Goal: Information Seeking & Learning: Learn about a topic

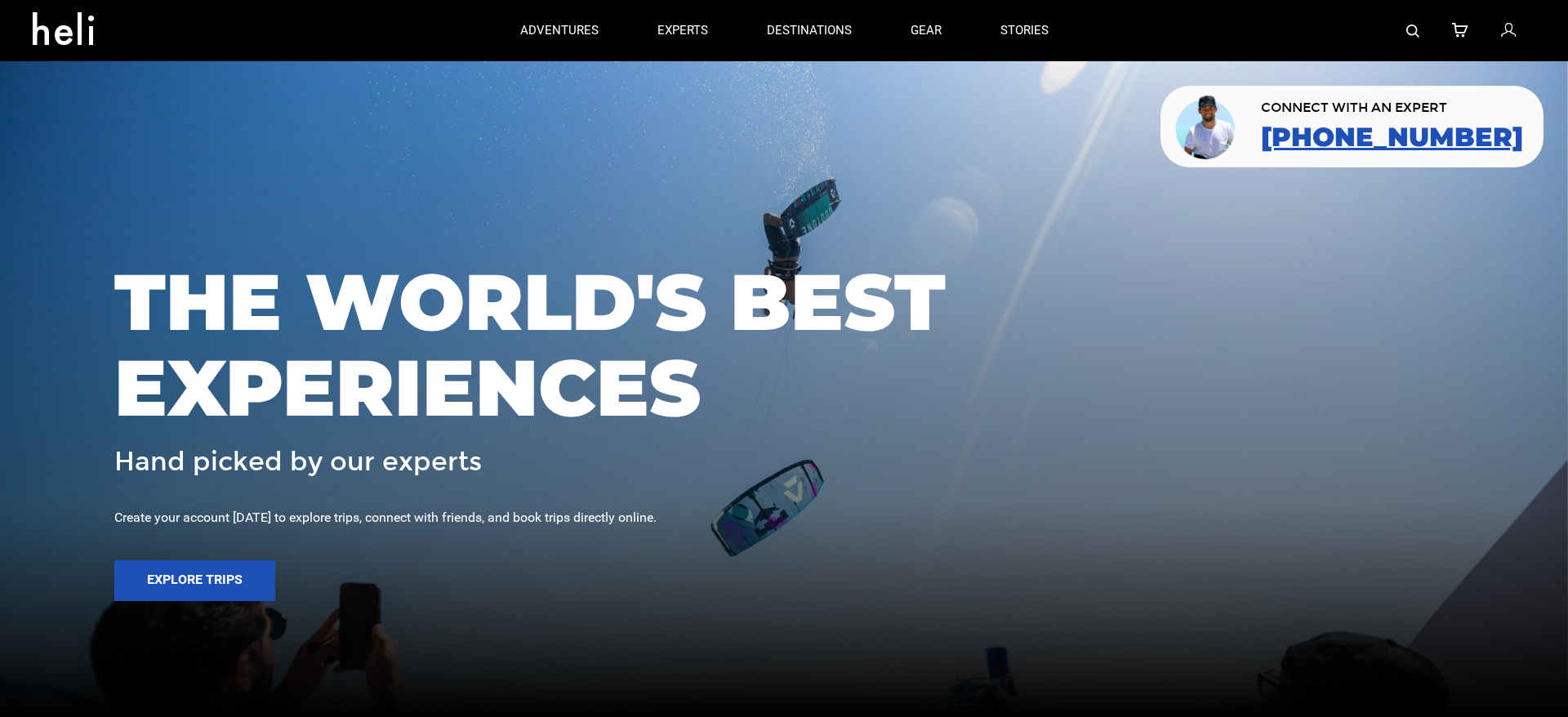
click at [1397, 137] on link "[PHONE_NUMBER]" at bounding box center [1392, 137] width 262 height 29
click at [681, 25] on p "experts" at bounding box center [683, 31] width 51 height 18
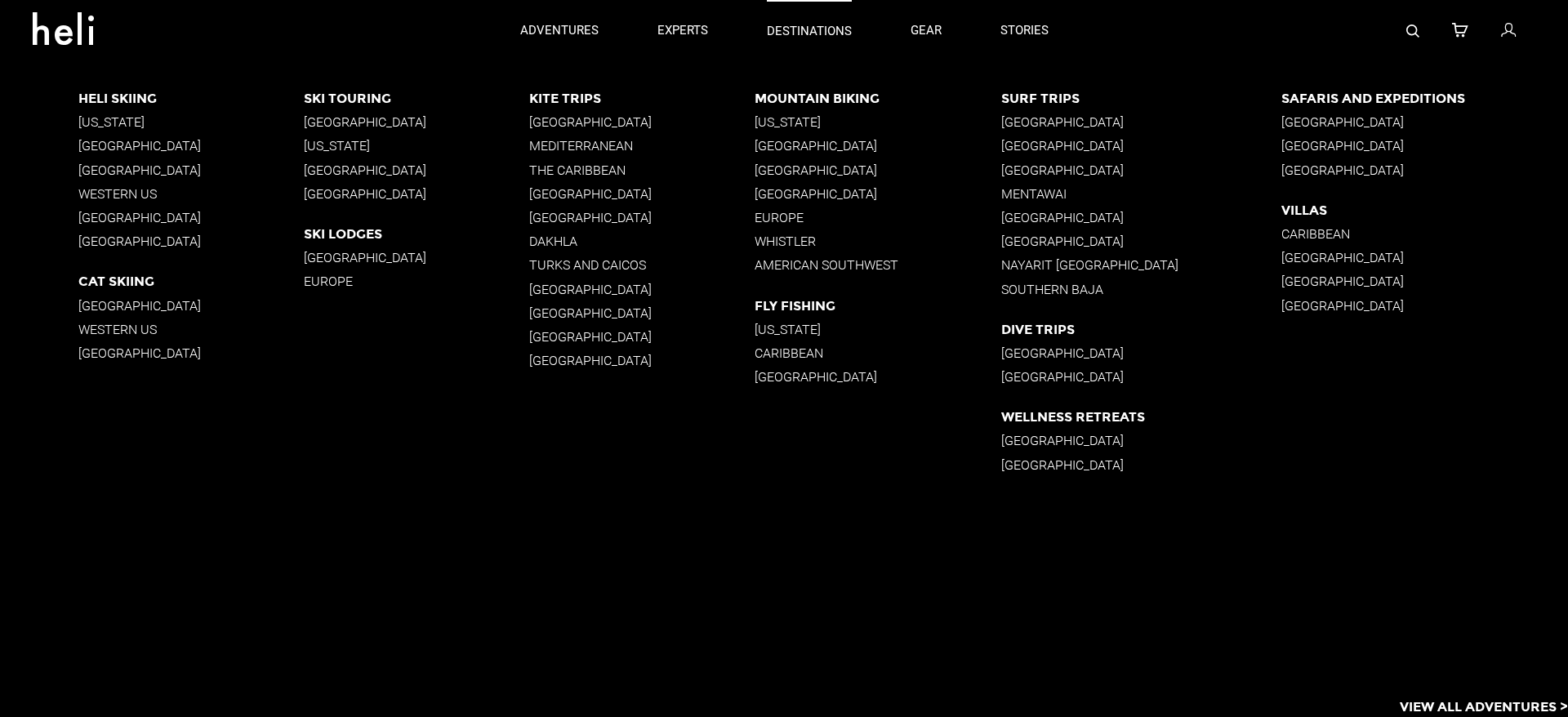
click at [840, 31] on p "destinations" at bounding box center [809, 31] width 85 height 18
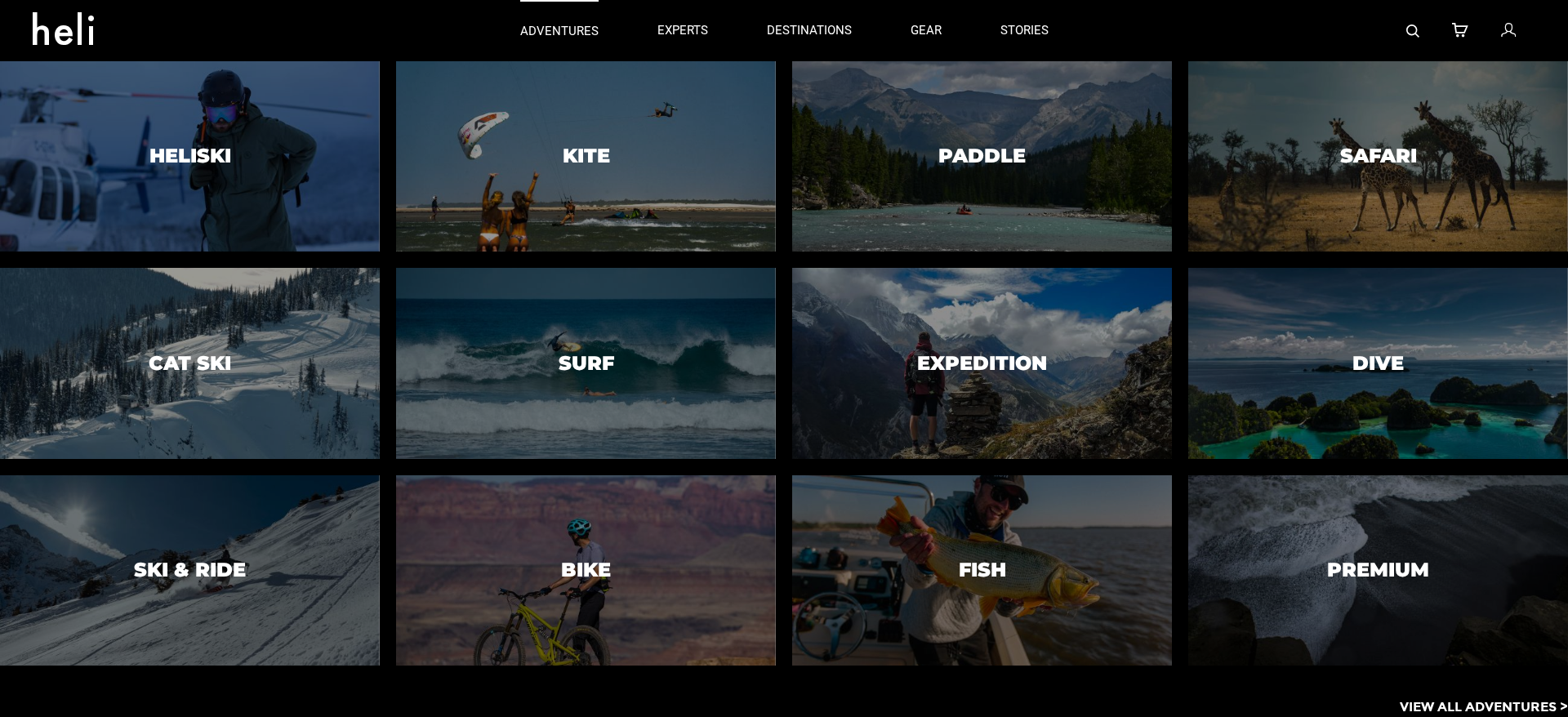
click at [558, 32] on p "adventures" at bounding box center [559, 31] width 79 height 18
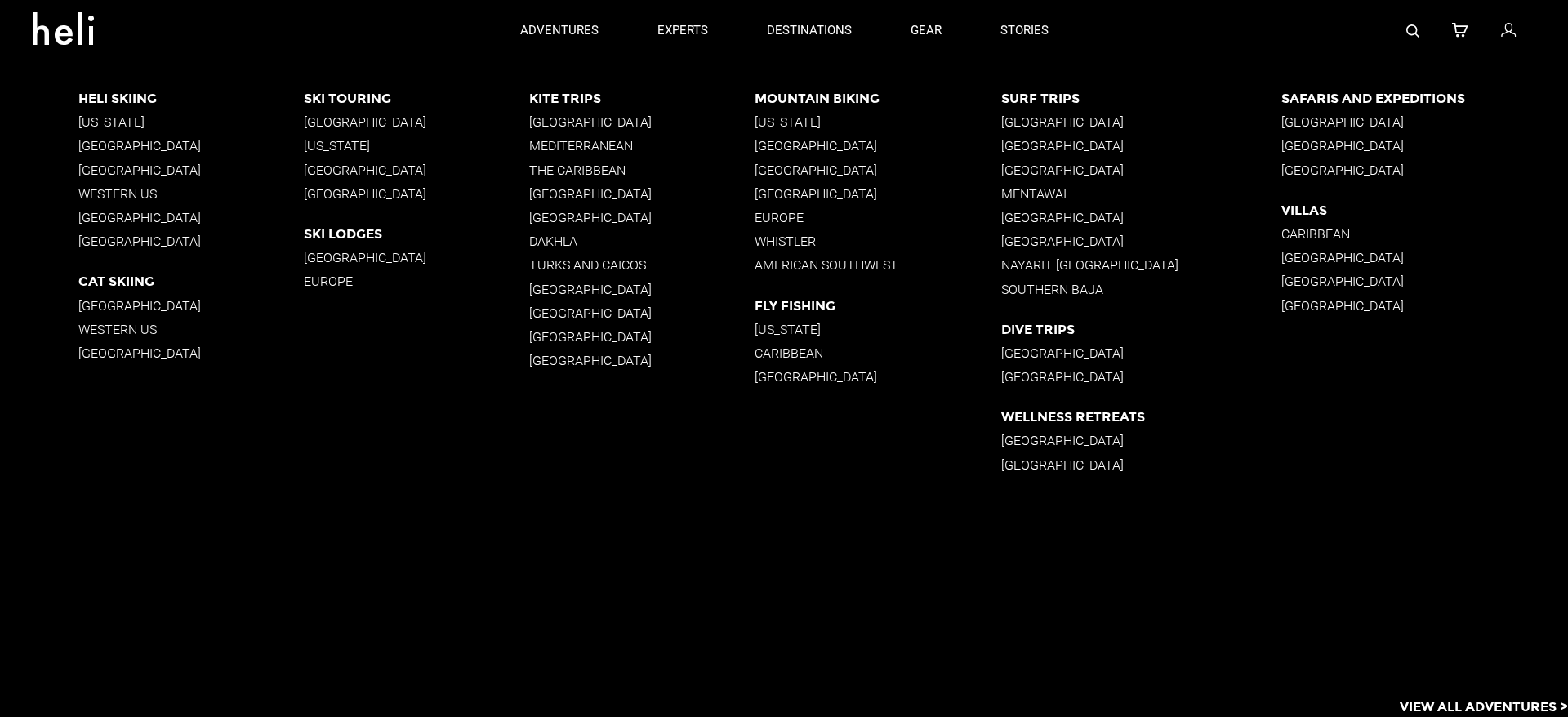
click at [131, 170] on p "[GEOGRAPHIC_DATA]" at bounding box center [191, 170] width 226 height 16
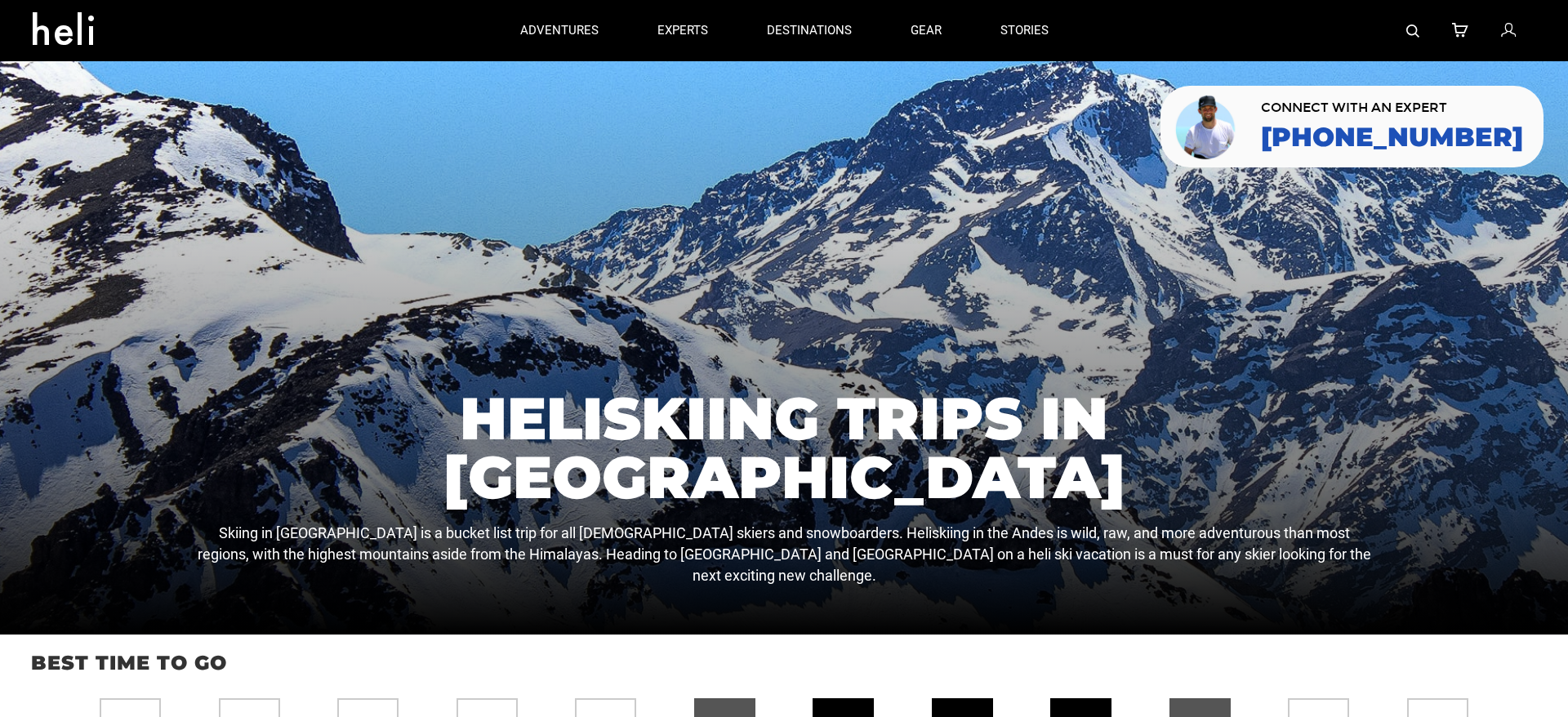
drag, startPoint x: 931, startPoint y: 30, endPoint x: 1099, endPoint y: 5, distance: 169.8
click at [0, 0] on nav "destinations adventures experts destinations gear stories search cart sign in […" at bounding box center [784, 30] width 1568 height 61
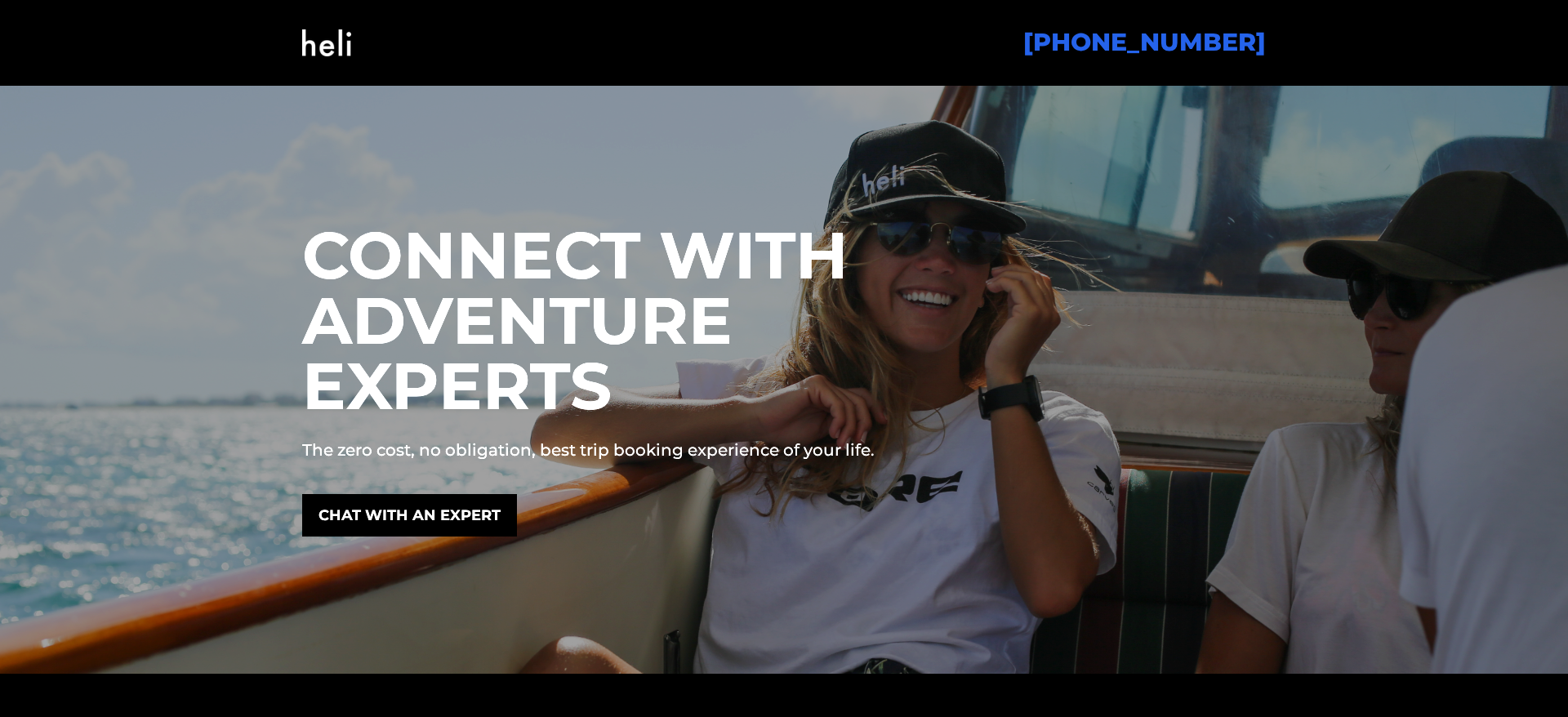
click at [313, 45] on img at bounding box center [327, 43] width 49 height 66
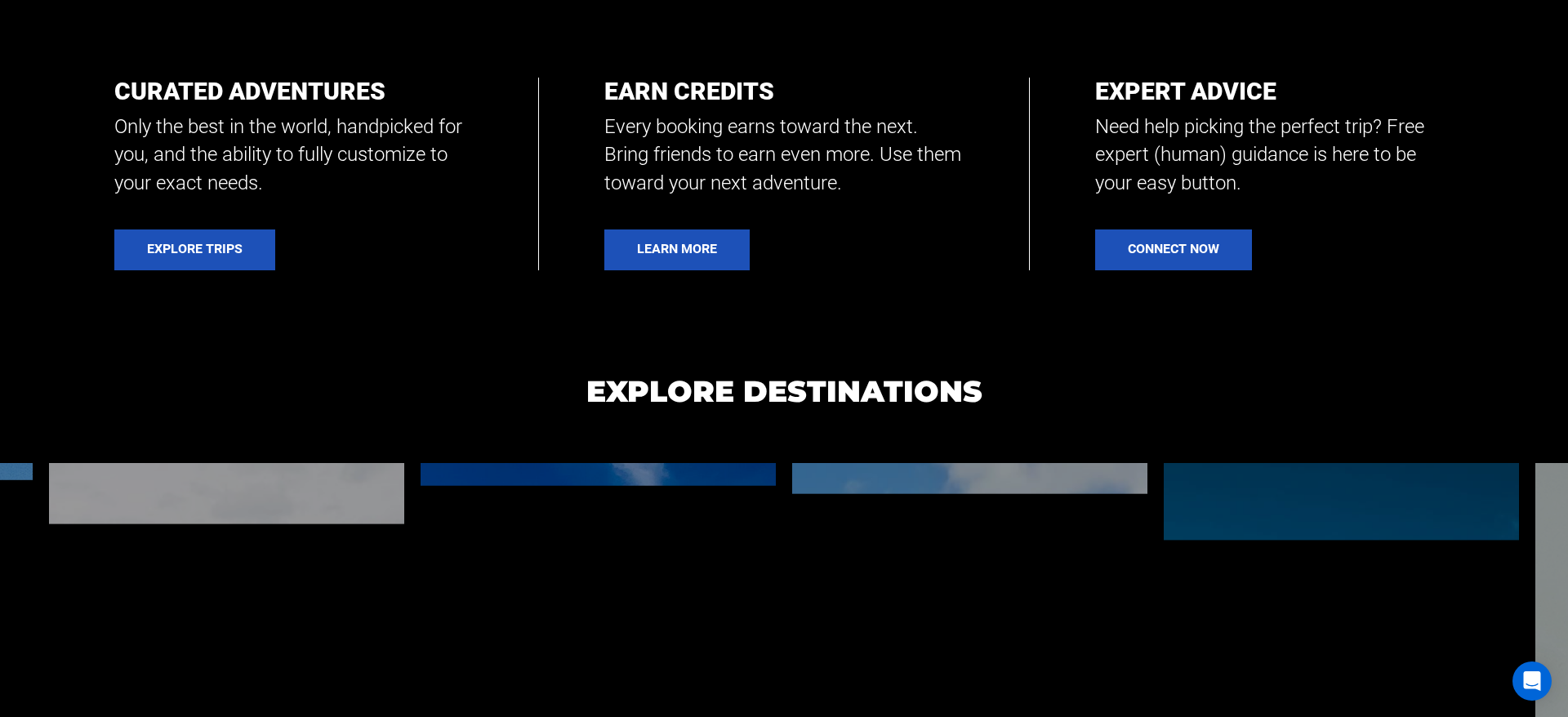
scroll to position [1157, 0]
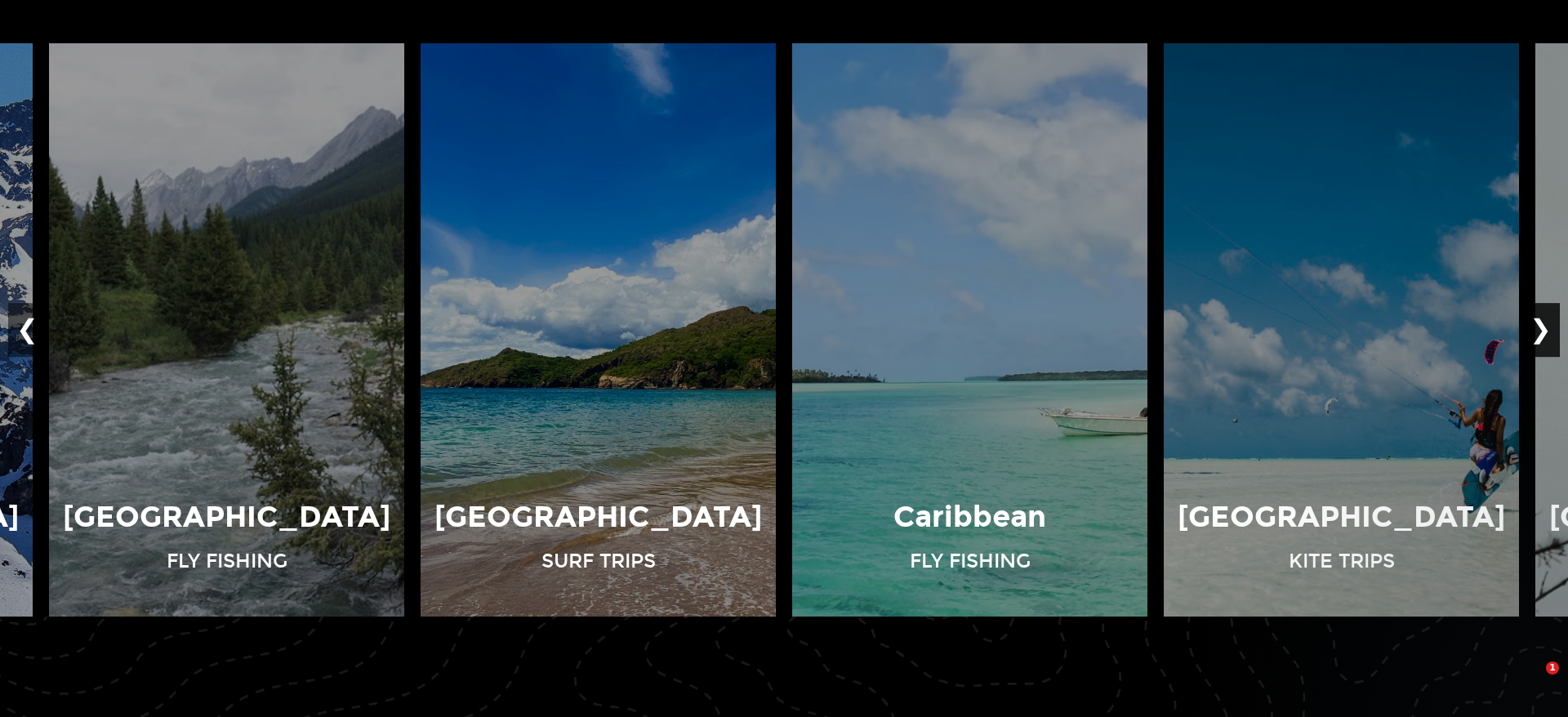
click at [1540, 326] on button "❯" at bounding box center [1540, 329] width 38 height 53
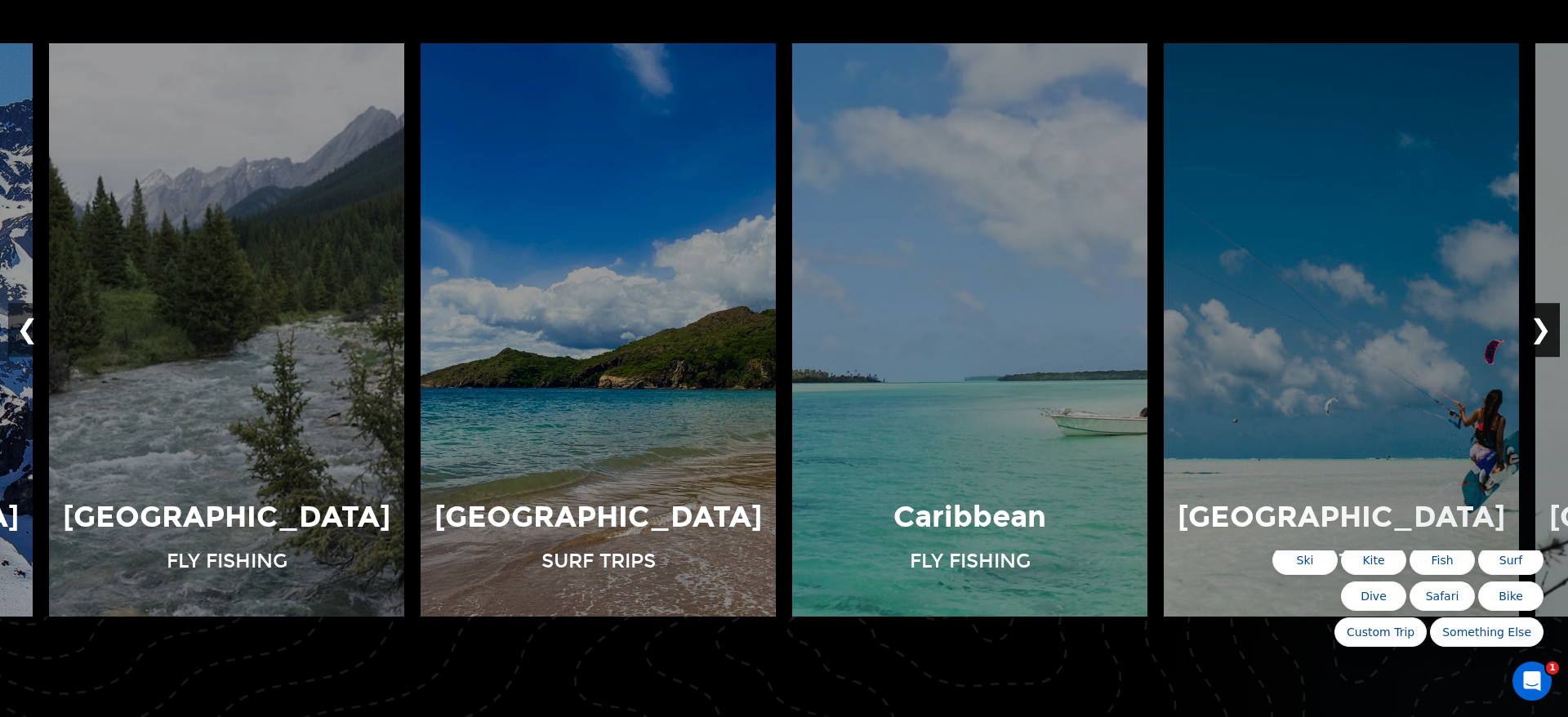
scroll to position [0, 0]
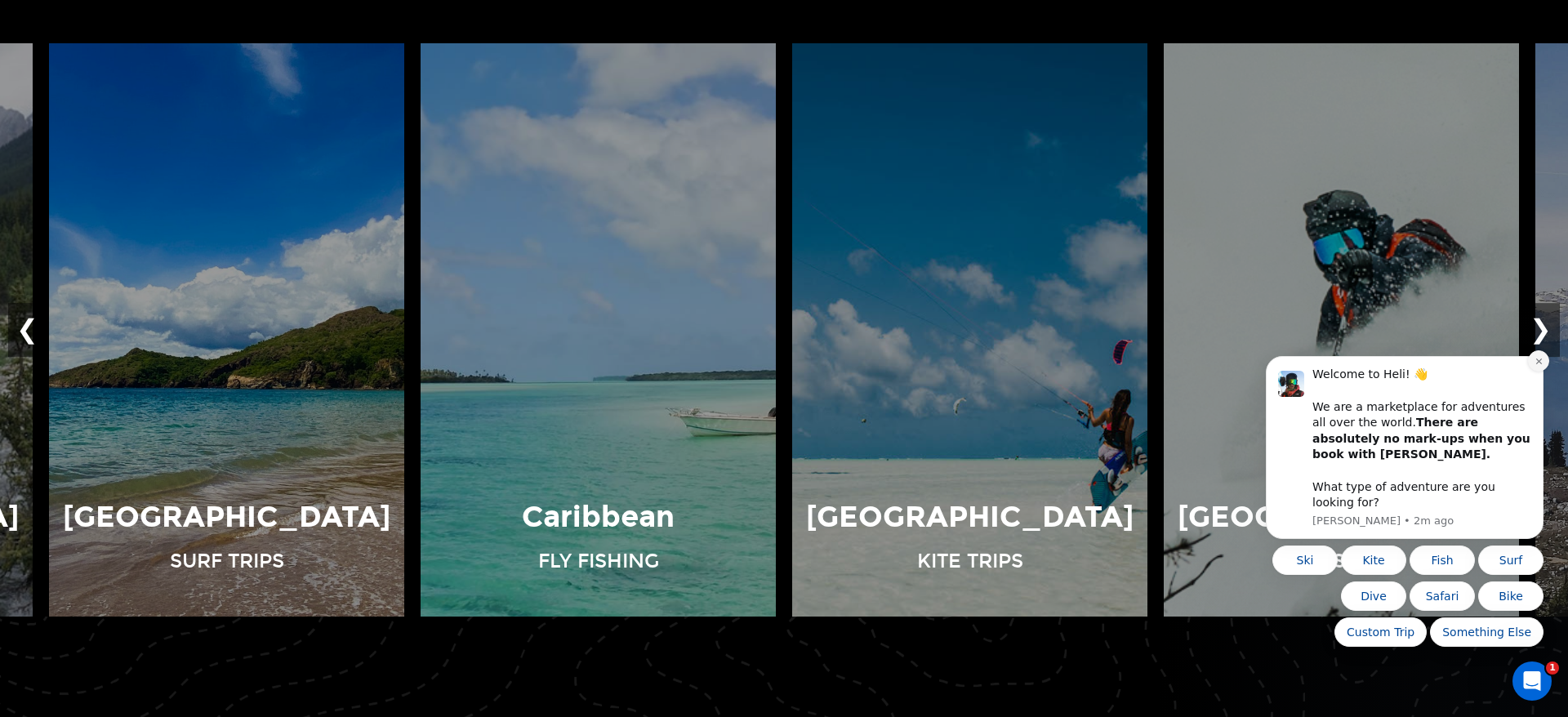
click at [1539, 366] on icon "Dismiss notification" at bounding box center [1539, 361] width 9 height 9
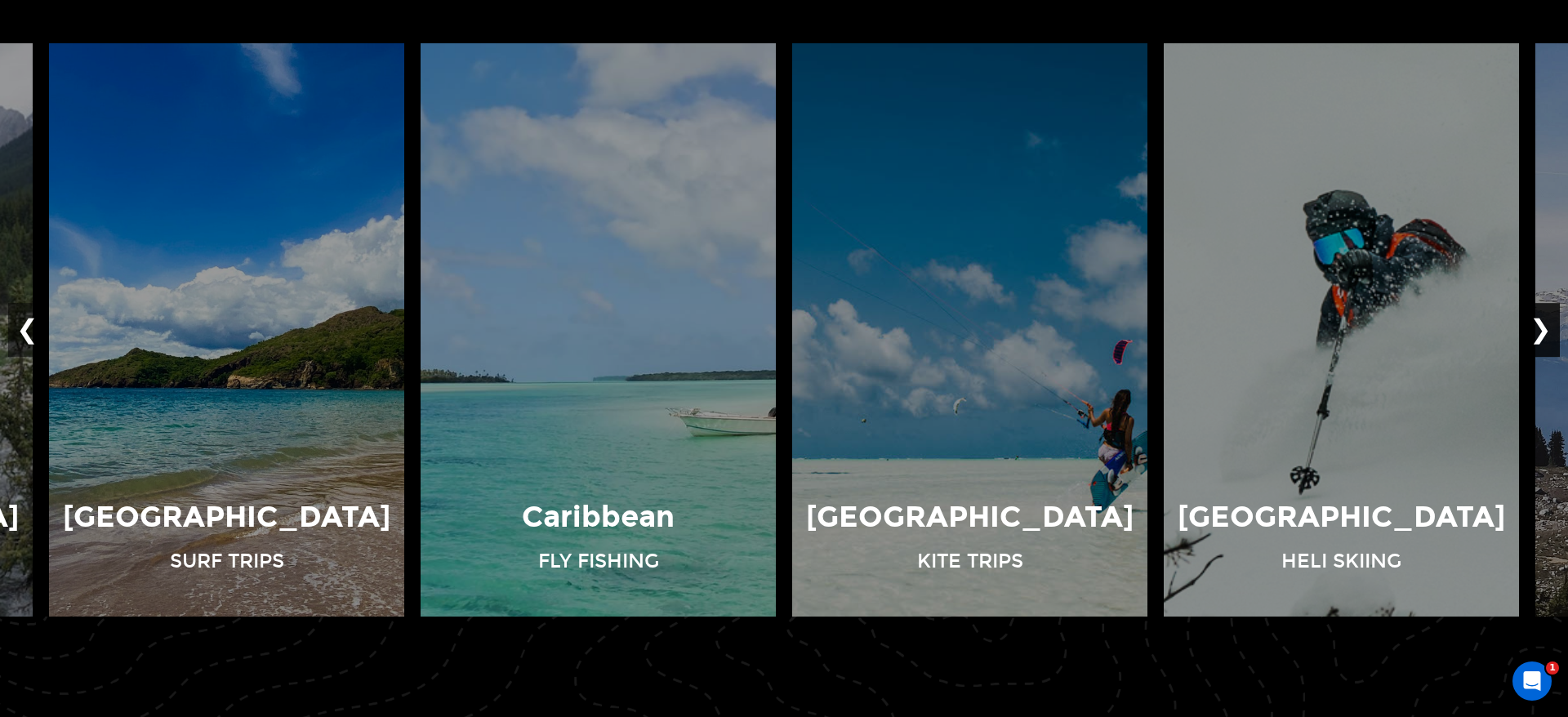
click at [1545, 335] on button "❯" at bounding box center [1540, 329] width 38 height 53
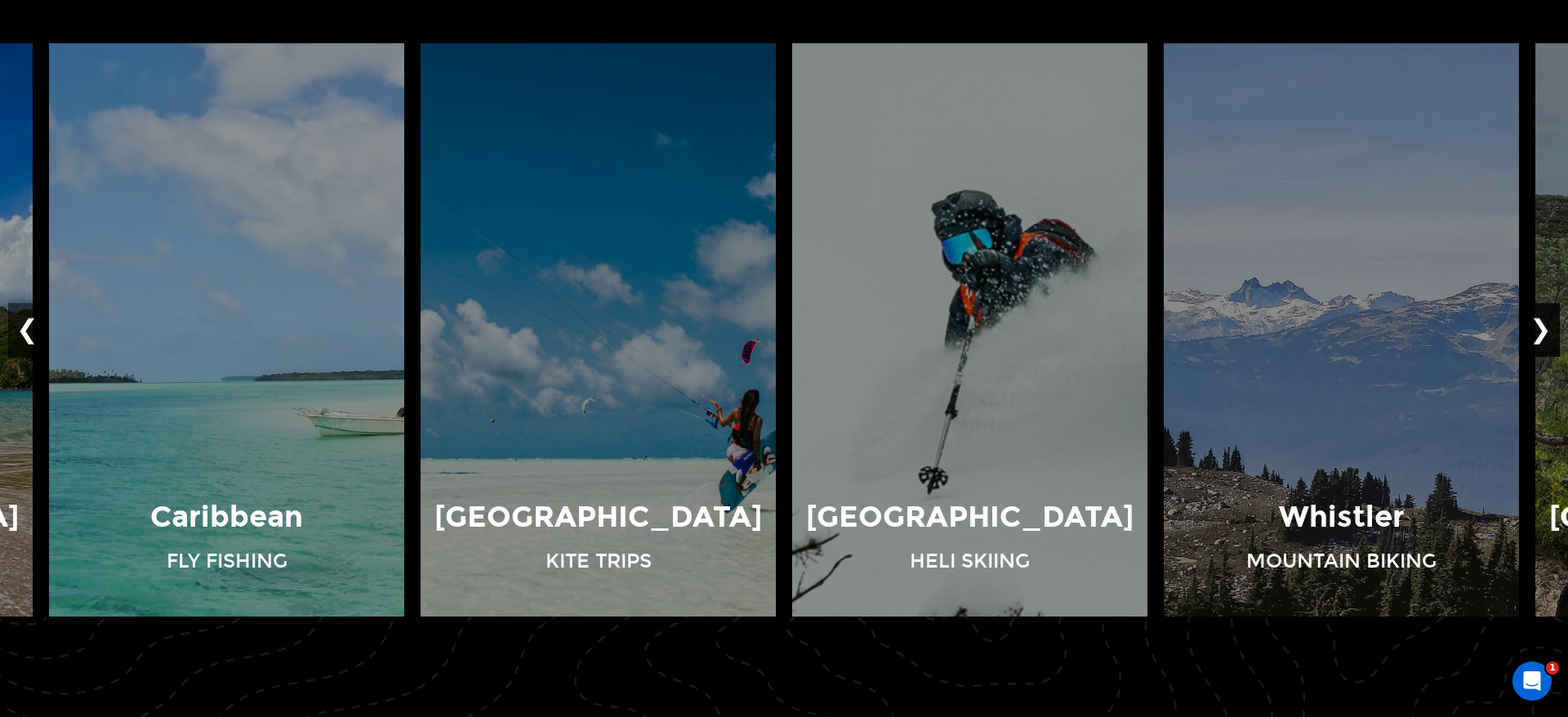
click at [1545, 335] on button "❯" at bounding box center [1540, 329] width 38 height 53
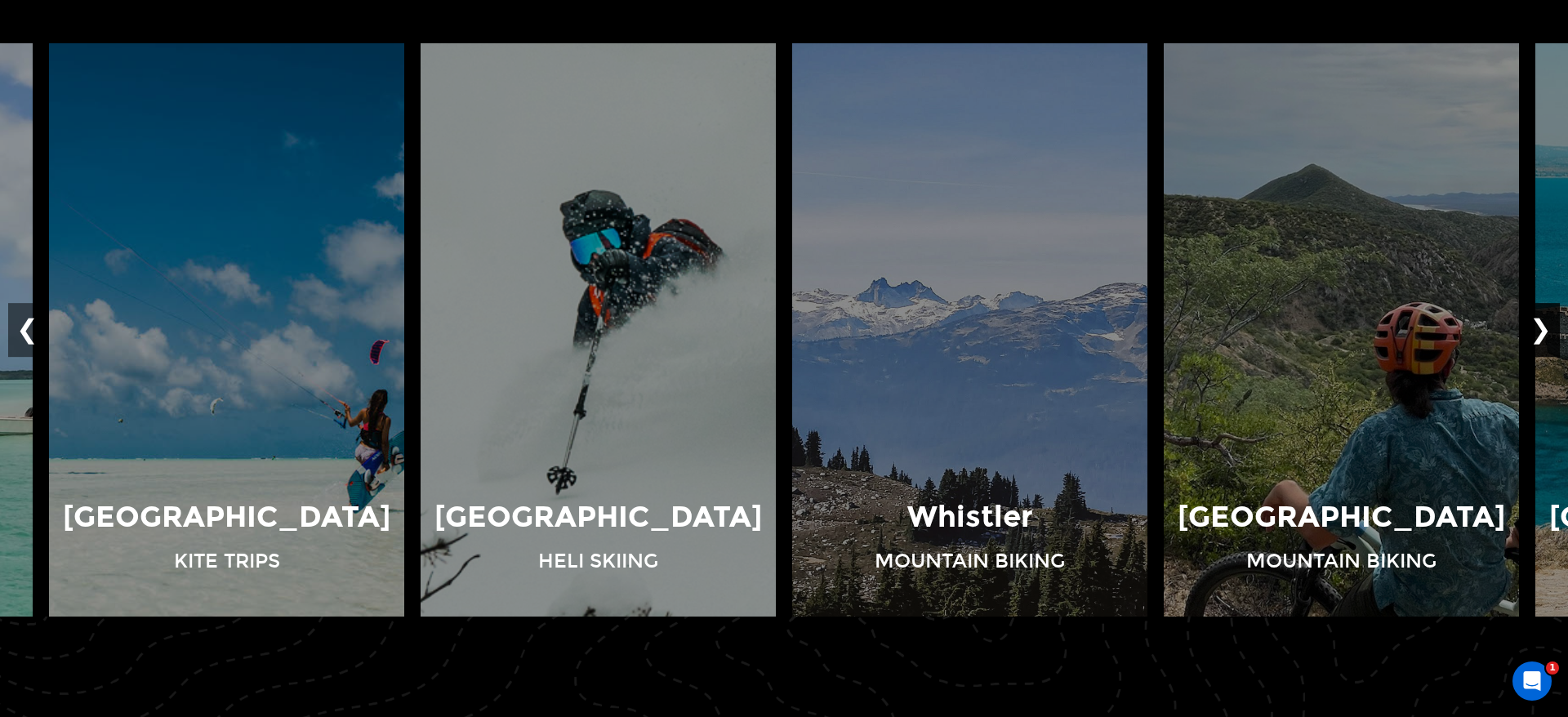
click at [1545, 335] on button "❯" at bounding box center [1540, 329] width 38 height 53
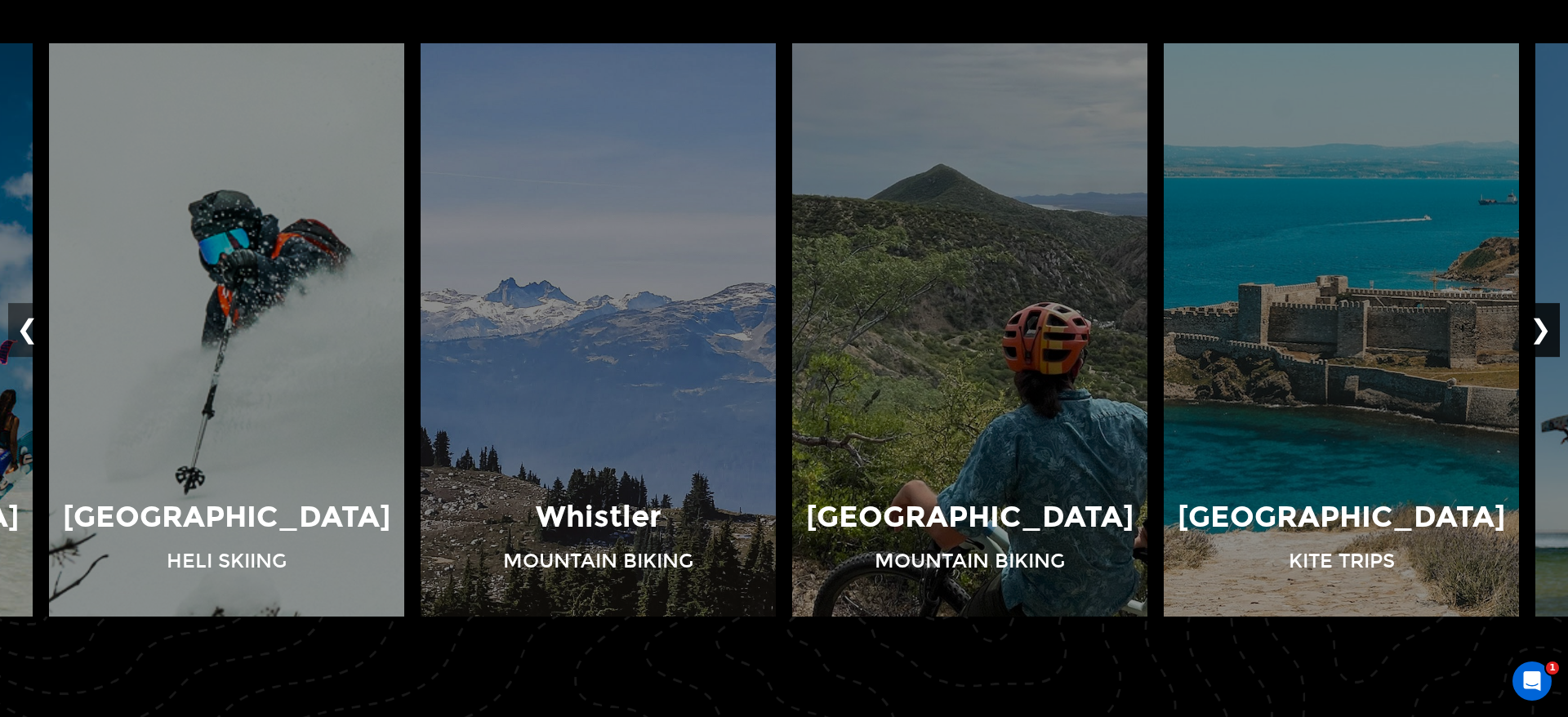
click at [1545, 335] on button "❯" at bounding box center [1540, 329] width 38 height 53
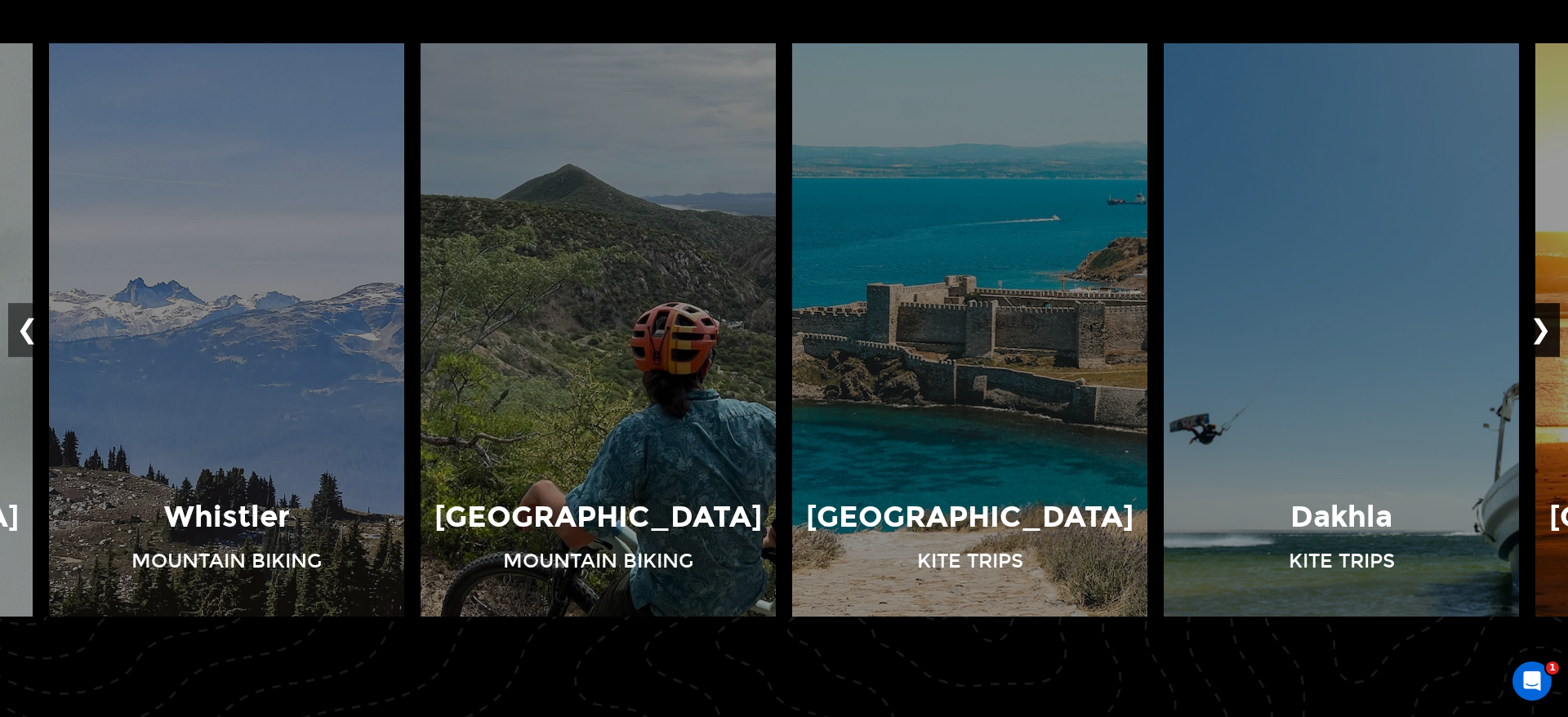
click at [1545, 335] on button "❯" at bounding box center [1540, 329] width 38 height 53
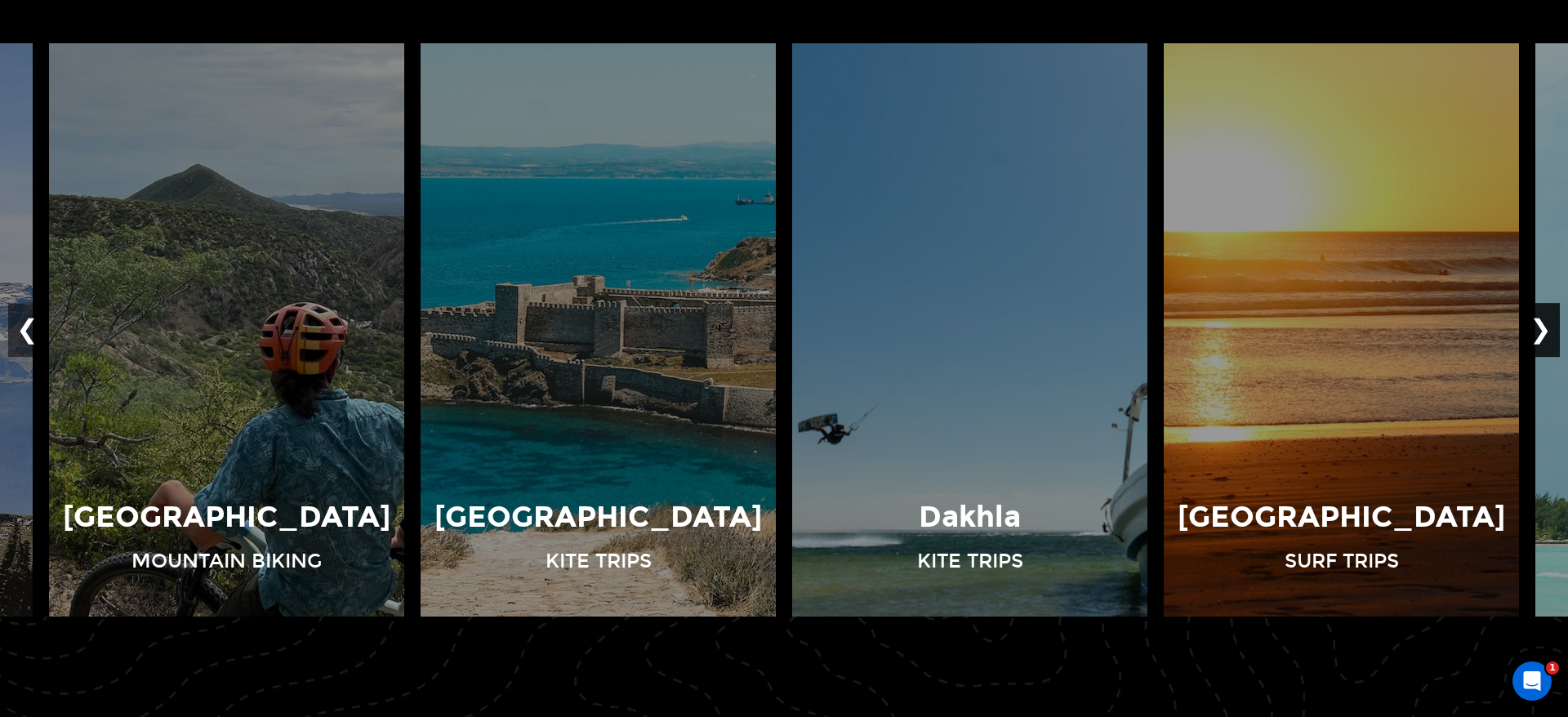
click at [1545, 335] on button "❯" at bounding box center [1540, 329] width 38 height 53
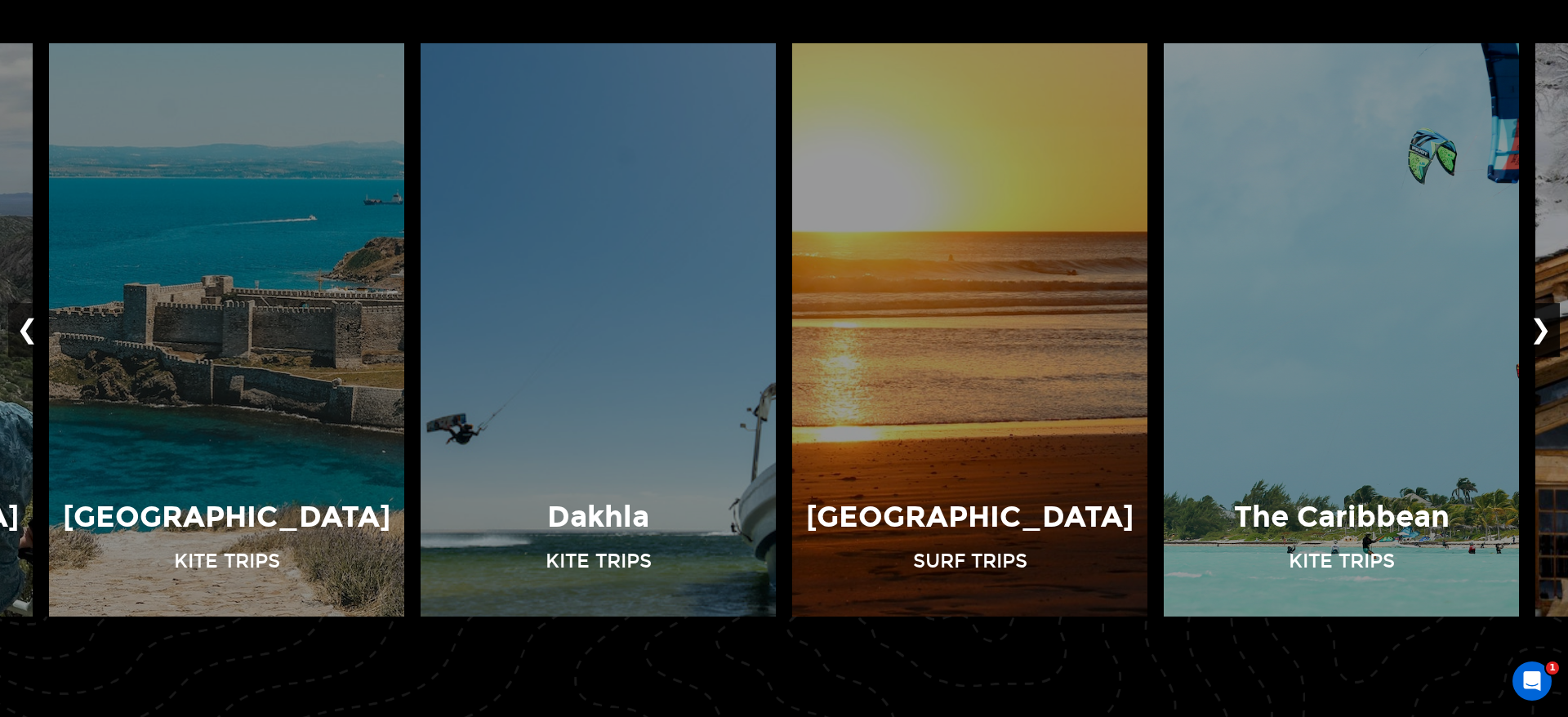
click at [1545, 335] on button "❯" at bounding box center [1540, 329] width 38 height 53
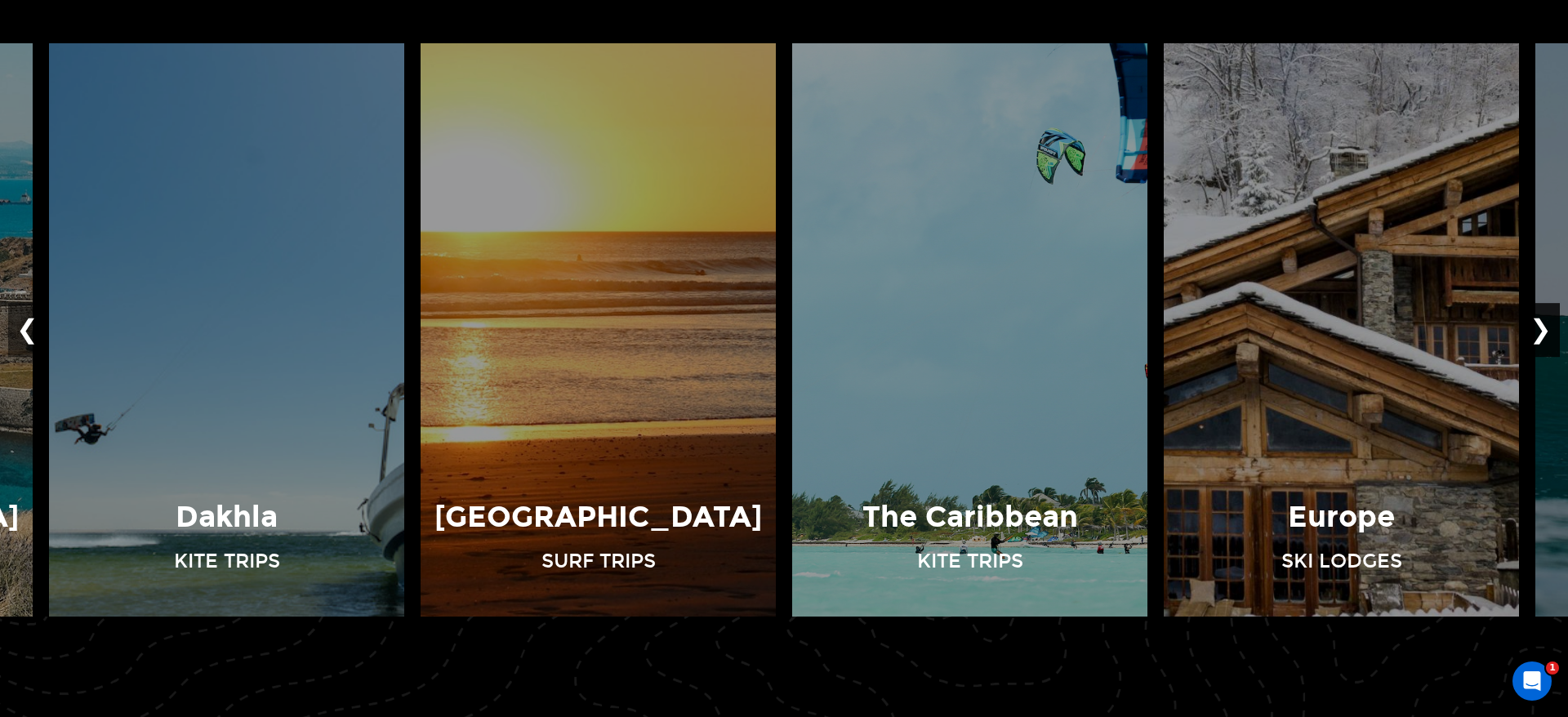
click at [1545, 335] on button "❯" at bounding box center [1540, 329] width 38 height 53
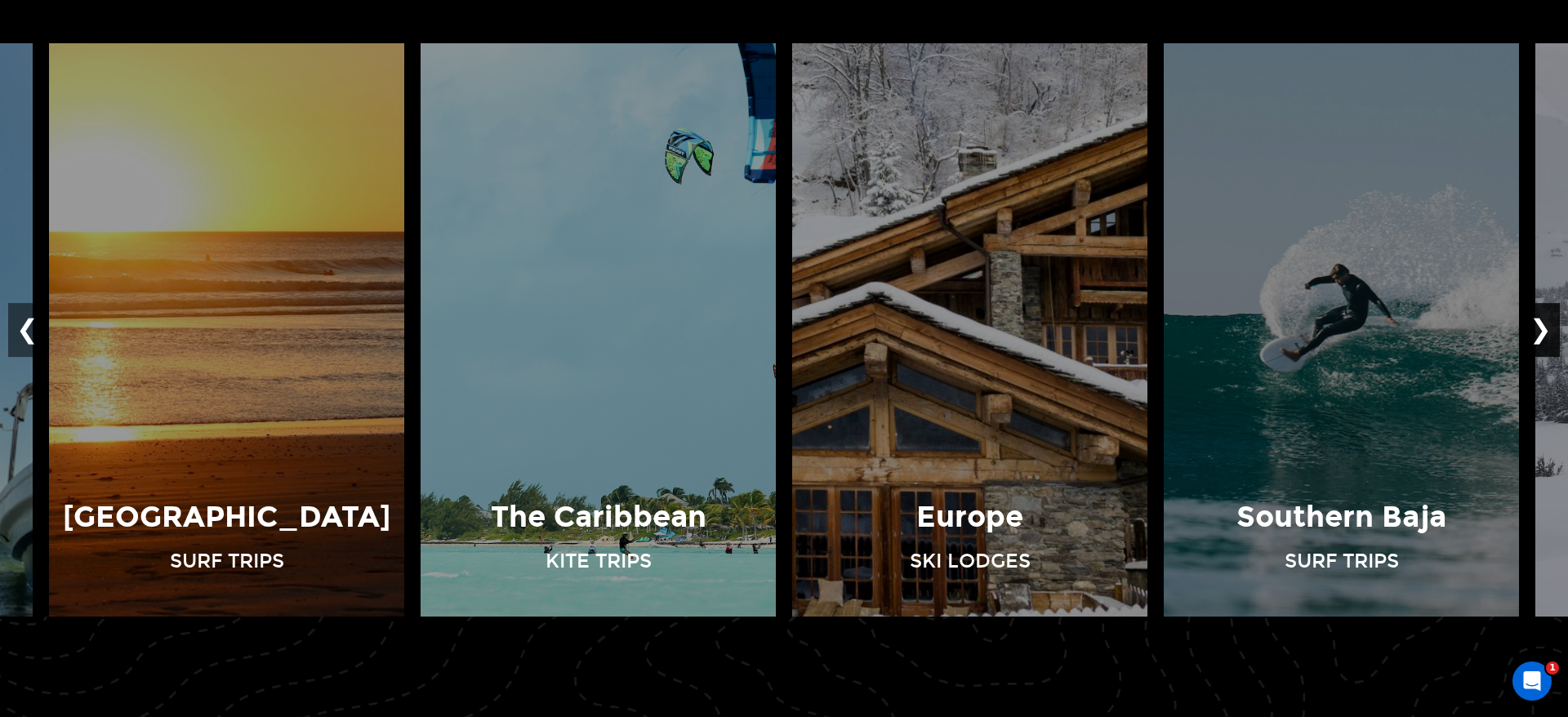
click at [1545, 335] on button "❯" at bounding box center [1540, 329] width 38 height 53
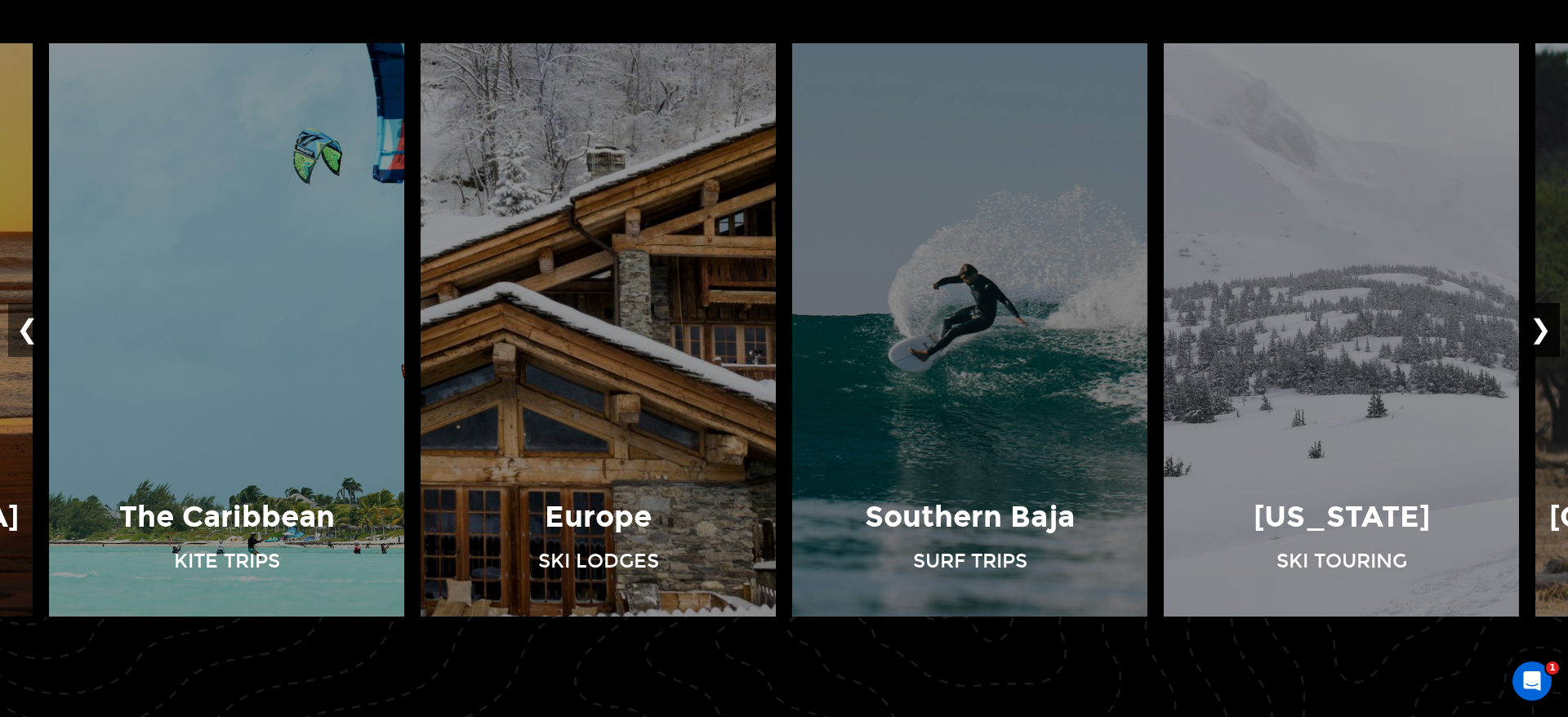
click at [1545, 335] on button "❯" at bounding box center [1540, 329] width 38 height 53
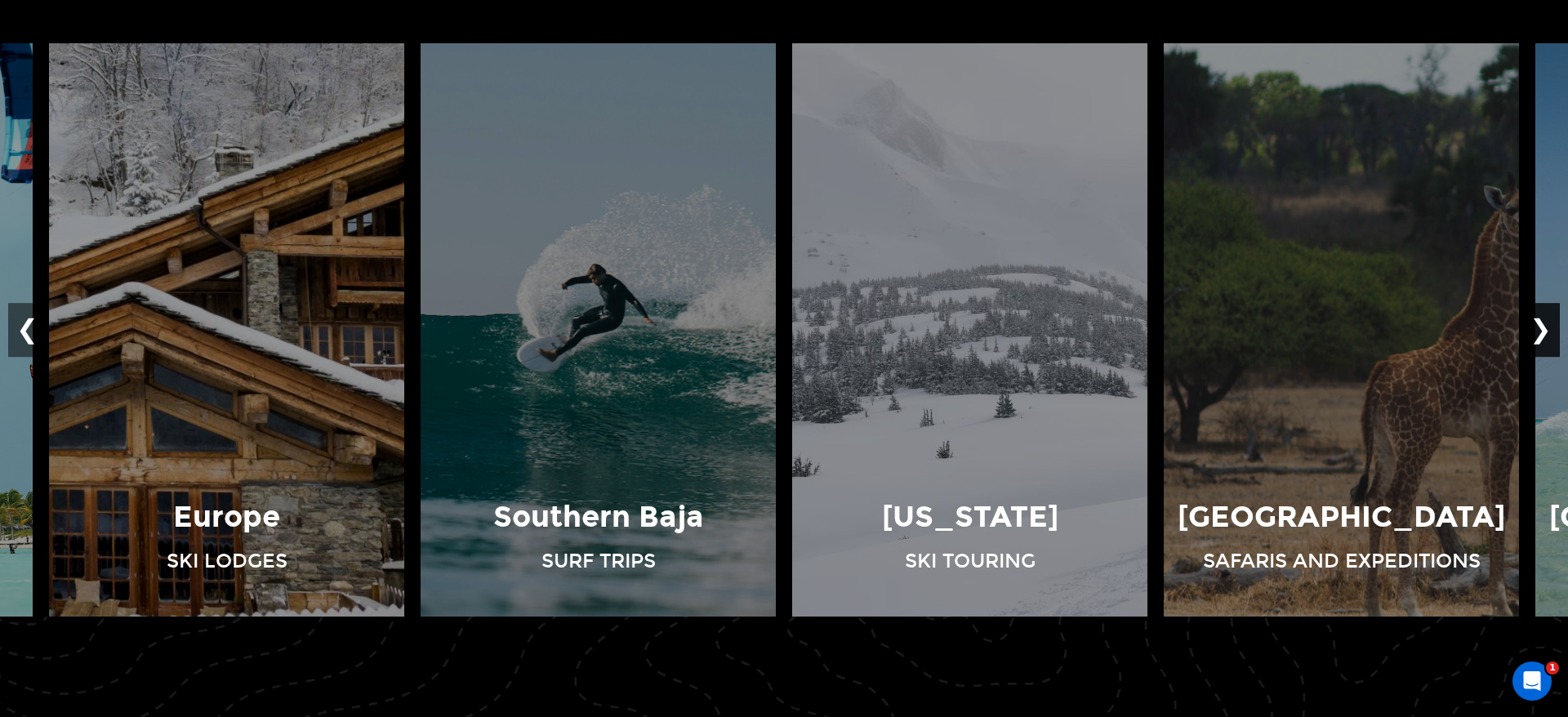
click at [1545, 335] on button "❯" at bounding box center [1540, 329] width 38 height 53
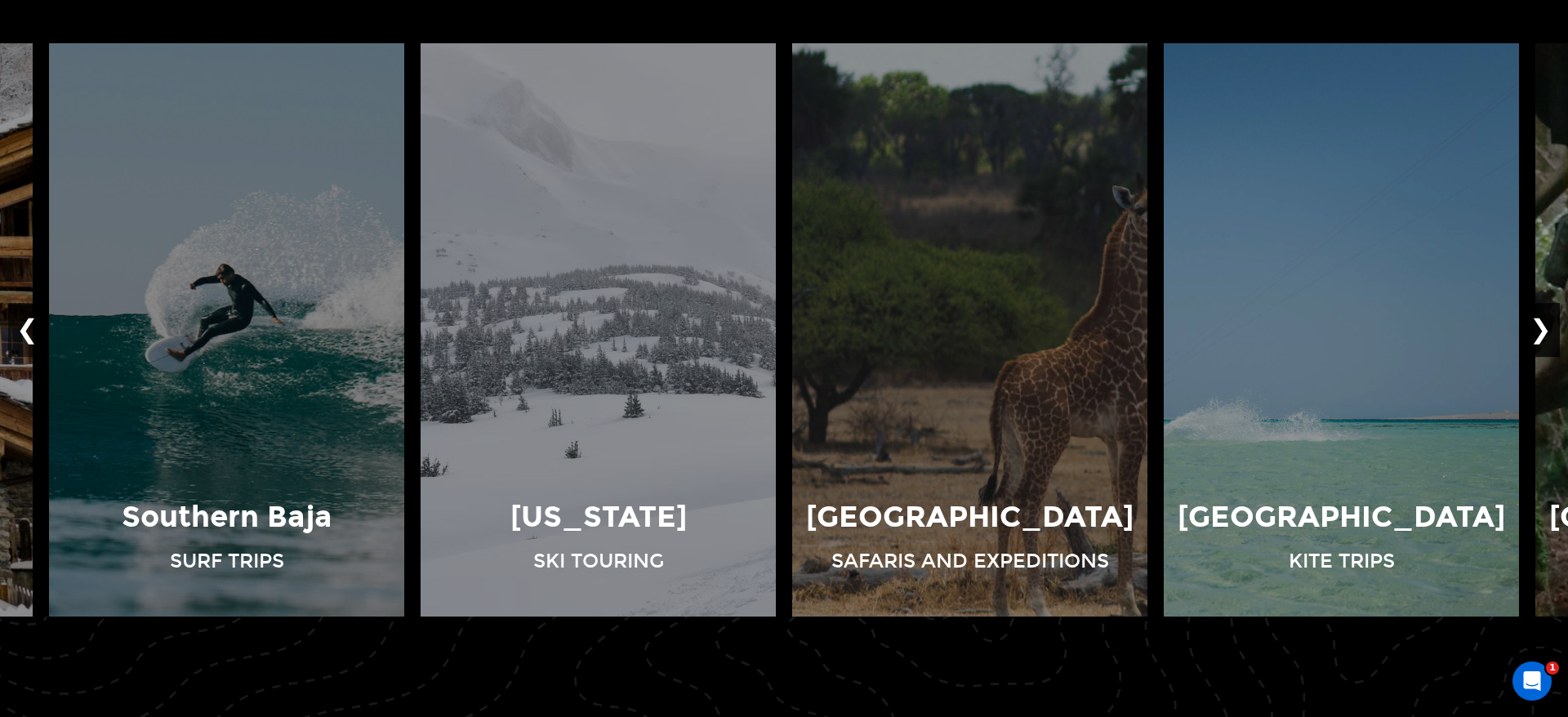
click at [1545, 335] on button "❯" at bounding box center [1540, 329] width 38 height 53
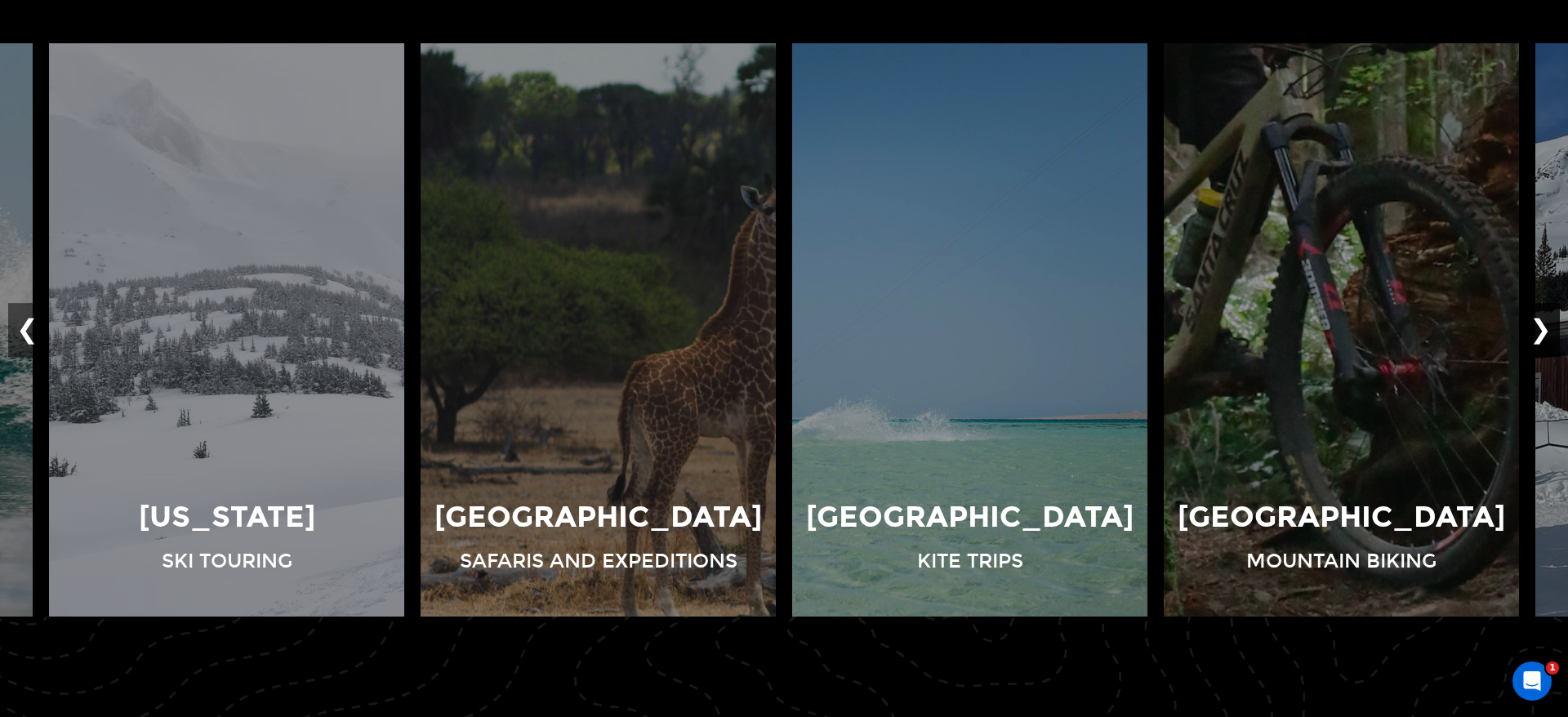
click at [1548, 332] on button "❯" at bounding box center [1540, 329] width 38 height 53
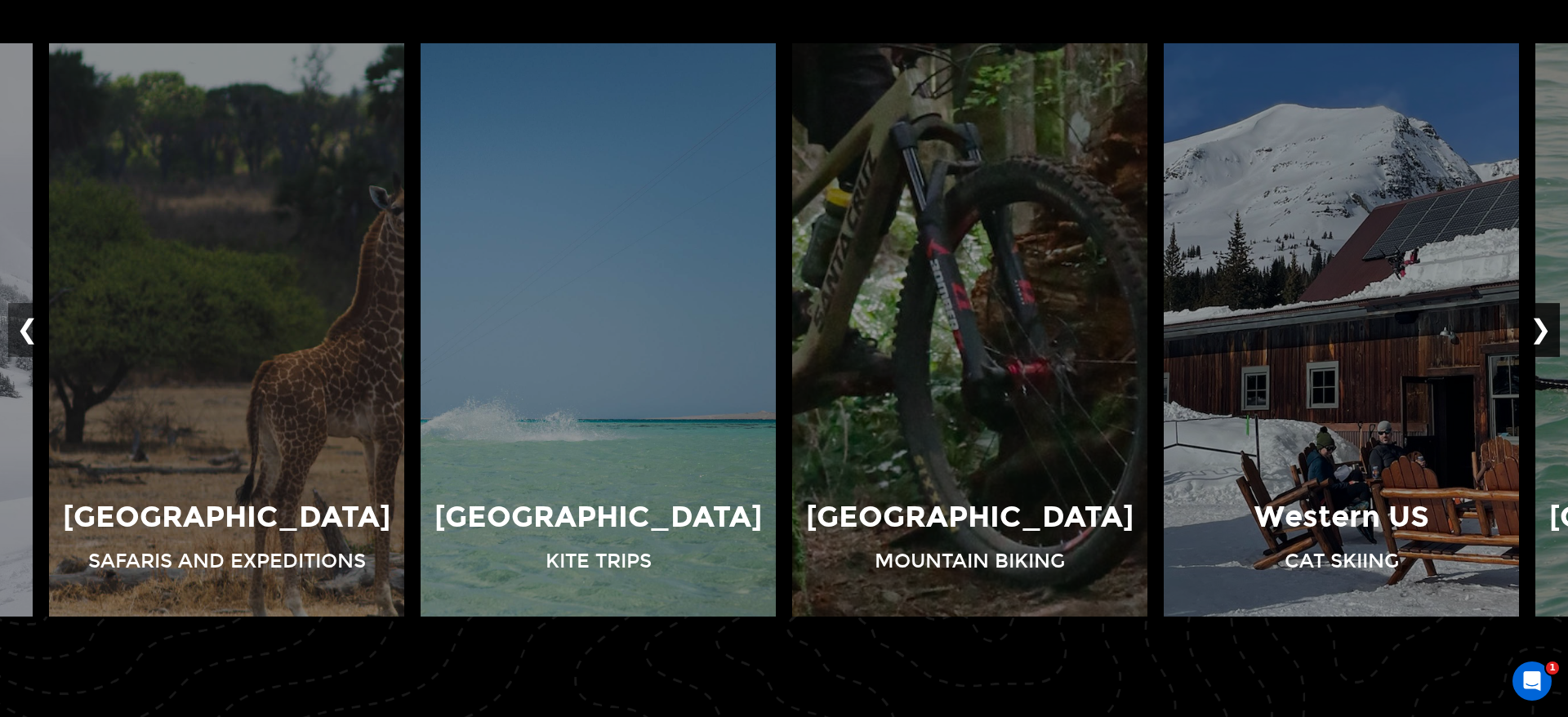
click at [1548, 332] on button "❯" at bounding box center [1540, 329] width 38 height 53
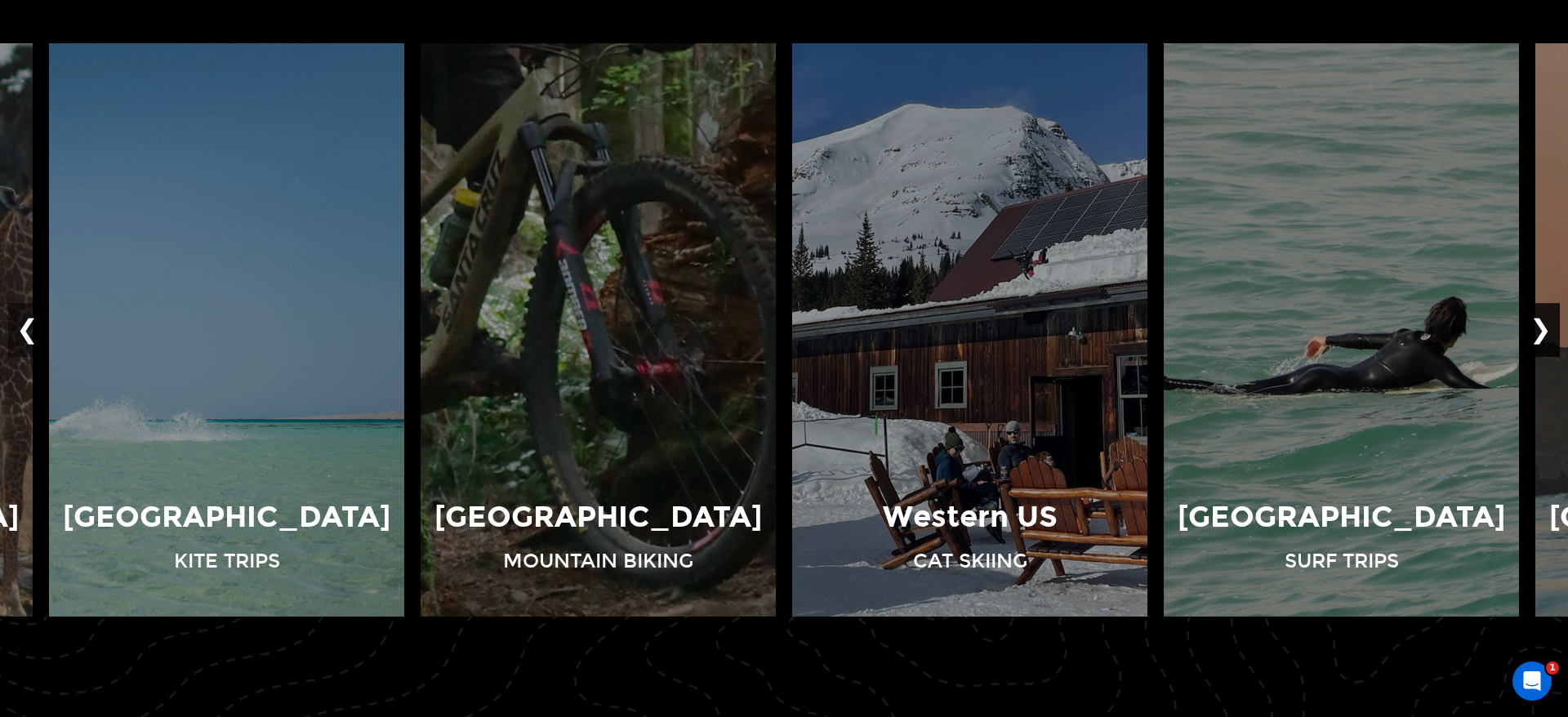
click at [1548, 332] on button "❯" at bounding box center [1540, 329] width 38 height 53
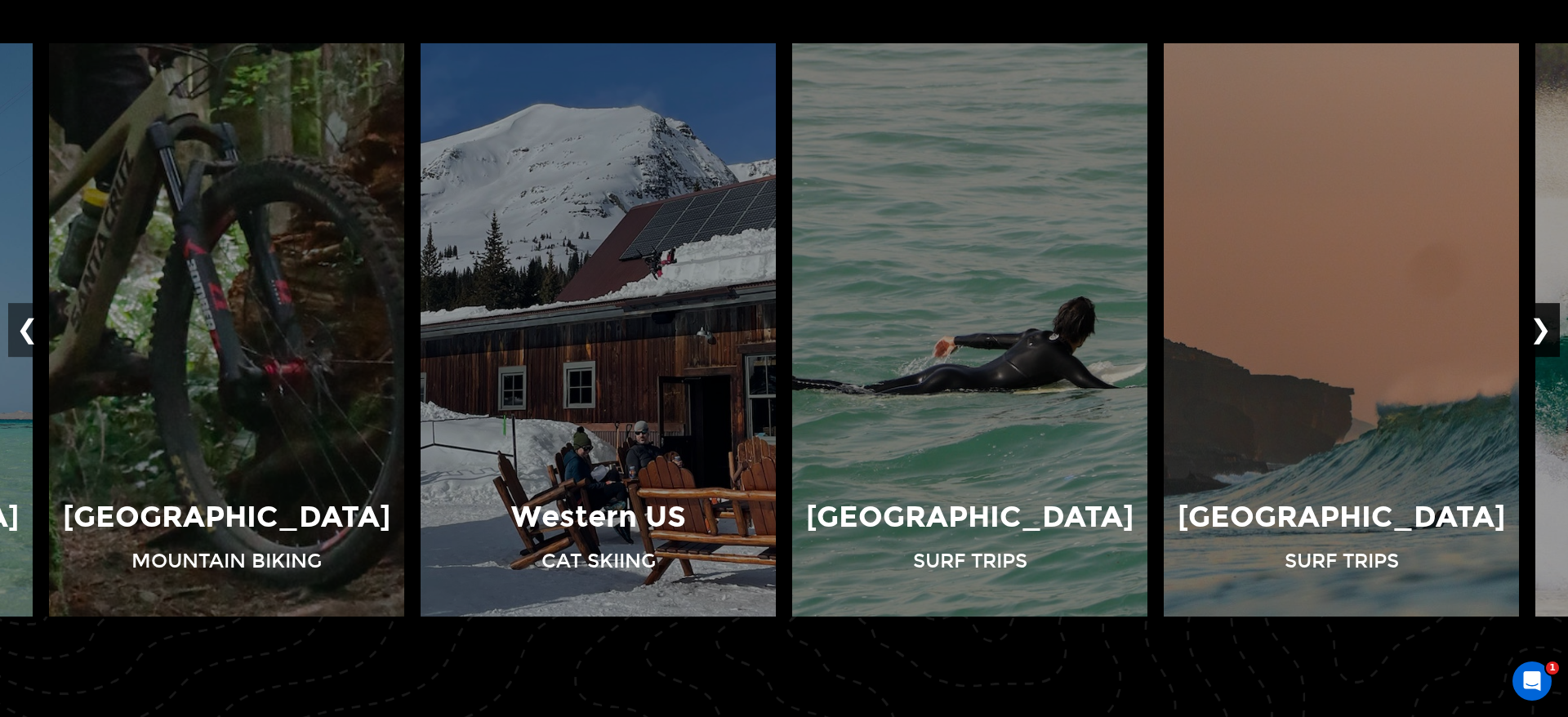
click at [1548, 332] on button "❯" at bounding box center [1540, 329] width 38 height 53
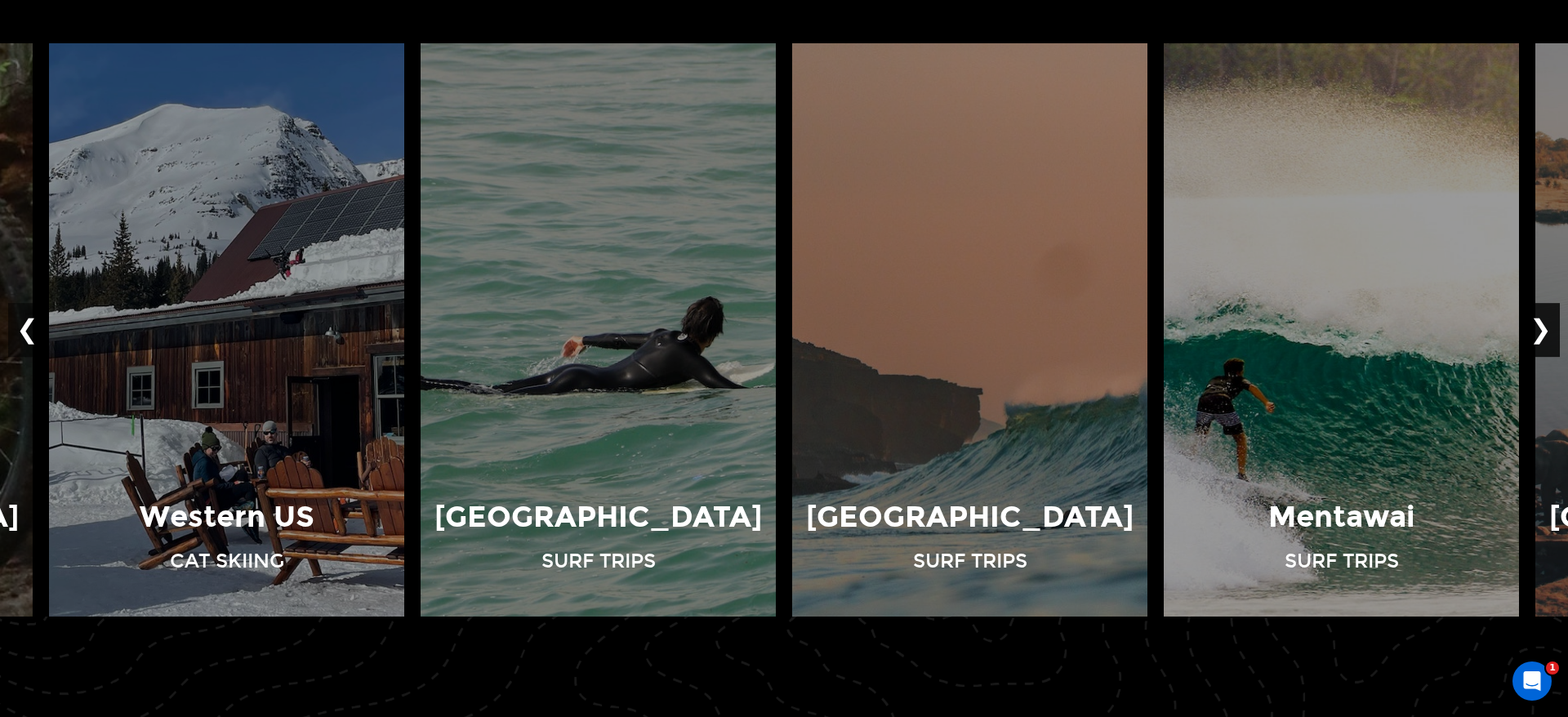
click at [1548, 332] on button "❯" at bounding box center [1540, 329] width 38 height 53
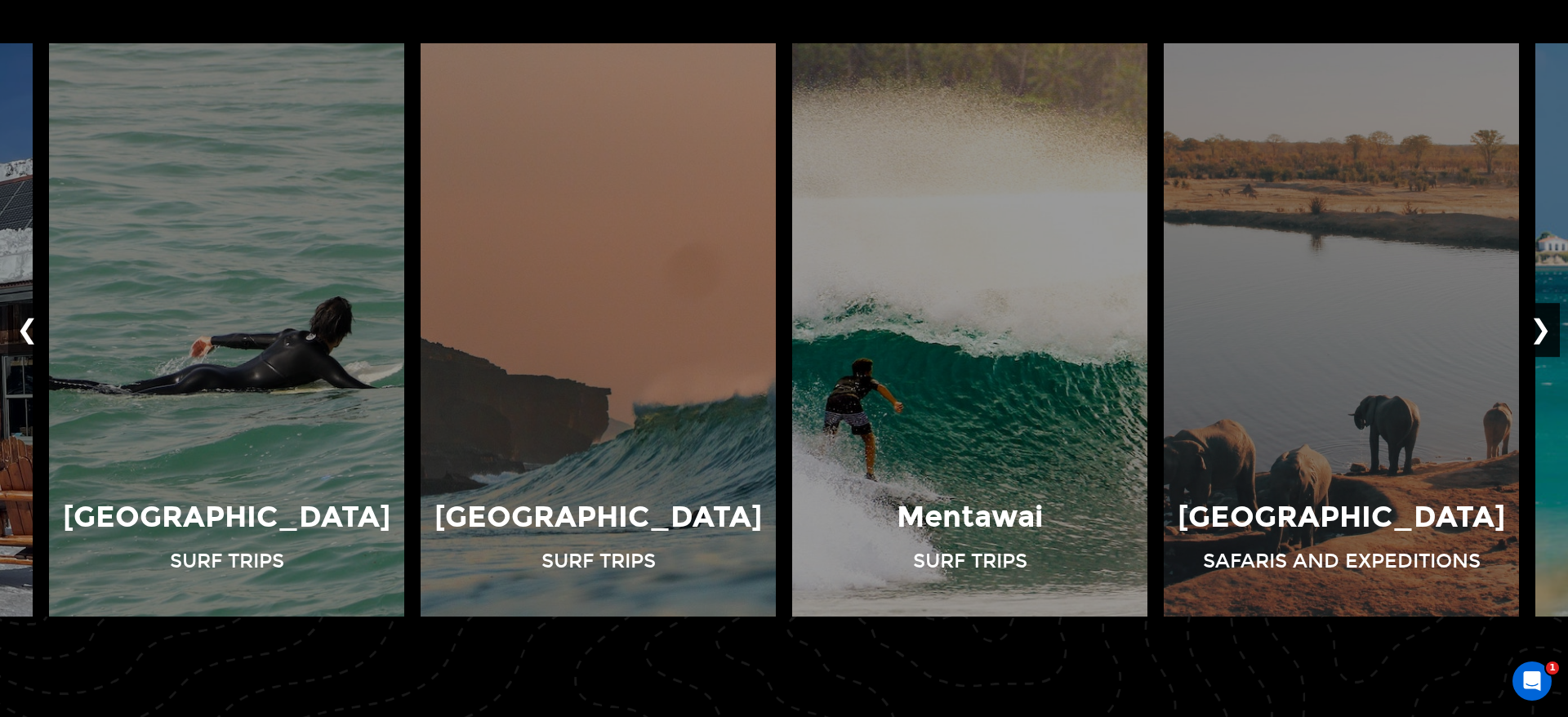
click at [1548, 332] on button "❯" at bounding box center [1540, 329] width 38 height 53
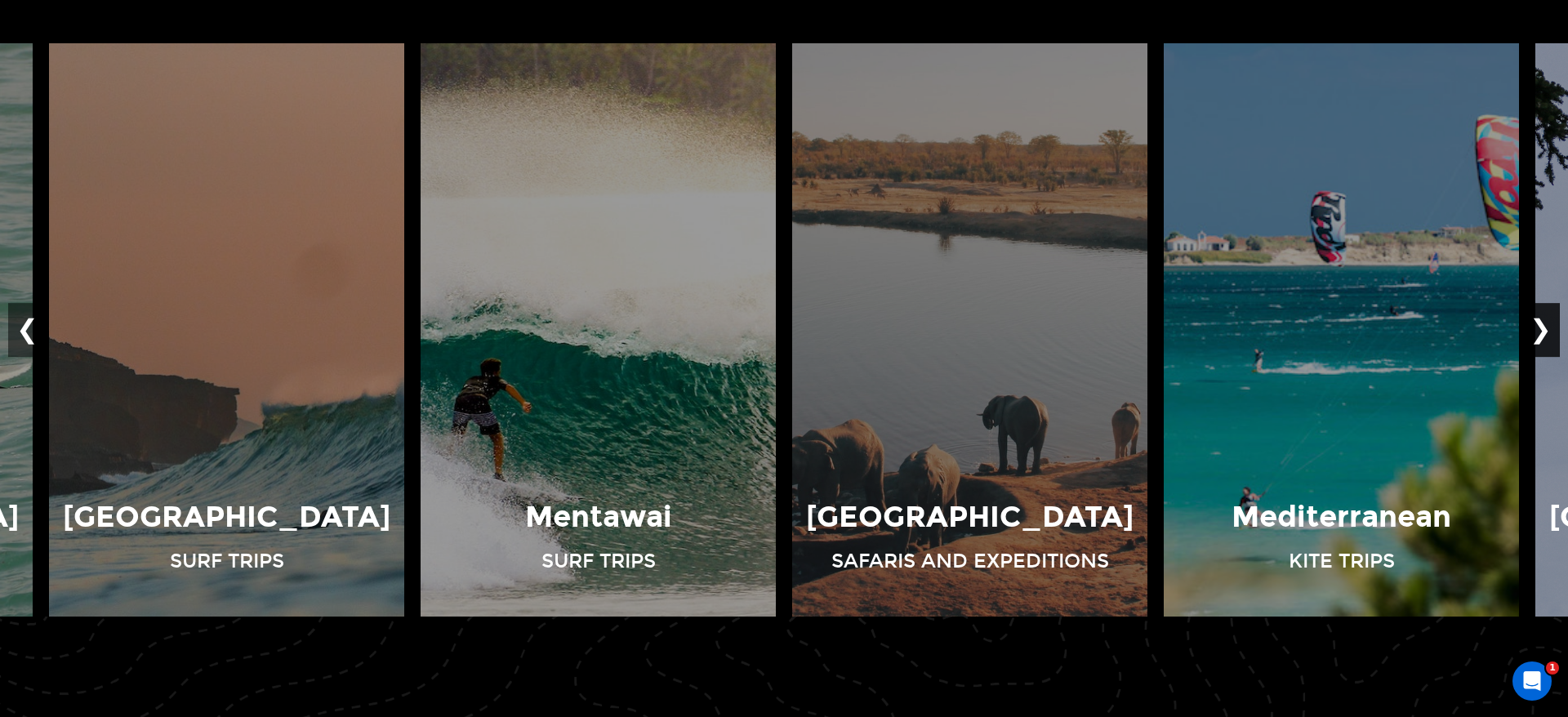
click at [1548, 332] on button "❯" at bounding box center [1540, 329] width 38 height 53
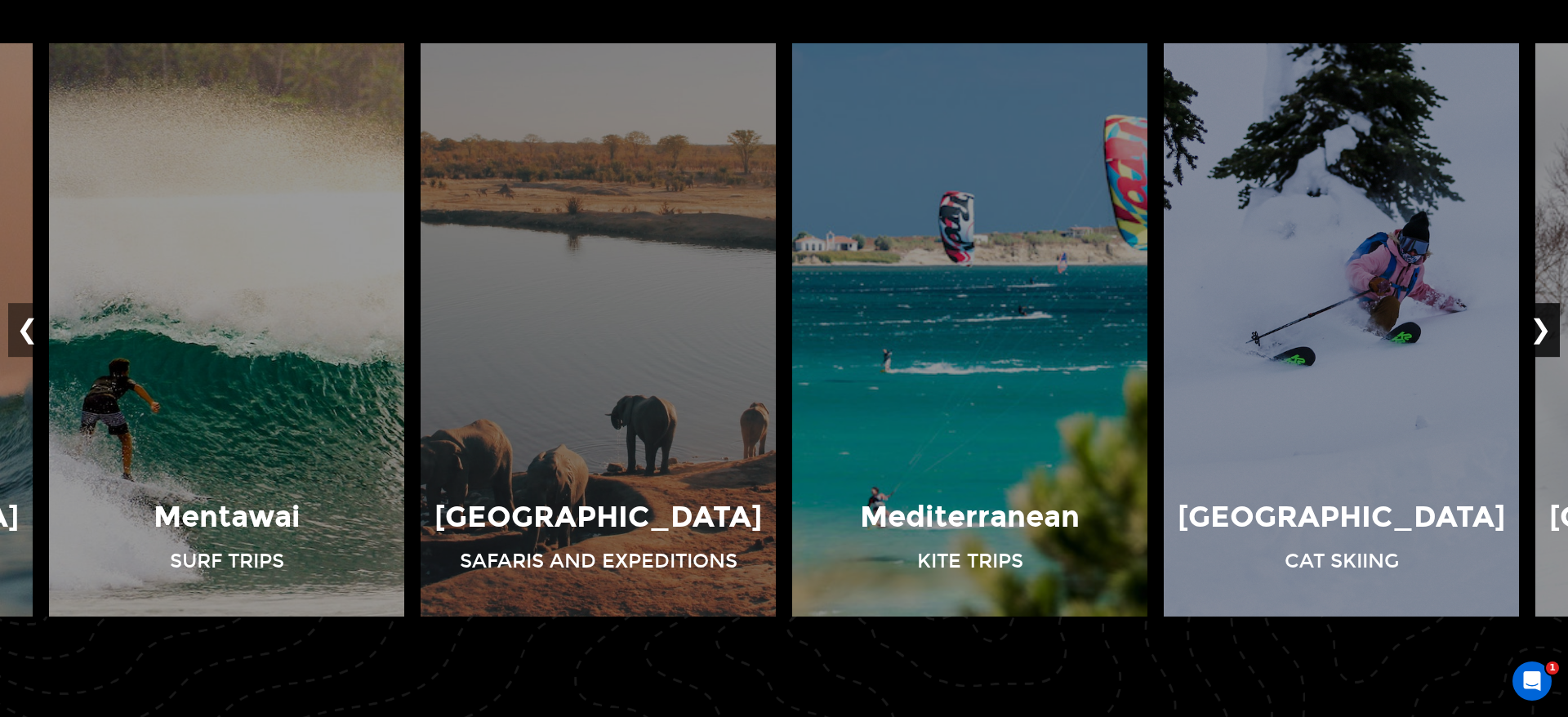
click at [1548, 332] on button "❯" at bounding box center [1540, 329] width 38 height 53
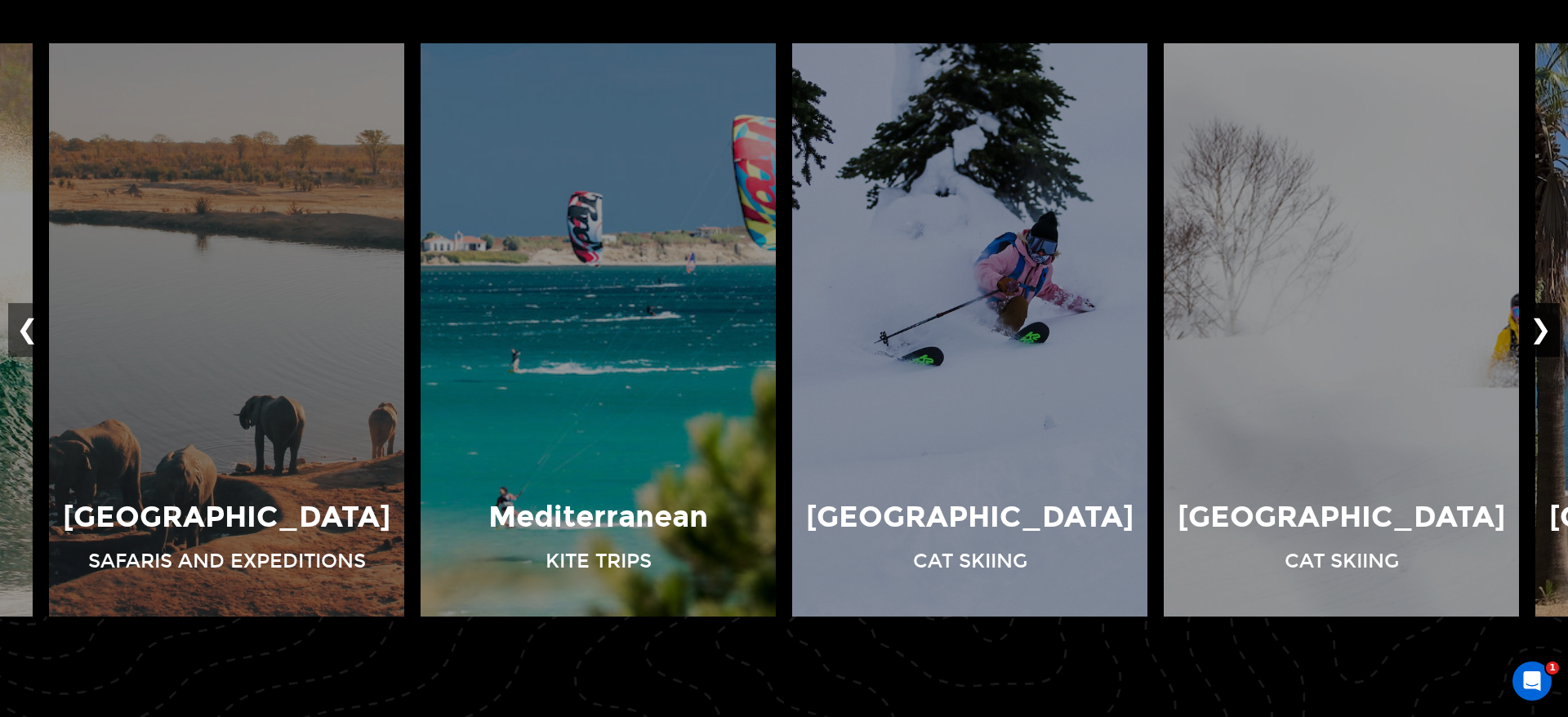
click at [1548, 332] on button "❯" at bounding box center [1540, 329] width 38 height 53
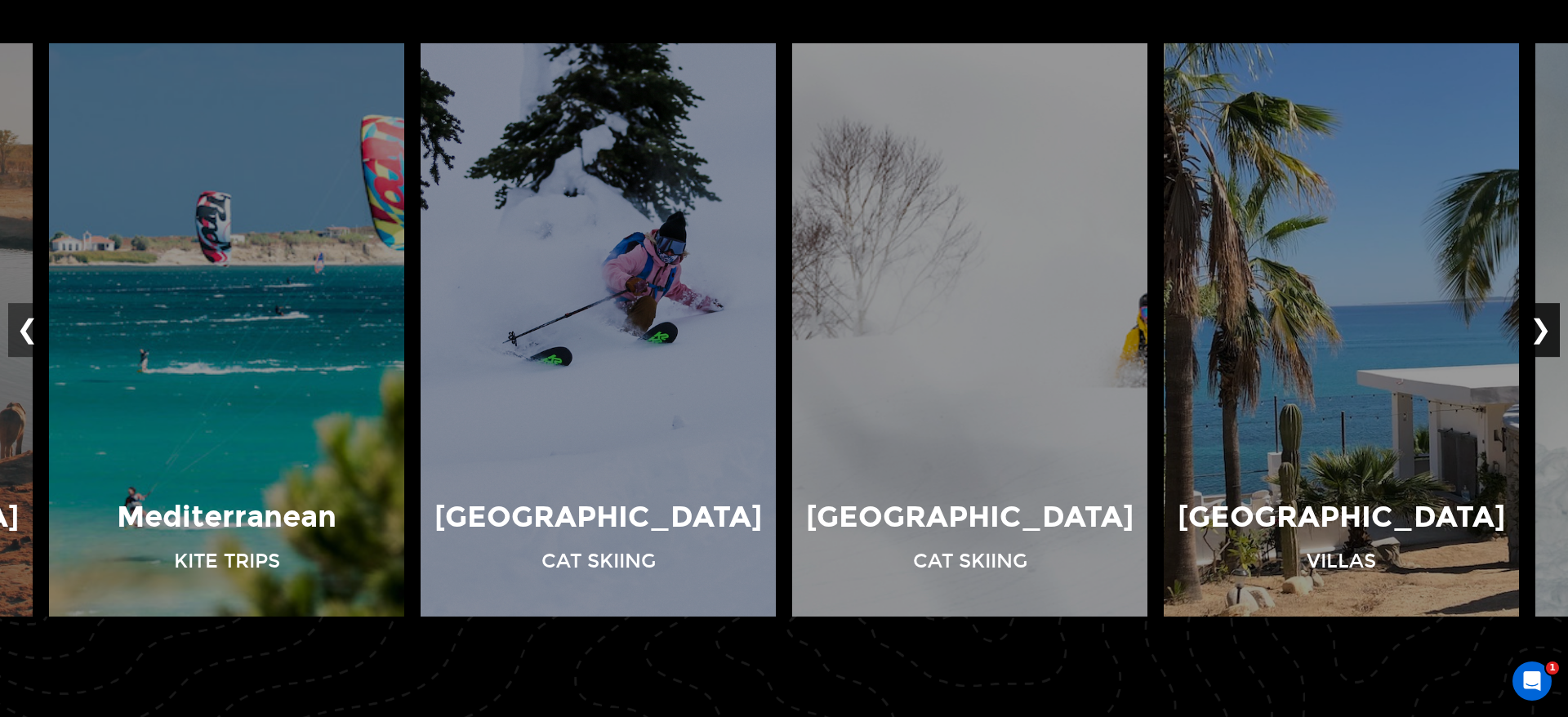
click at [1548, 332] on button "❯" at bounding box center [1540, 329] width 38 height 53
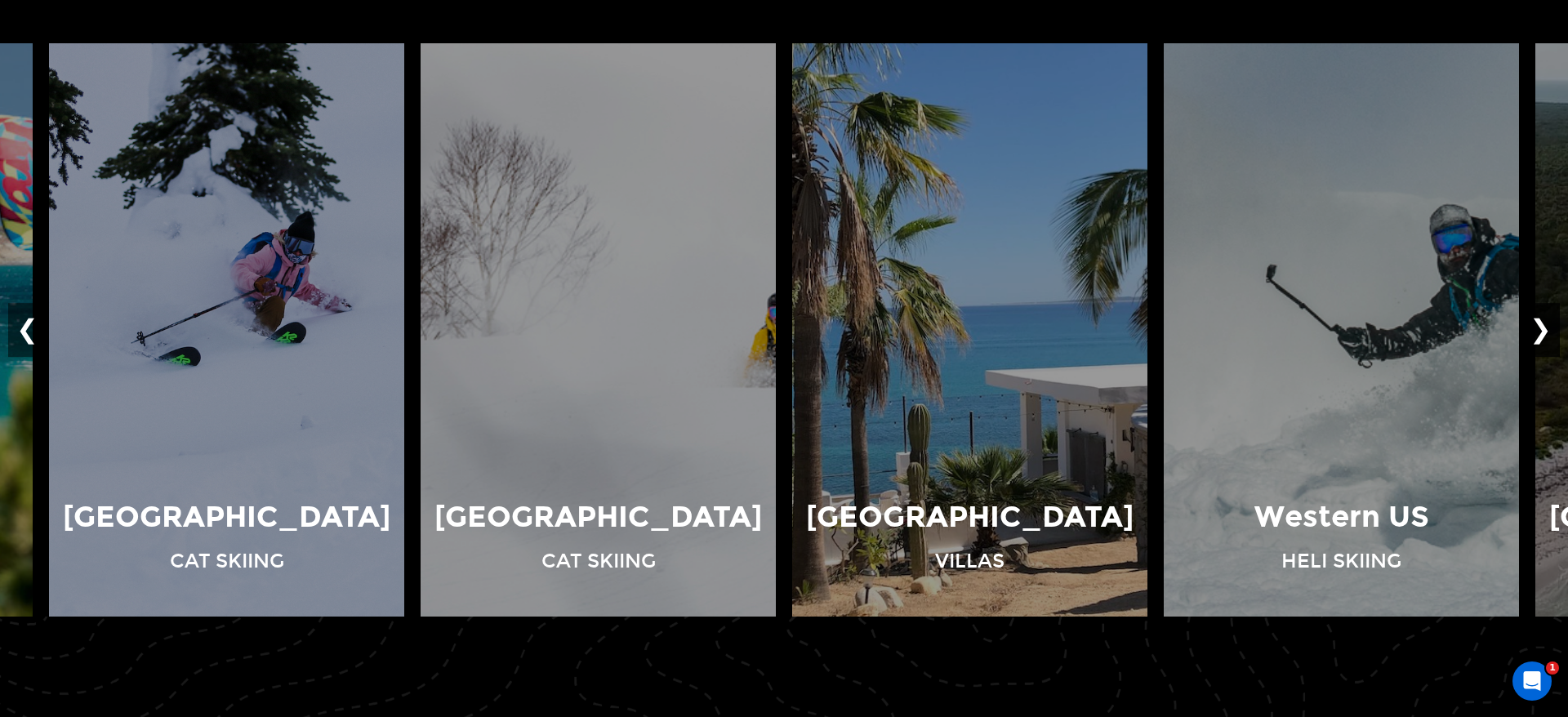
click at [1548, 332] on button "❯" at bounding box center [1540, 329] width 38 height 53
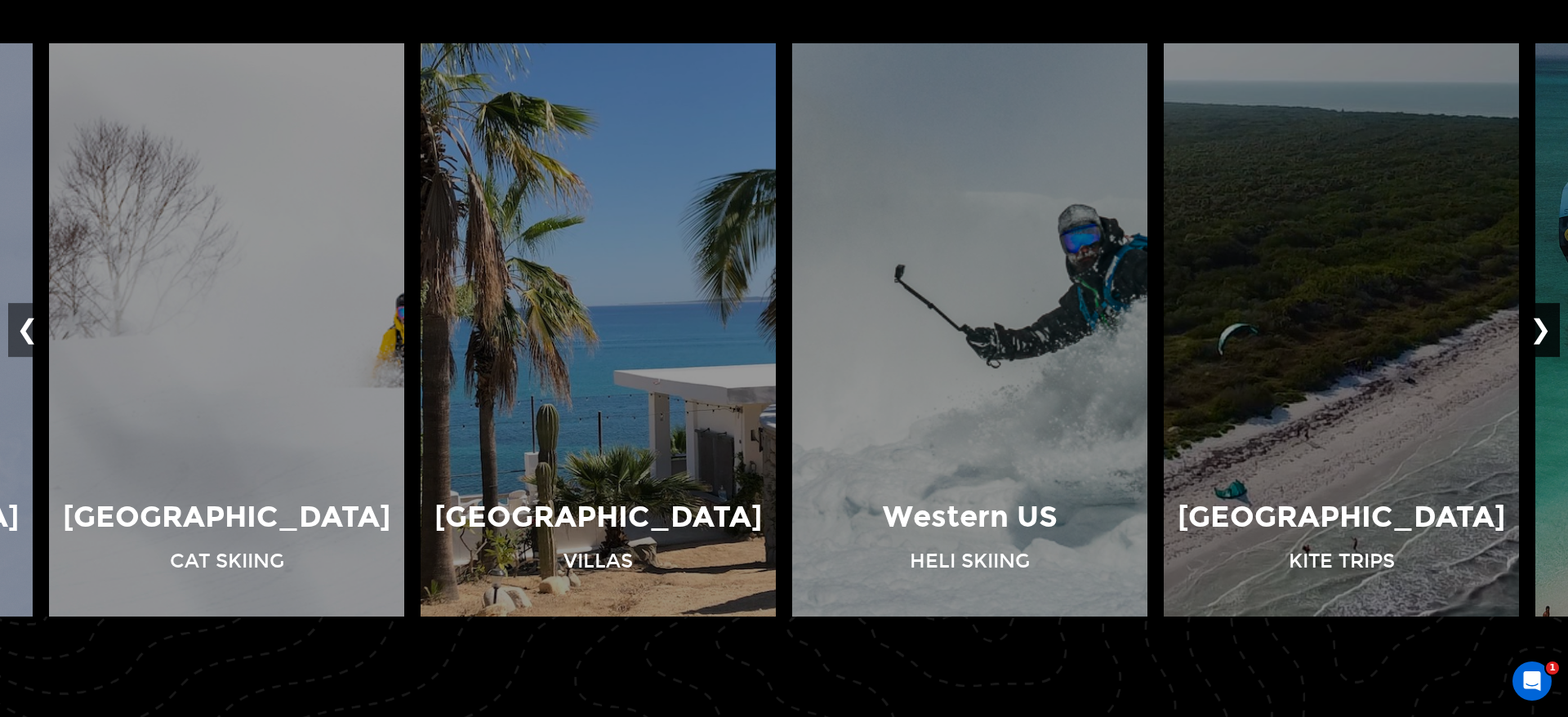
click at [1548, 332] on button "❯" at bounding box center [1540, 329] width 38 height 53
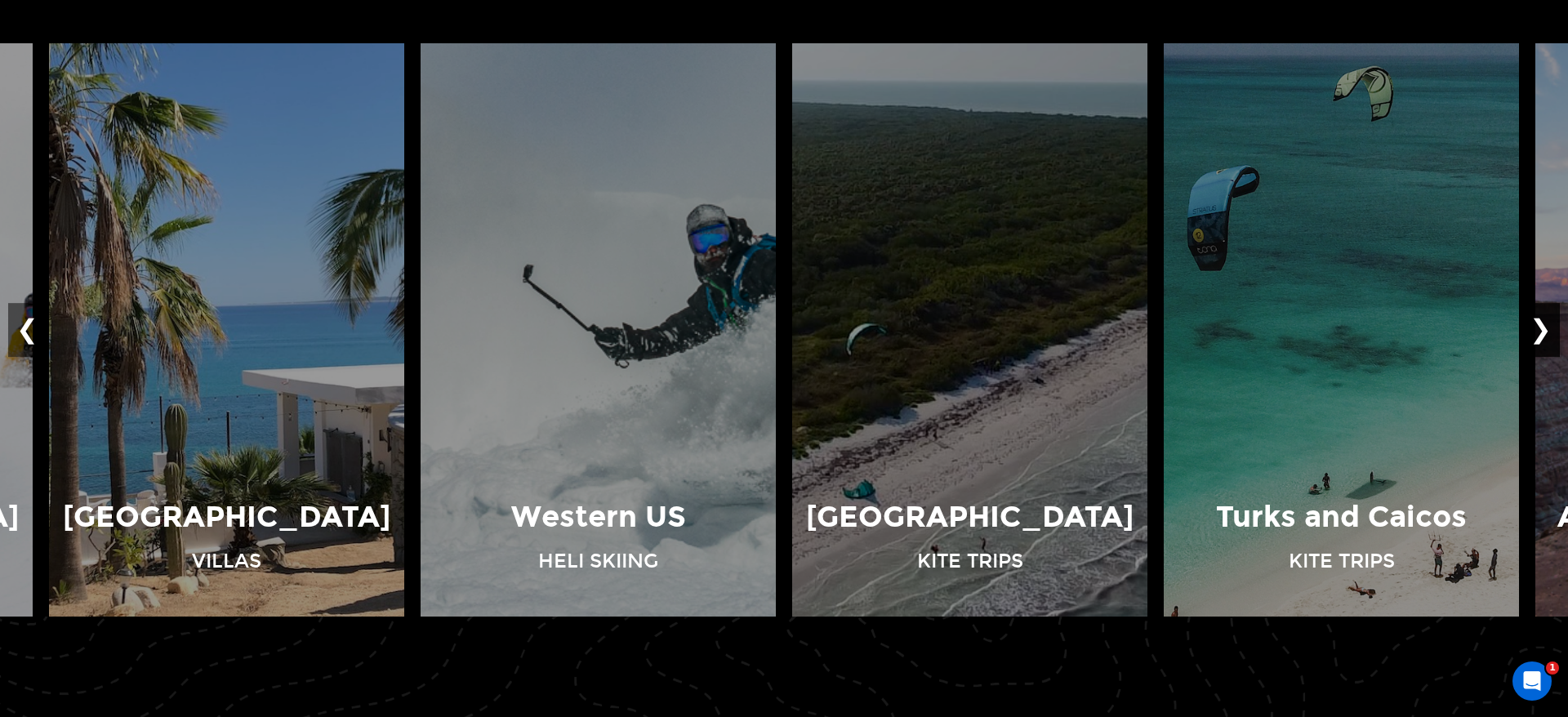
click at [1548, 332] on button "❯" at bounding box center [1540, 329] width 38 height 53
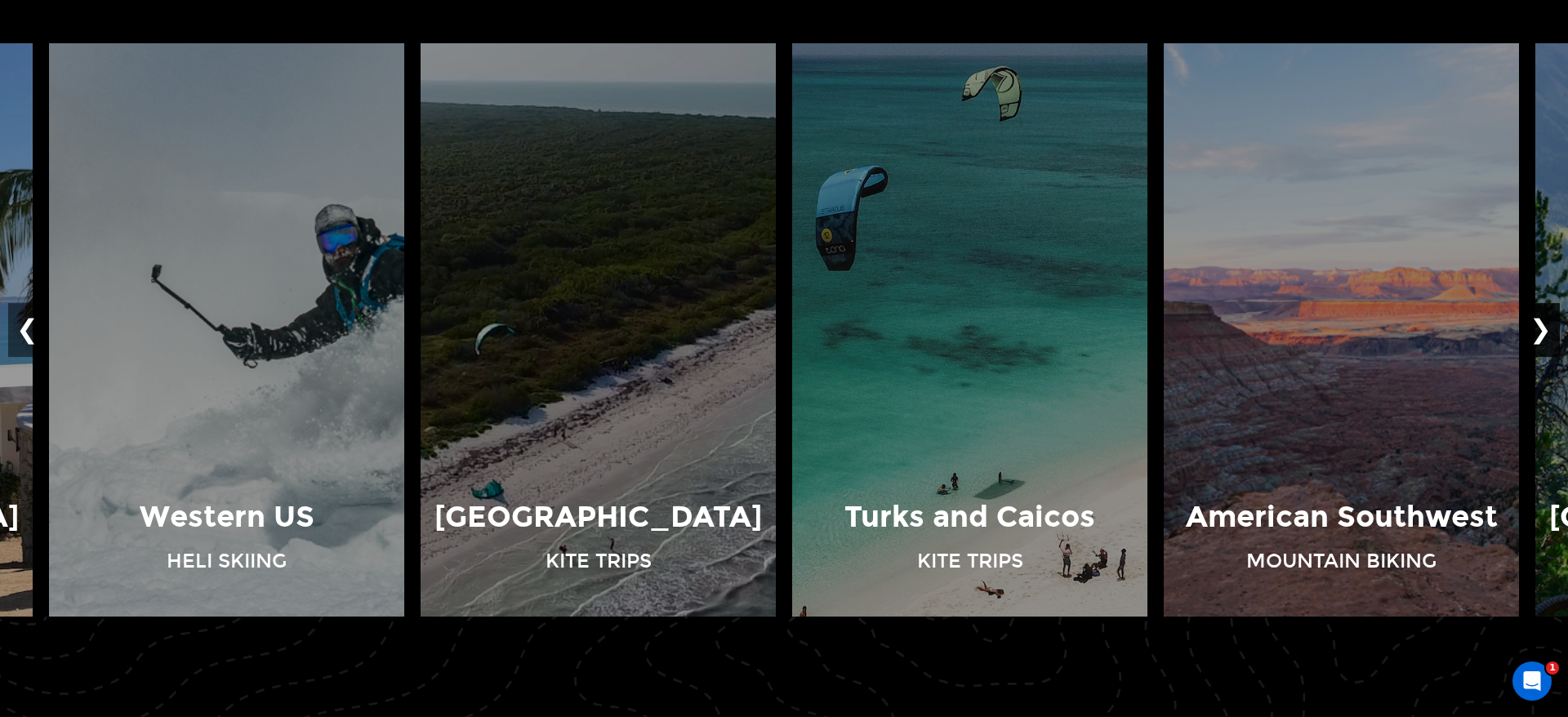
click at [1548, 332] on button "❯" at bounding box center [1540, 329] width 38 height 53
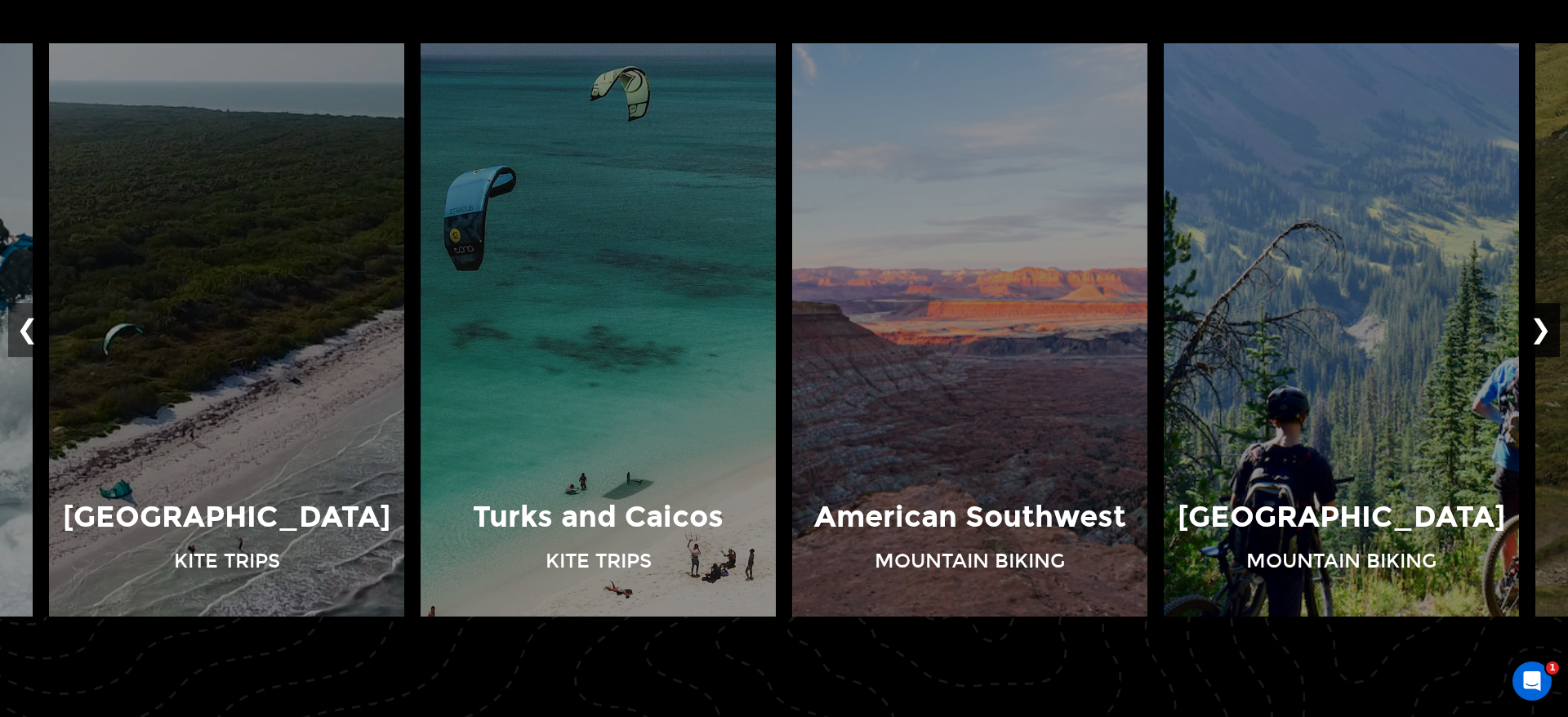
click at [1548, 332] on button "❯" at bounding box center [1540, 329] width 38 height 53
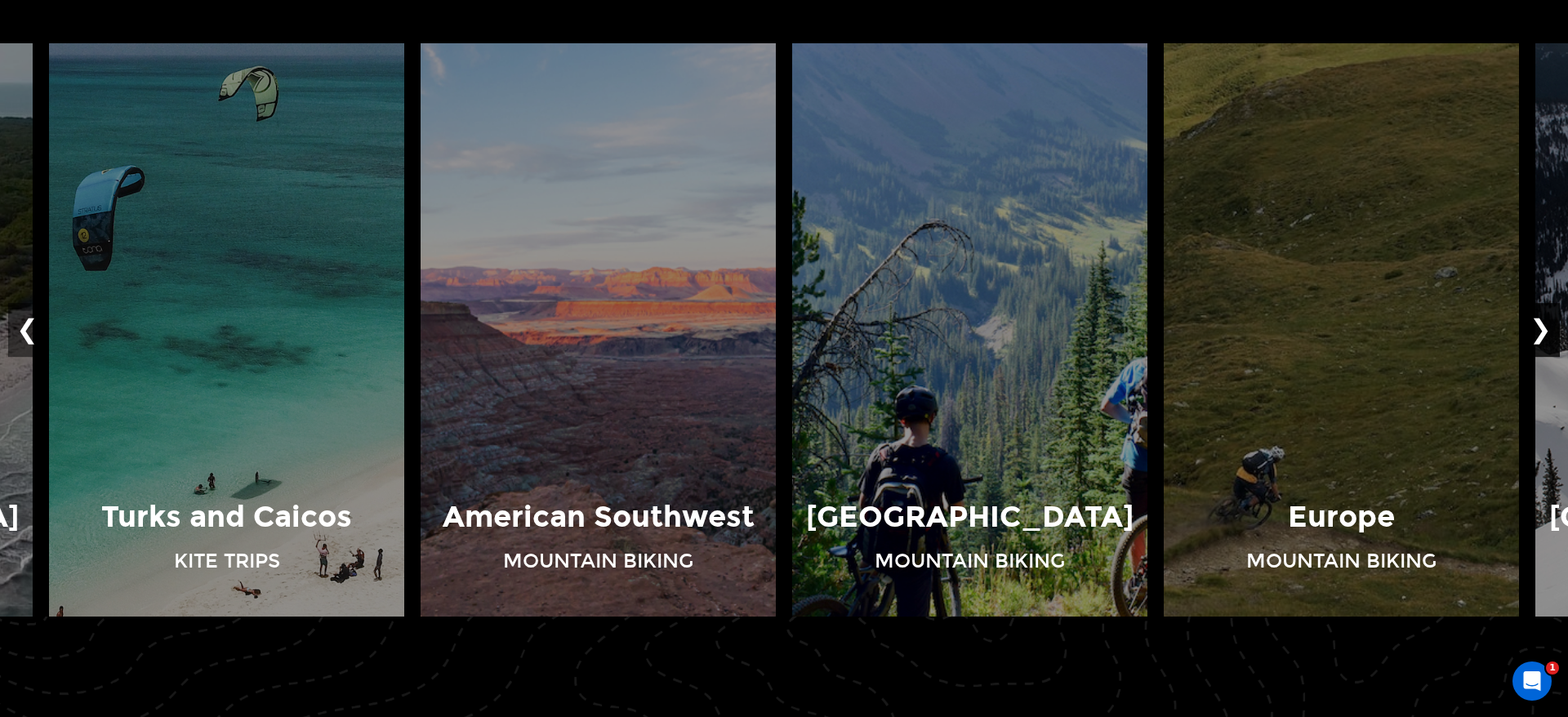
click at [1548, 332] on button "❯" at bounding box center [1540, 329] width 38 height 53
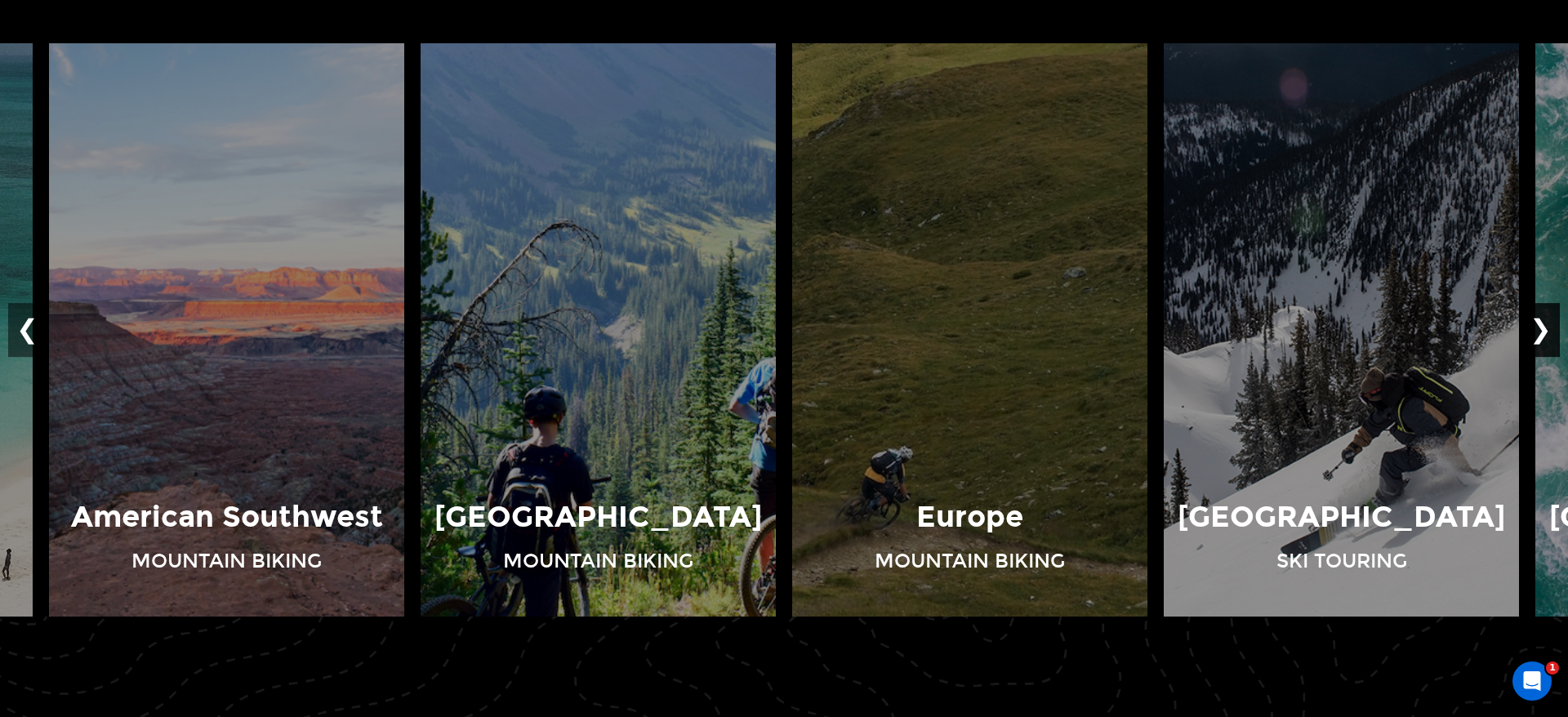
click at [1548, 332] on button "❯" at bounding box center [1540, 329] width 38 height 53
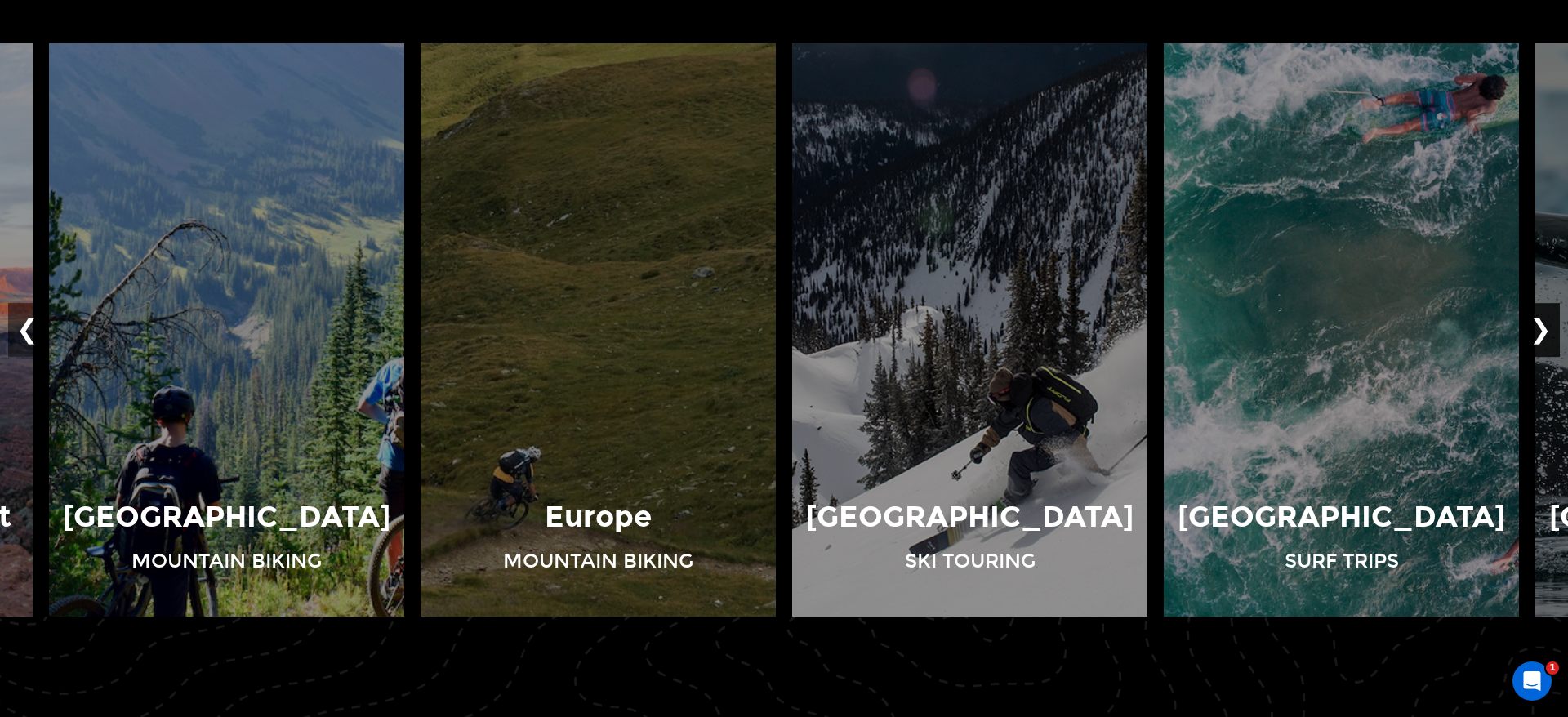
click at [1548, 332] on button "❯" at bounding box center [1540, 329] width 38 height 53
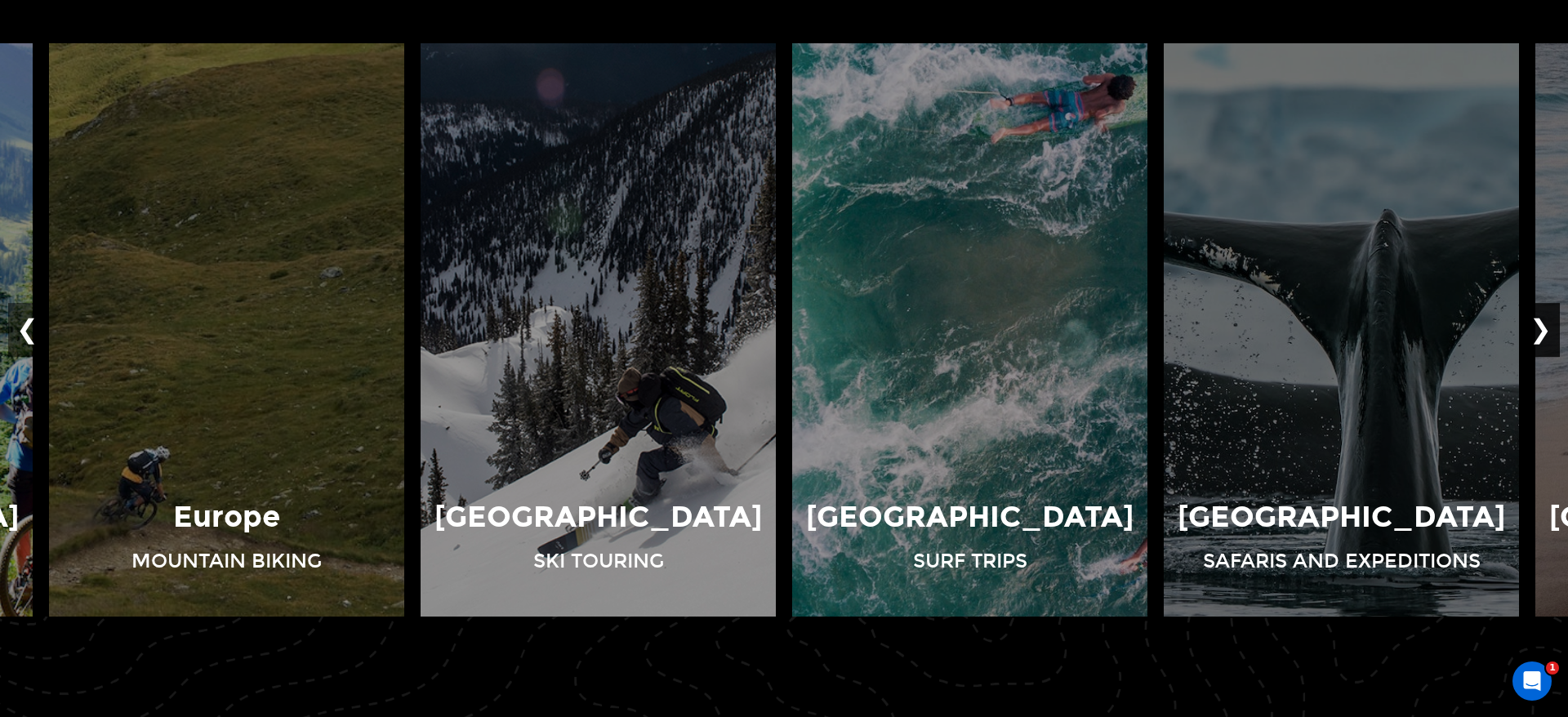
click at [1548, 332] on button "❯" at bounding box center [1540, 329] width 38 height 53
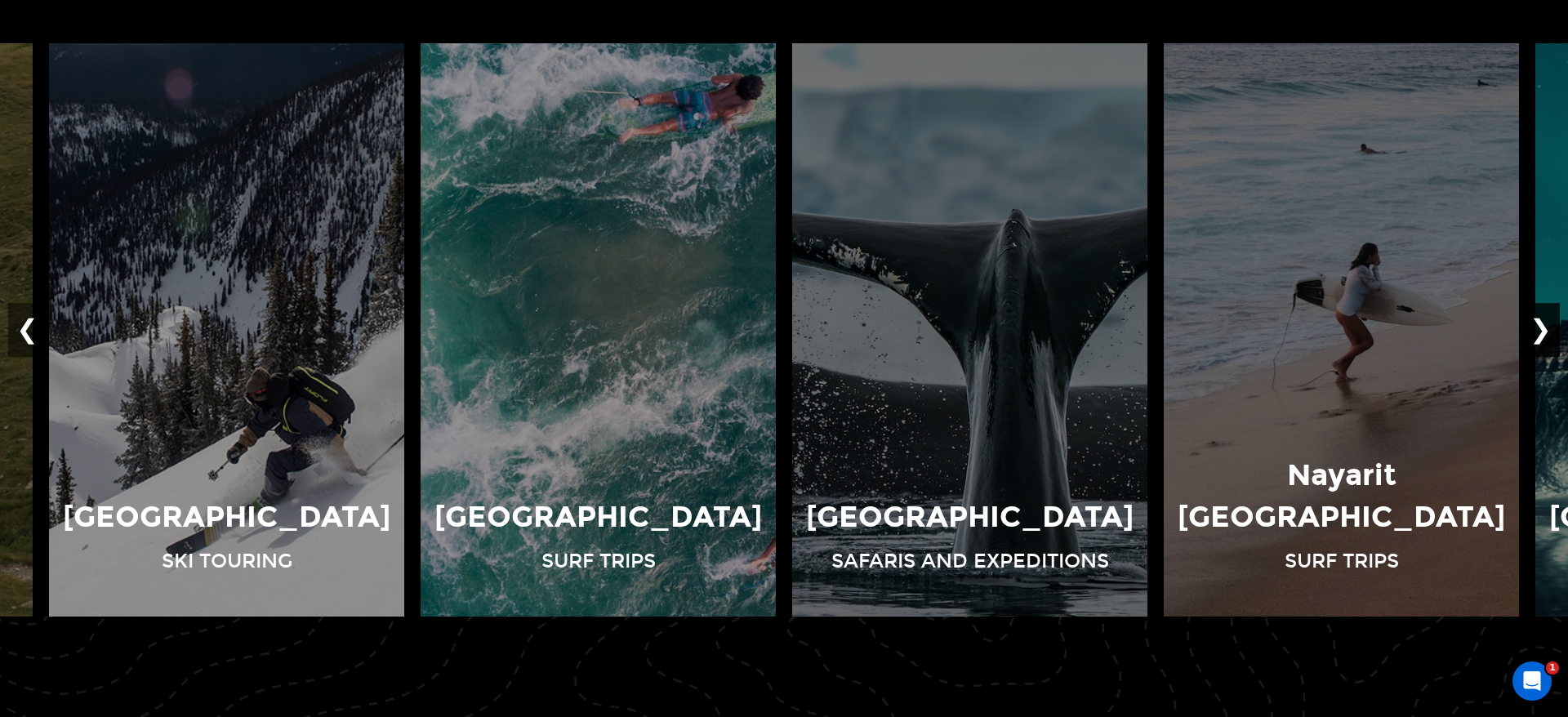
click at [1548, 332] on button "❯" at bounding box center [1540, 329] width 38 height 53
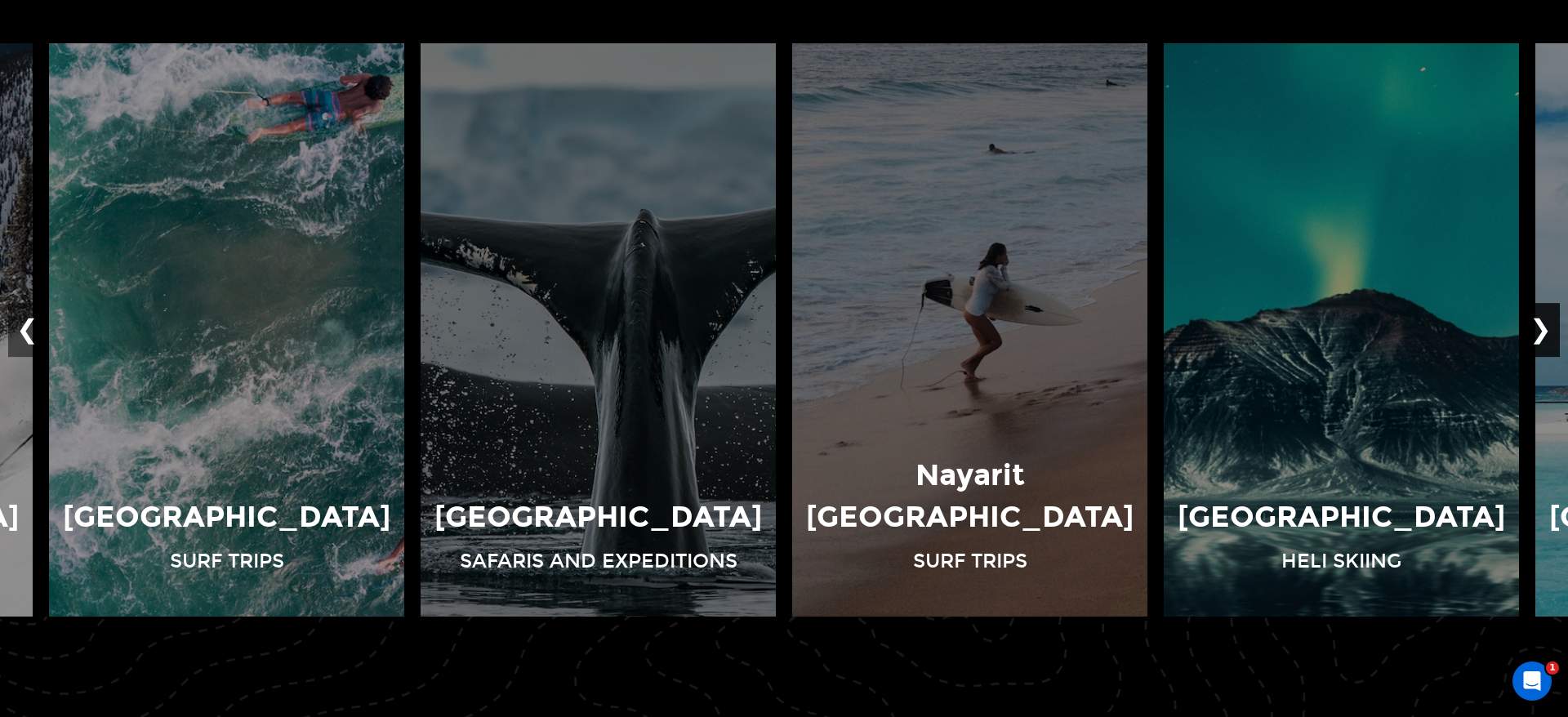
click at [1548, 332] on button "❯" at bounding box center [1540, 329] width 38 height 53
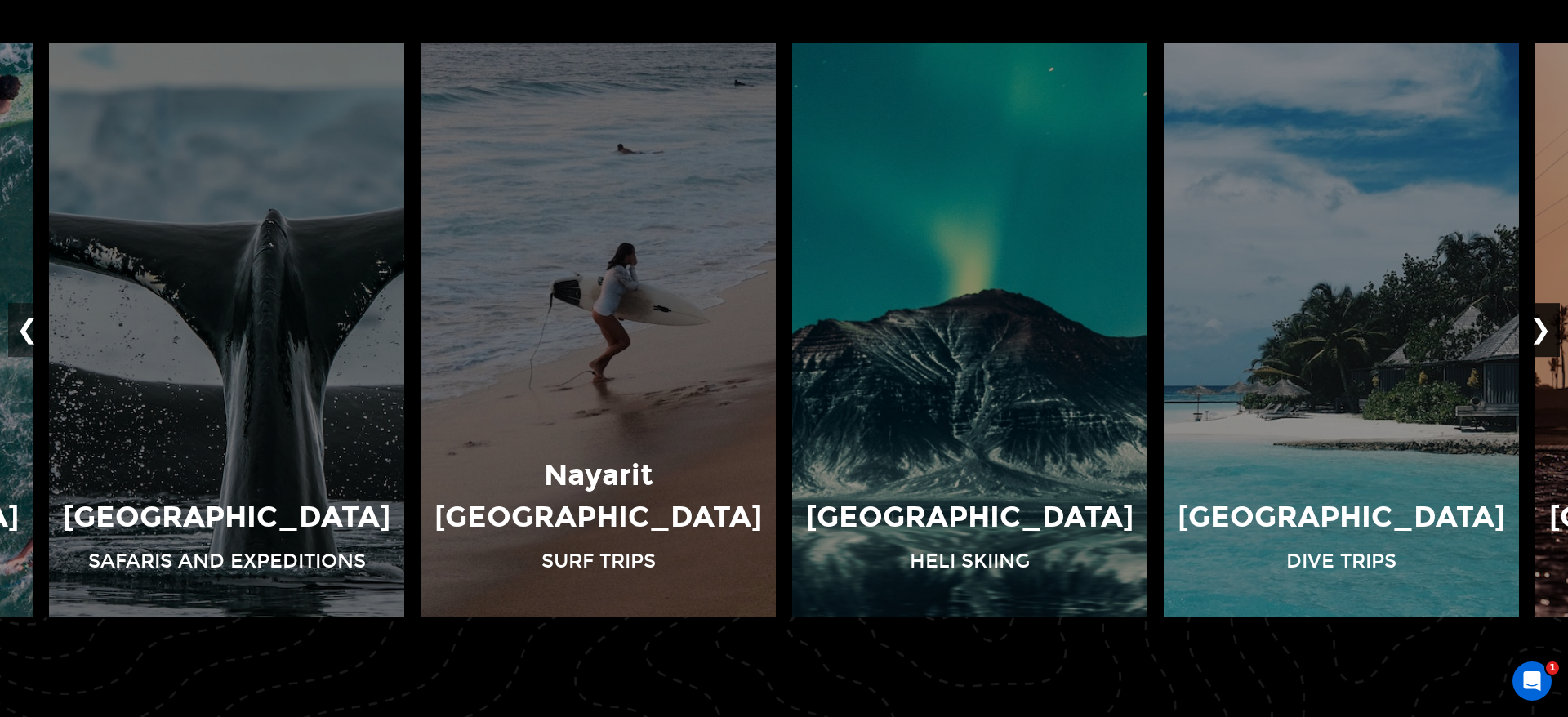
click at [1548, 332] on button "❯" at bounding box center [1540, 329] width 38 height 53
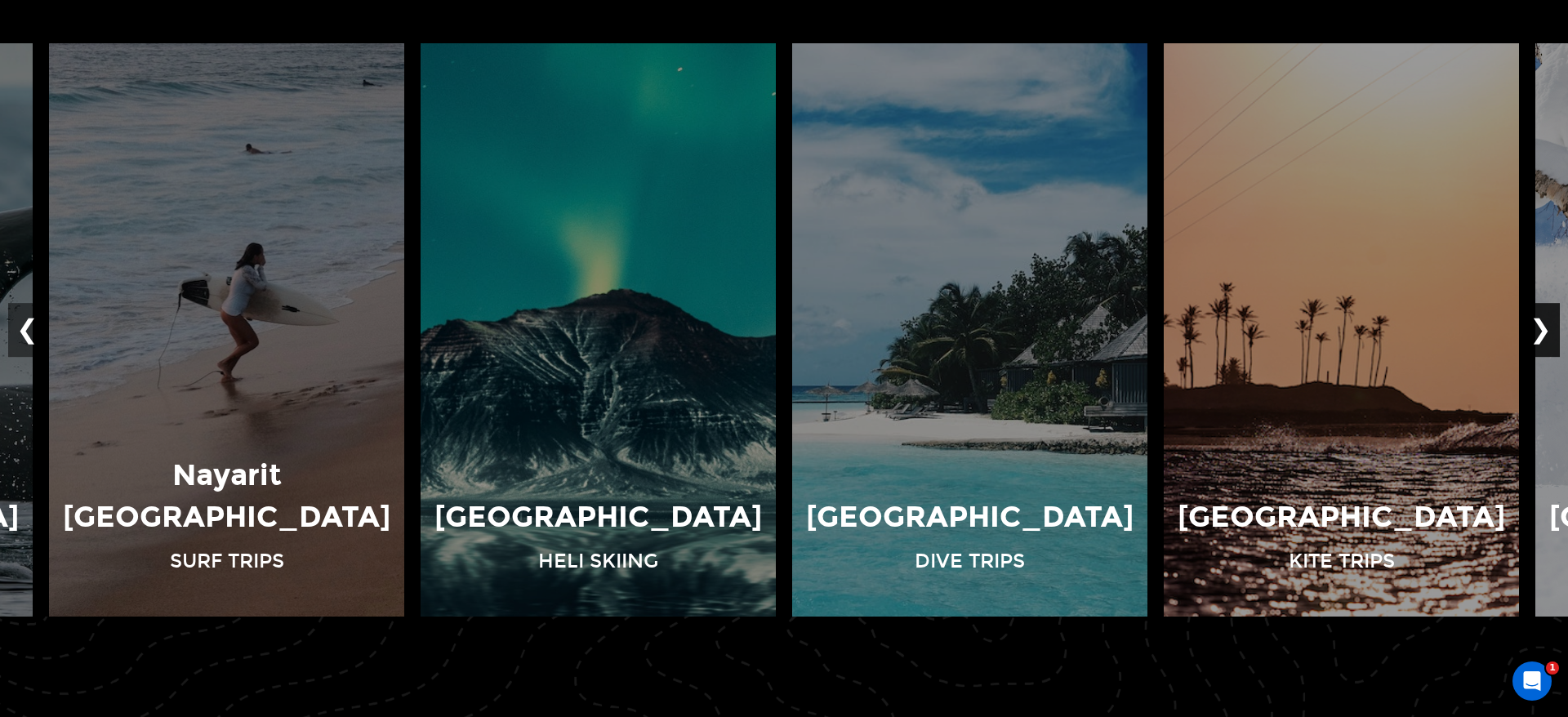
click at [1548, 332] on button "❯" at bounding box center [1540, 329] width 38 height 53
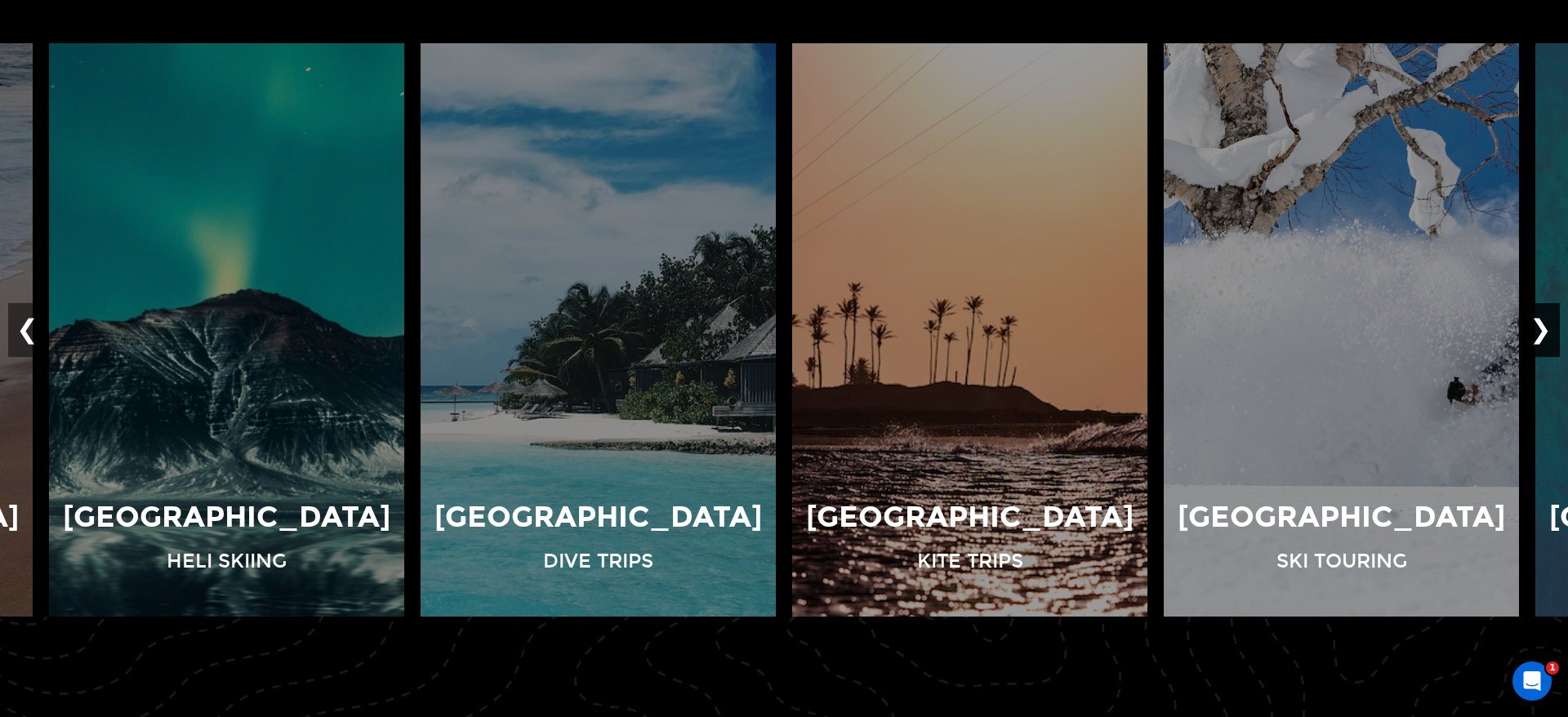
click at [1548, 332] on button "❯" at bounding box center [1540, 329] width 38 height 53
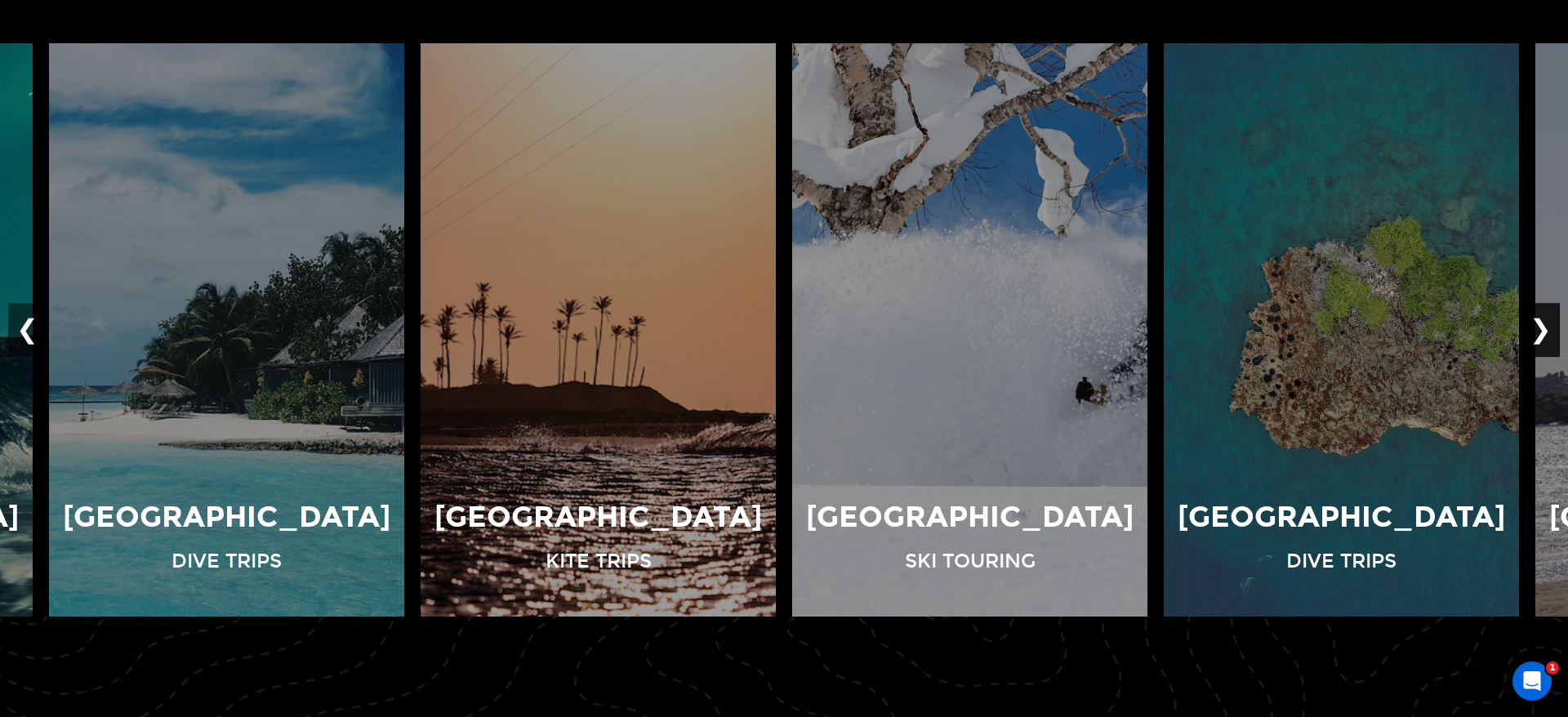
click at [1548, 332] on button "❯" at bounding box center [1540, 329] width 38 height 53
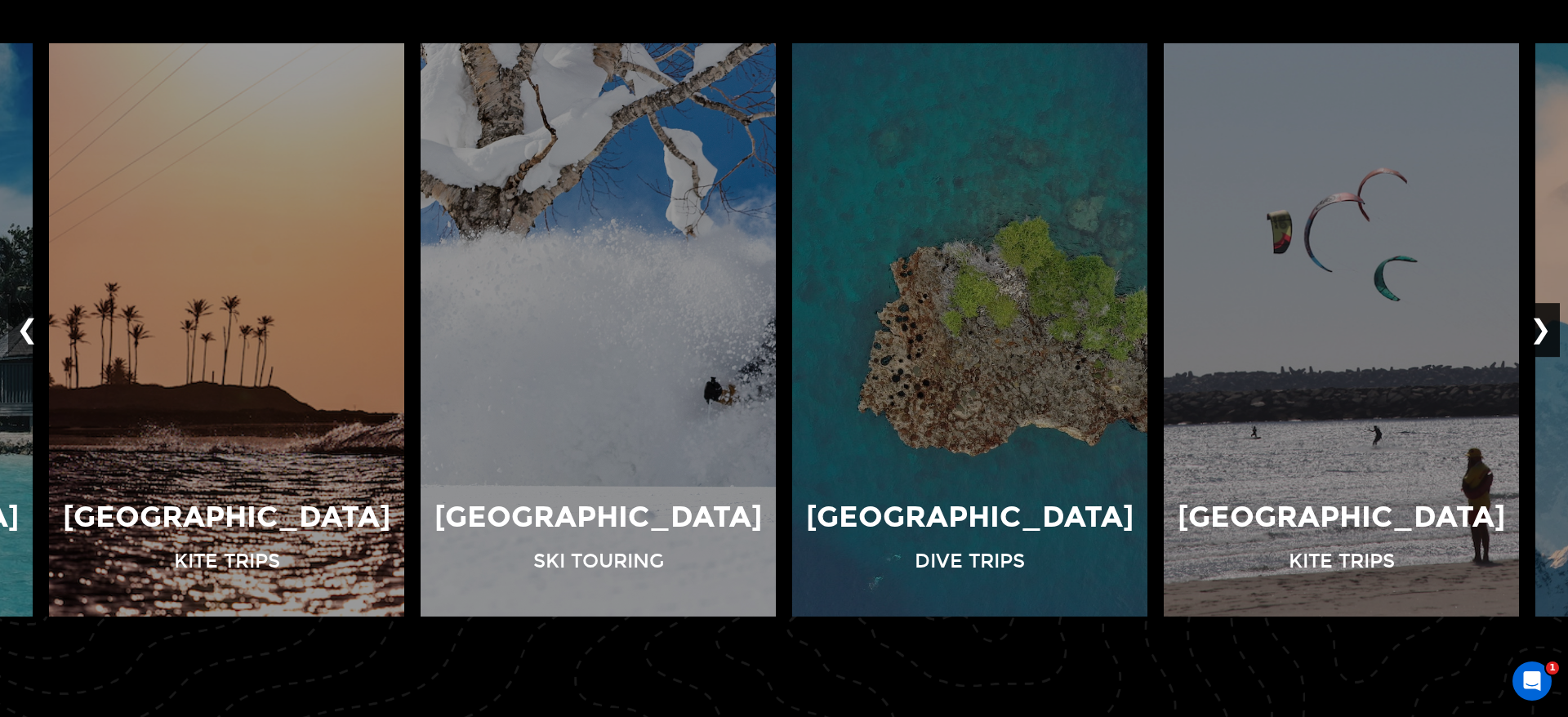
click at [1548, 332] on button "❯" at bounding box center [1540, 329] width 38 height 53
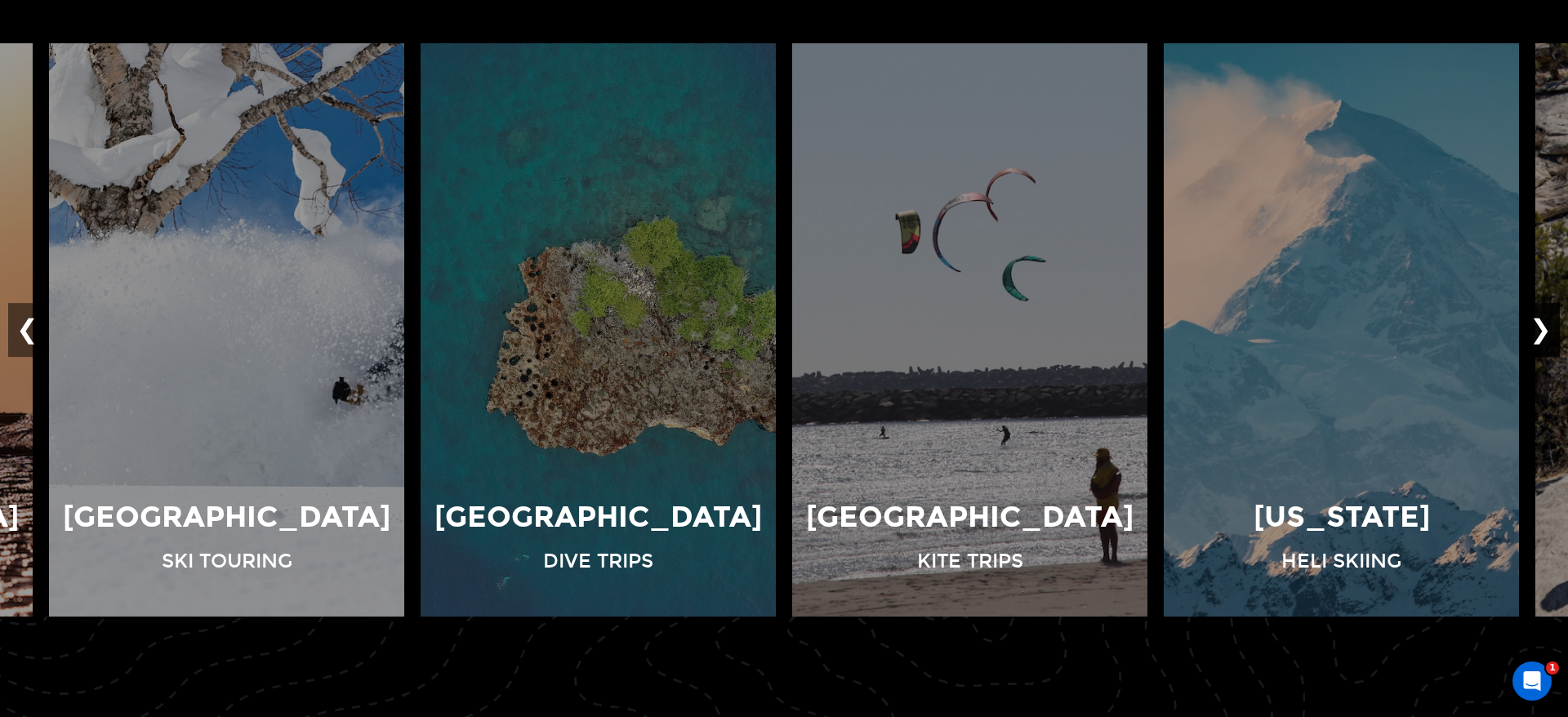
click at [1548, 332] on button "❯" at bounding box center [1540, 329] width 38 height 53
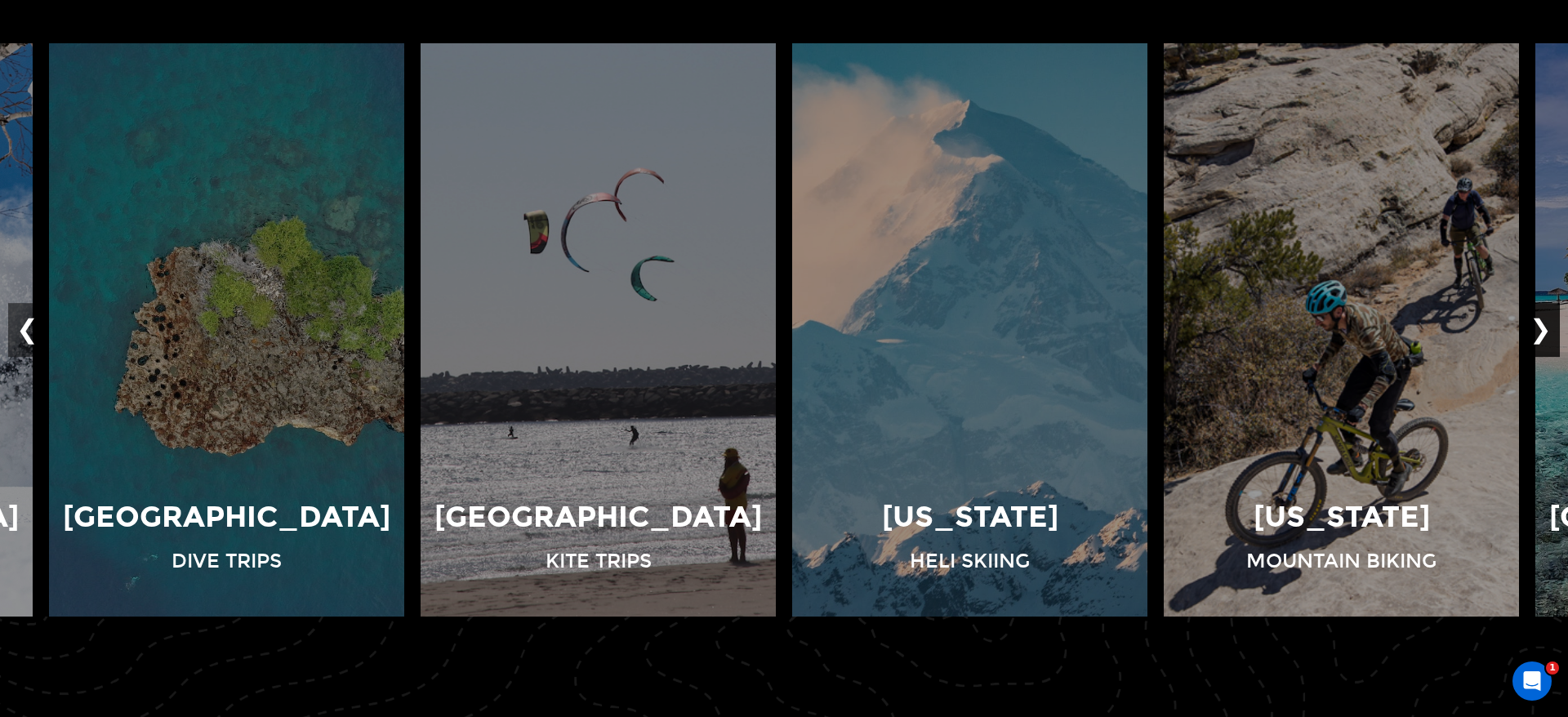
click at [1548, 332] on button "❯" at bounding box center [1540, 329] width 38 height 53
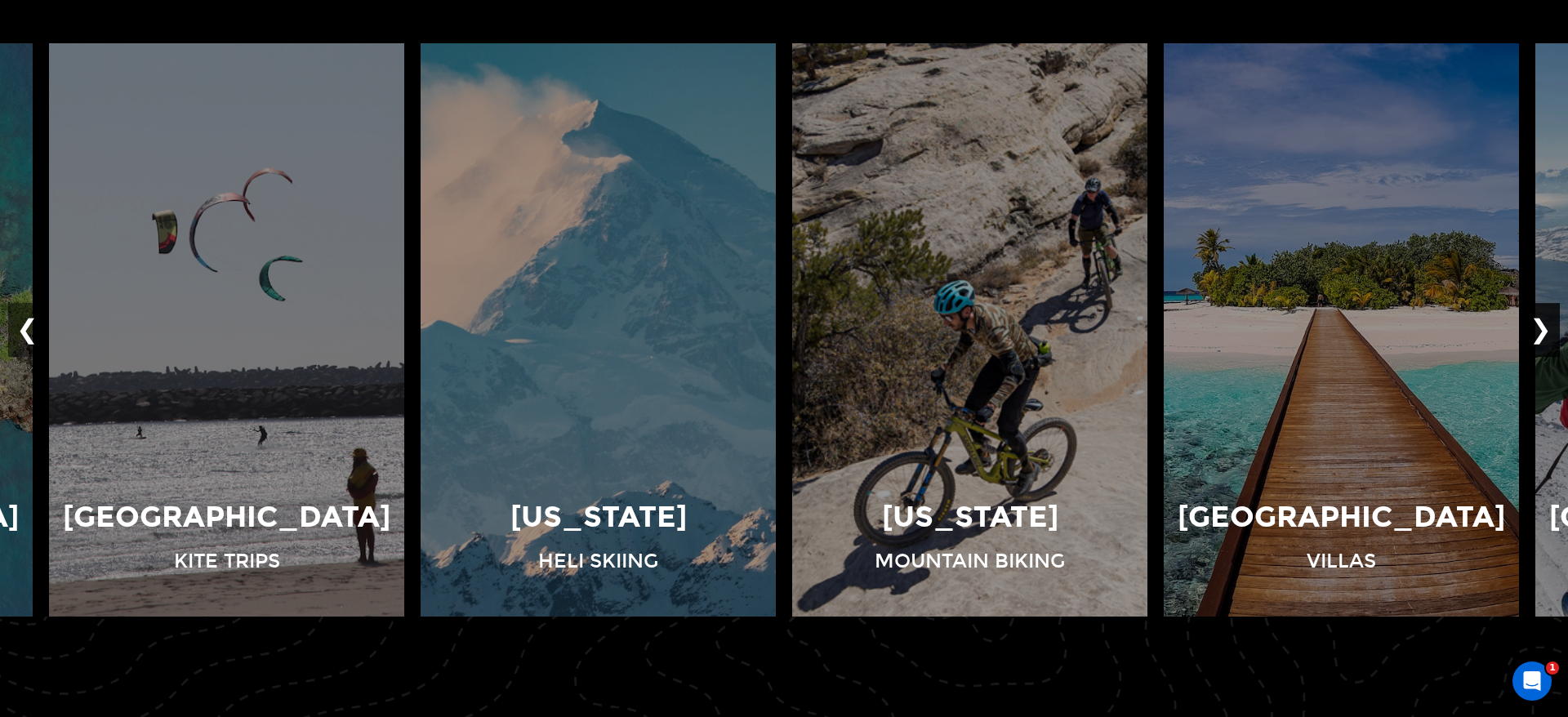
click at [1548, 332] on button "❯" at bounding box center [1540, 329] width 38 height 53
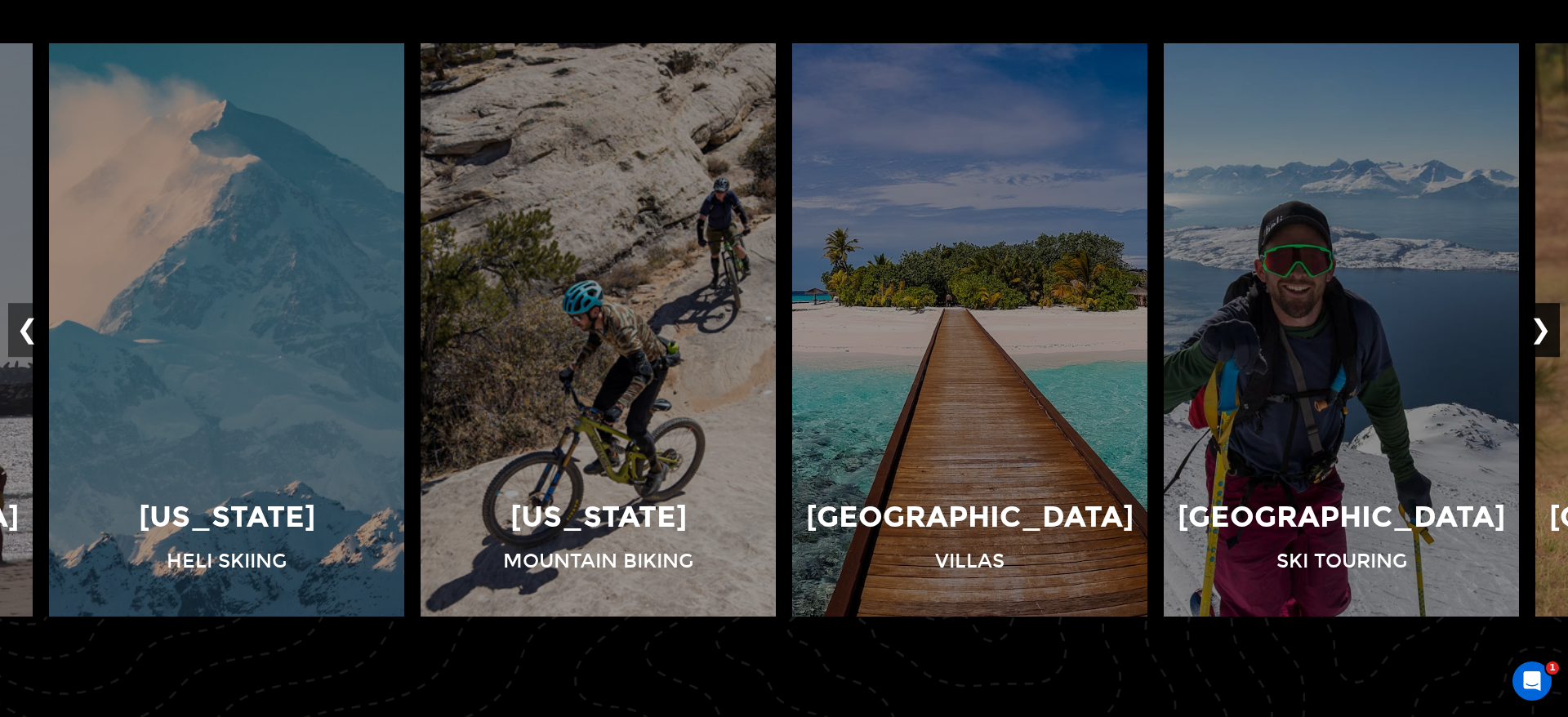
click at [1548, 332] on button "❯" at bounding box center [1540, 329] width 38 height 53
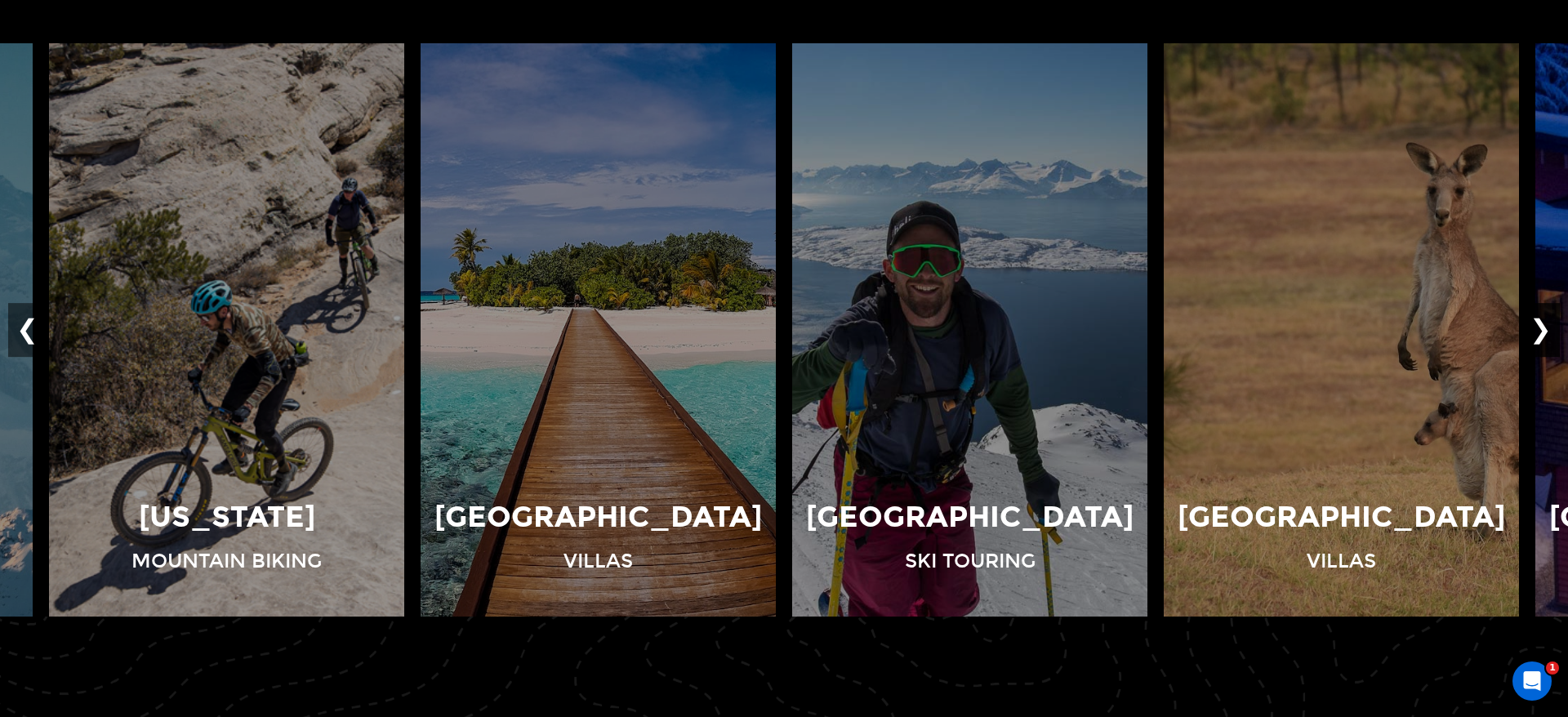
click at [1548, 332] on button "❯" at bounding box center [1540, 329] width 38 height 53
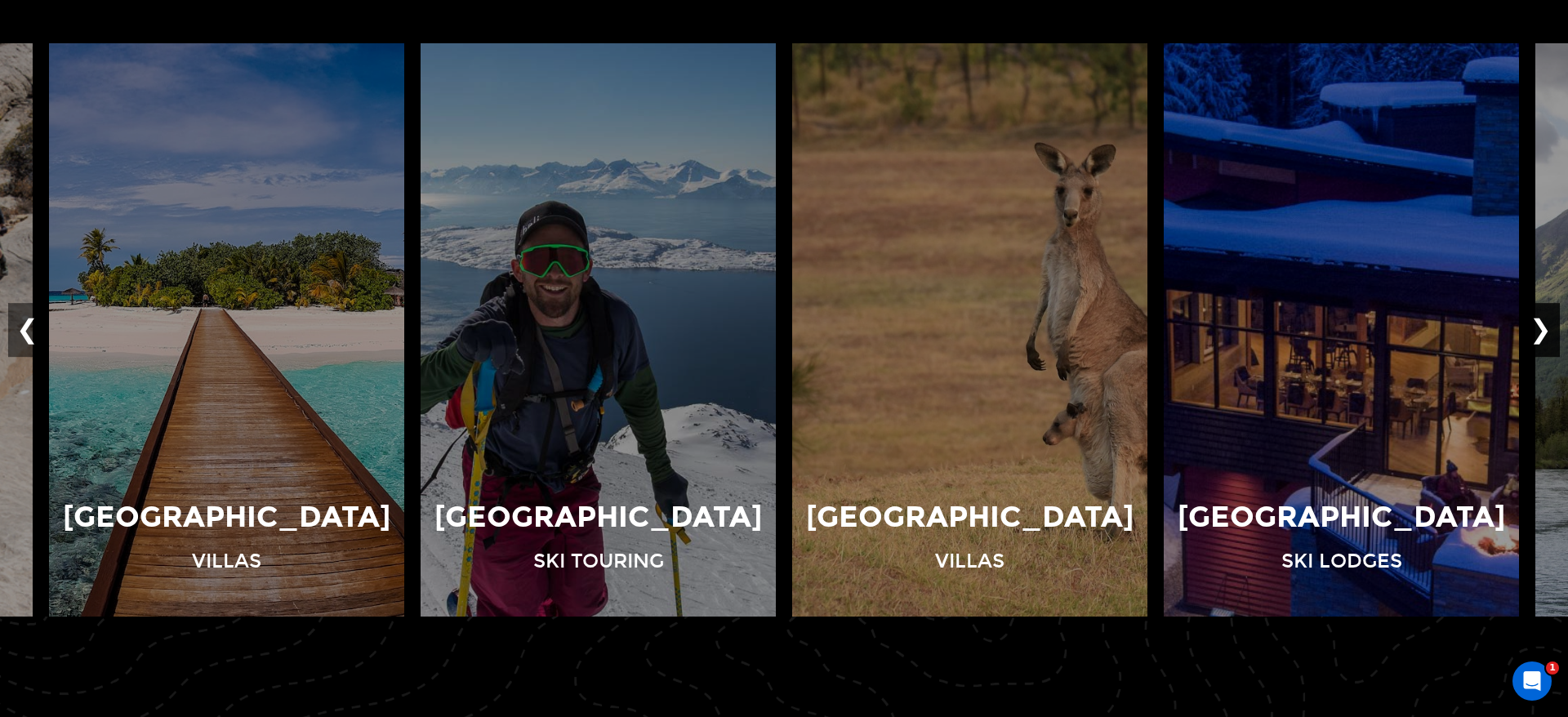
click at [1548, 332] on button "❯" at bounding box center [1540, 329] width 38 height 53
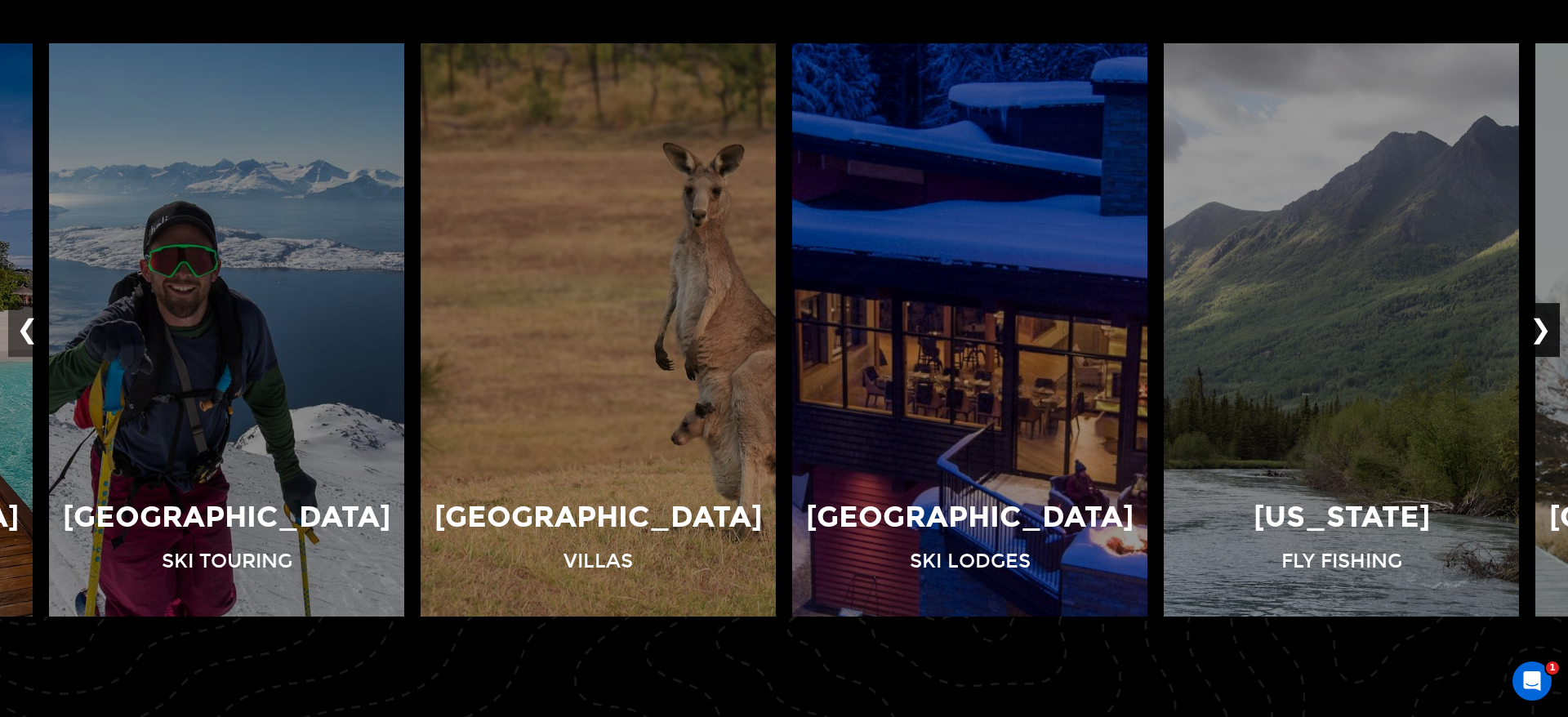
click at [1548, 332] on button "❯" at bounding box center [1540, 329] width 38 height 53
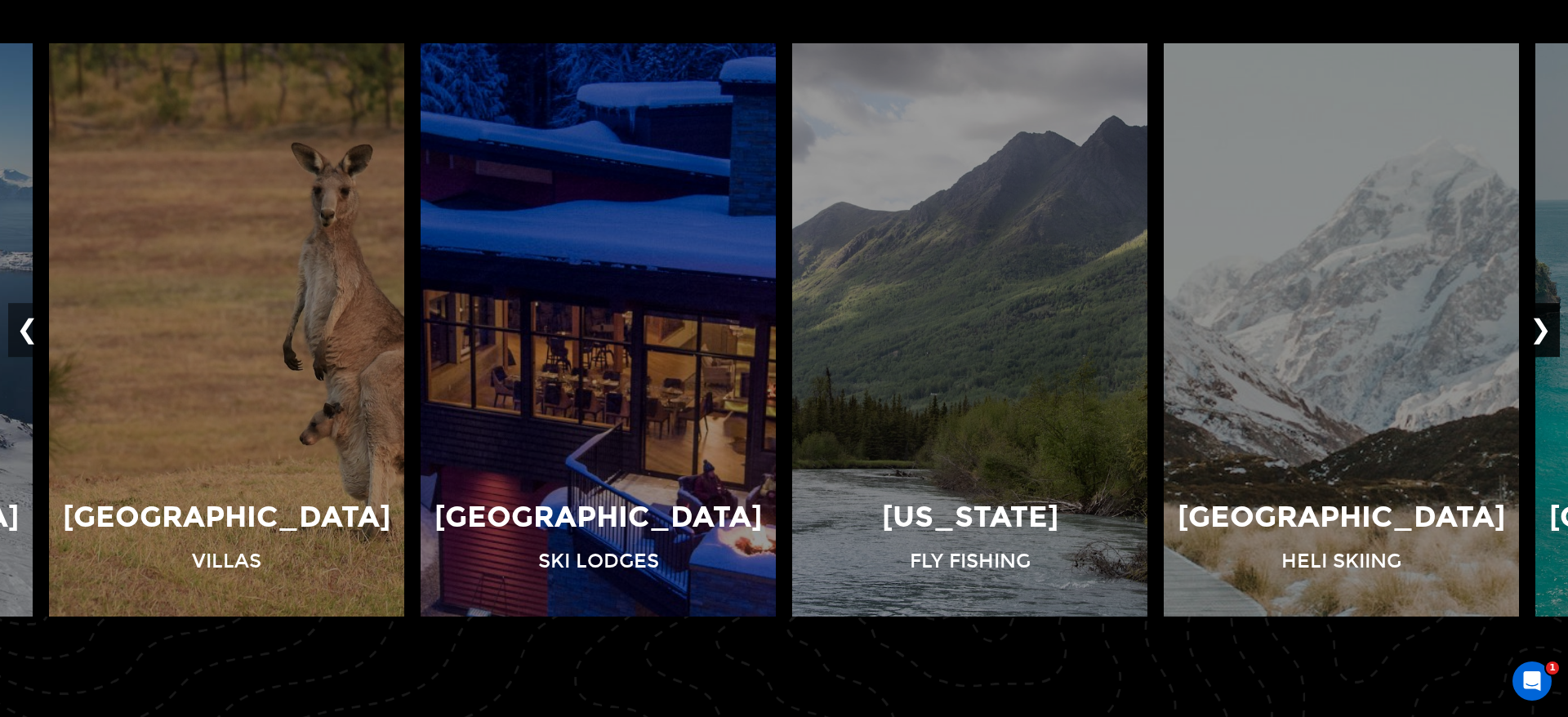
click at [1548, 332] on button "❯" at bounding box center [1540, 329] width 38 height 53
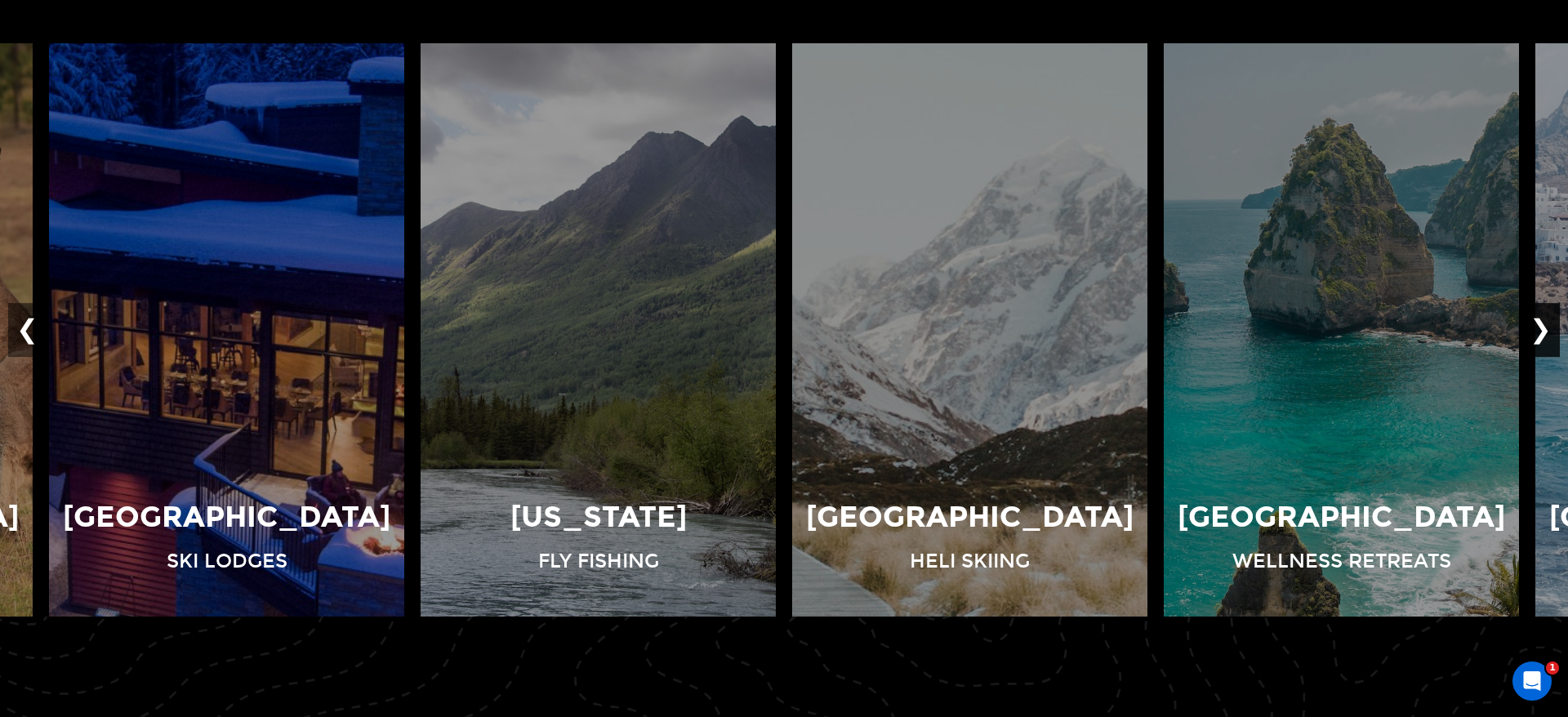
click at [1548, 332] on button "❯" at bounding box center [1540, 329] width 38 height 53
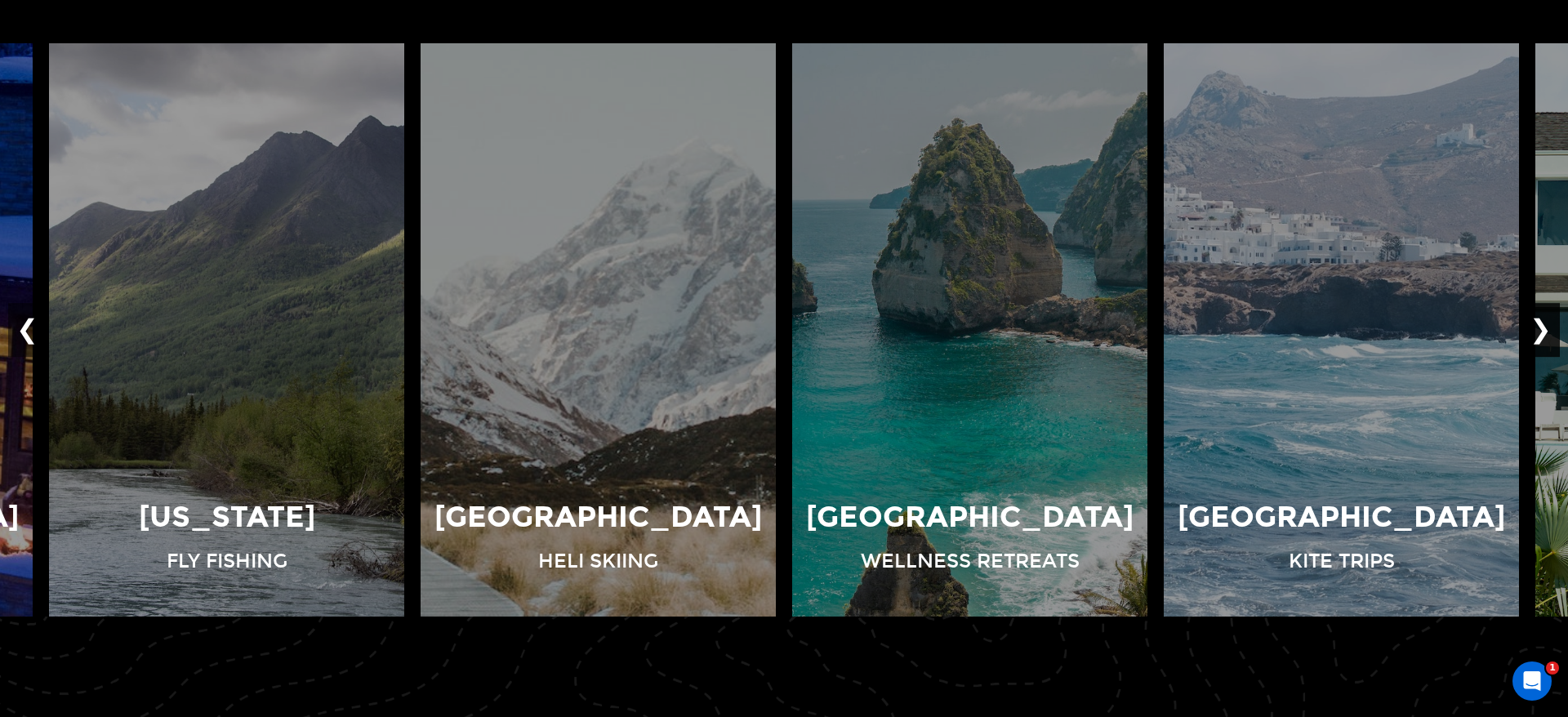
click at [1548, 332] on button "❯" at bounding box center [1540, 329] width 38 height 53
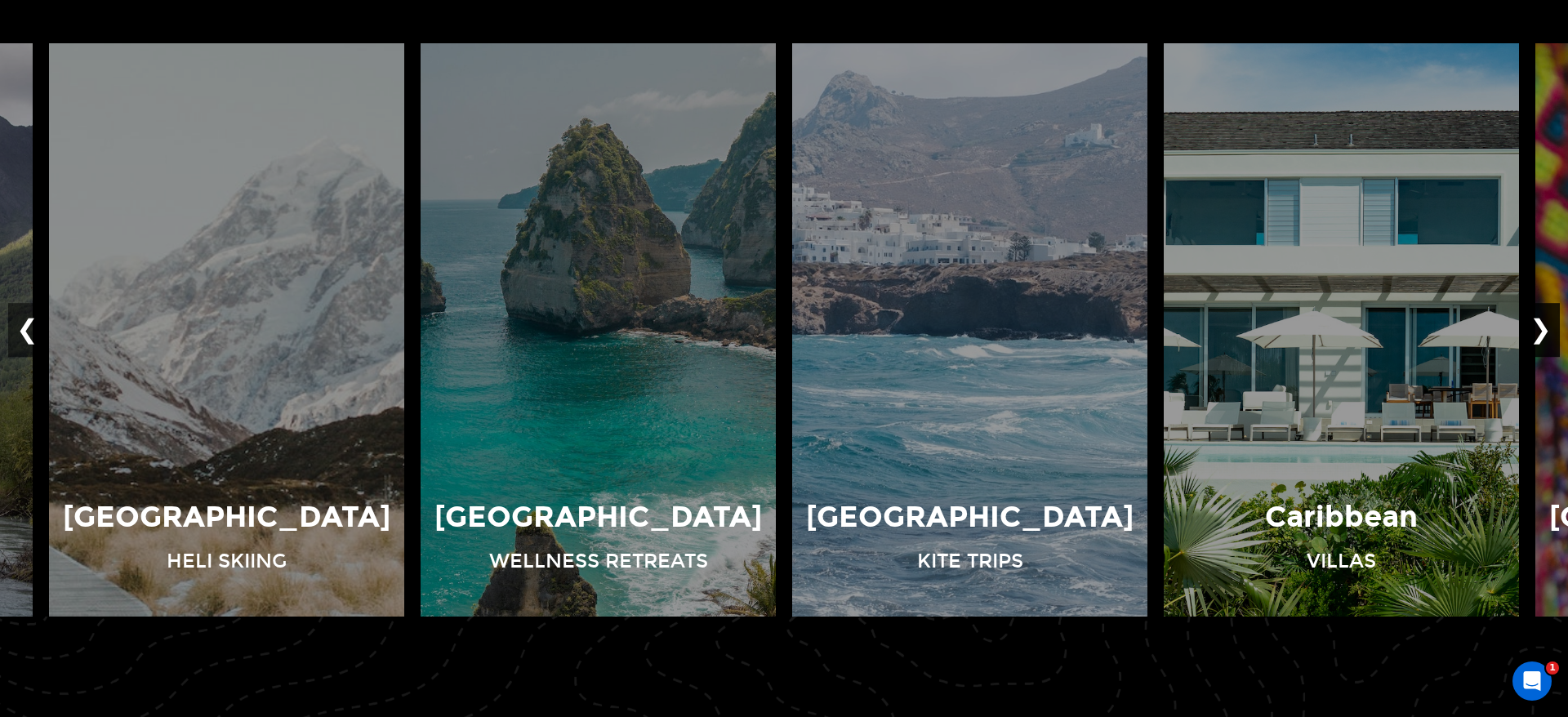
click at [1548, 332] on button "❯" at bounding box center [1540, 329] width 38 height 53
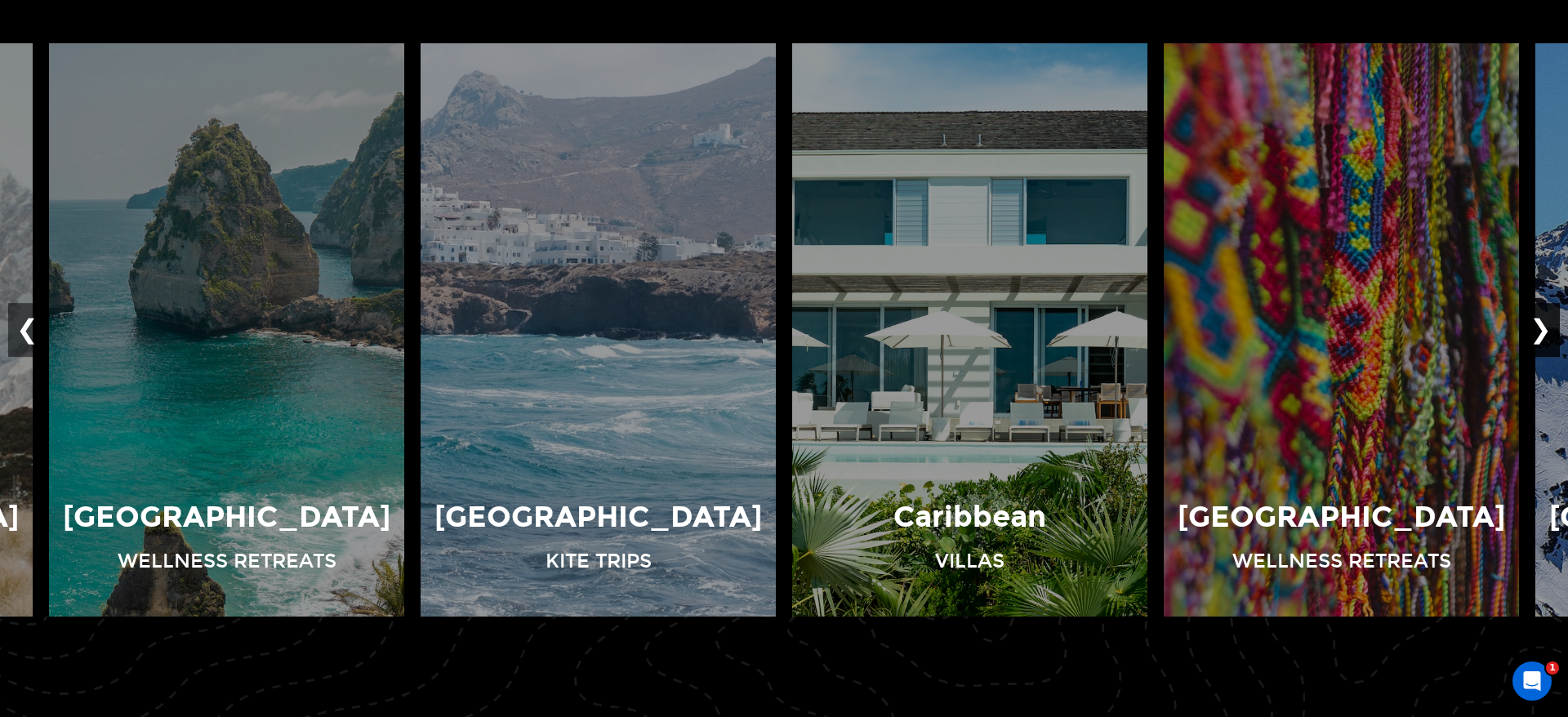
click at [1548, 332] on button "❯" at bounding box center [1540, 329] width 38 height 53
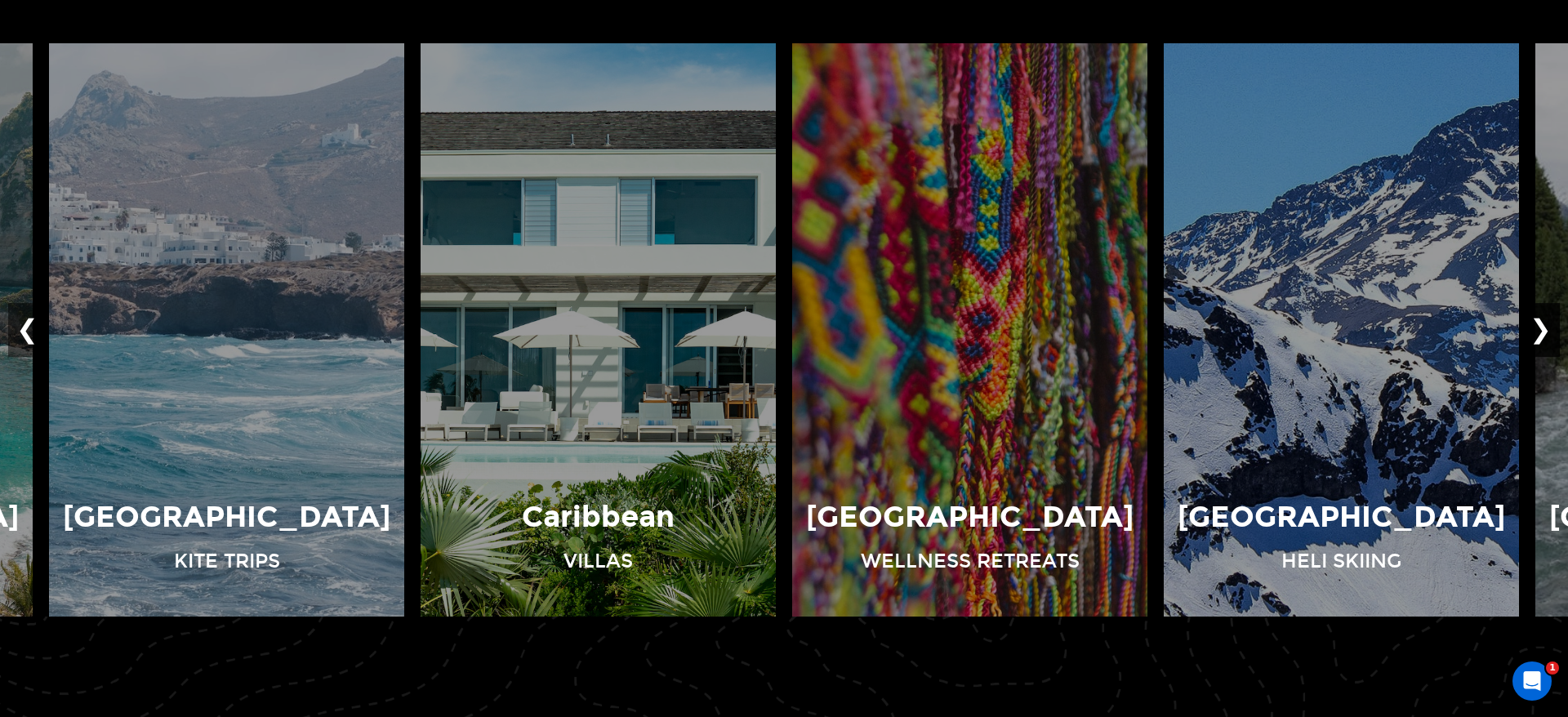
click at [1548, 332] on button "❯" at bounding box center [1540, 329] width 38 height 53
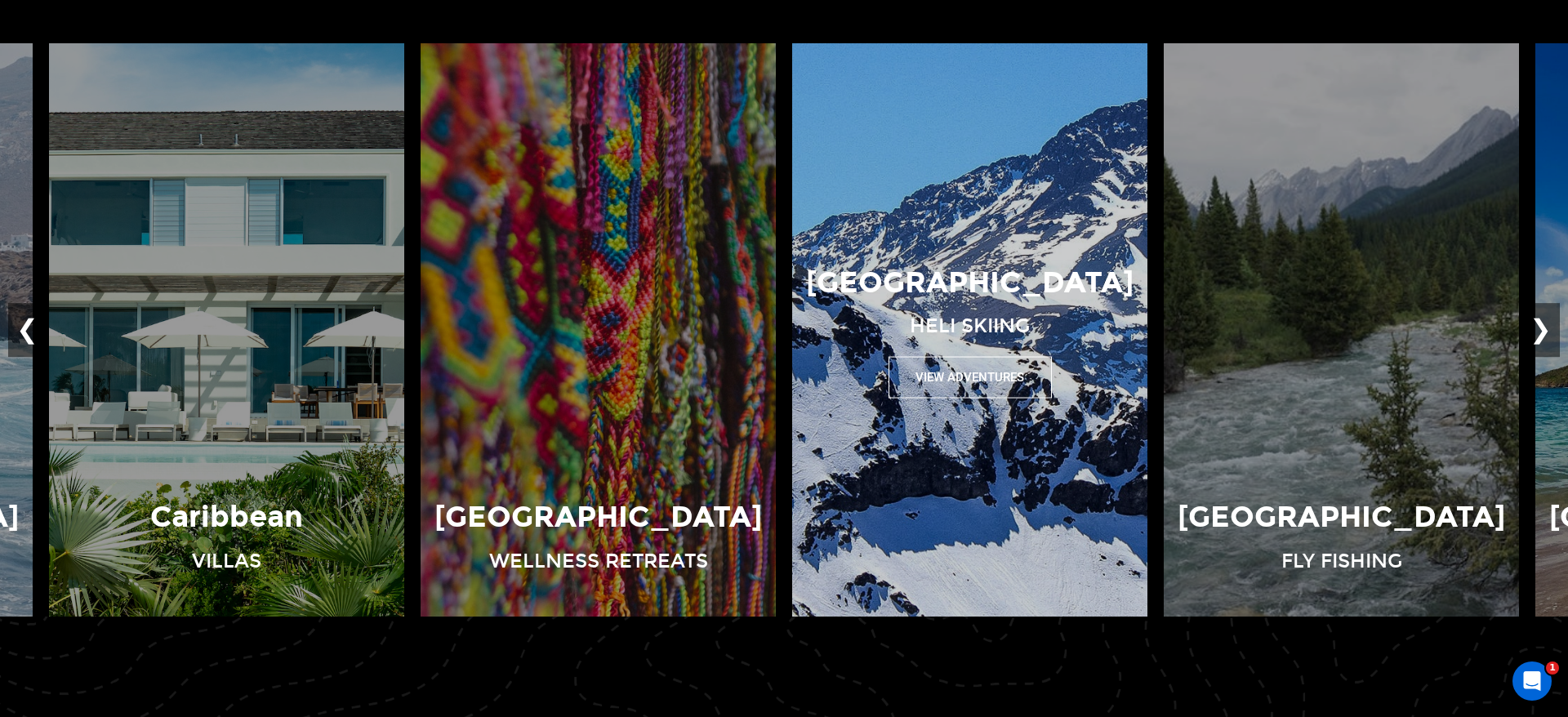
click at [972, 380] on button "View Adventures" at bounding box center [970, 377] width 163 height 42
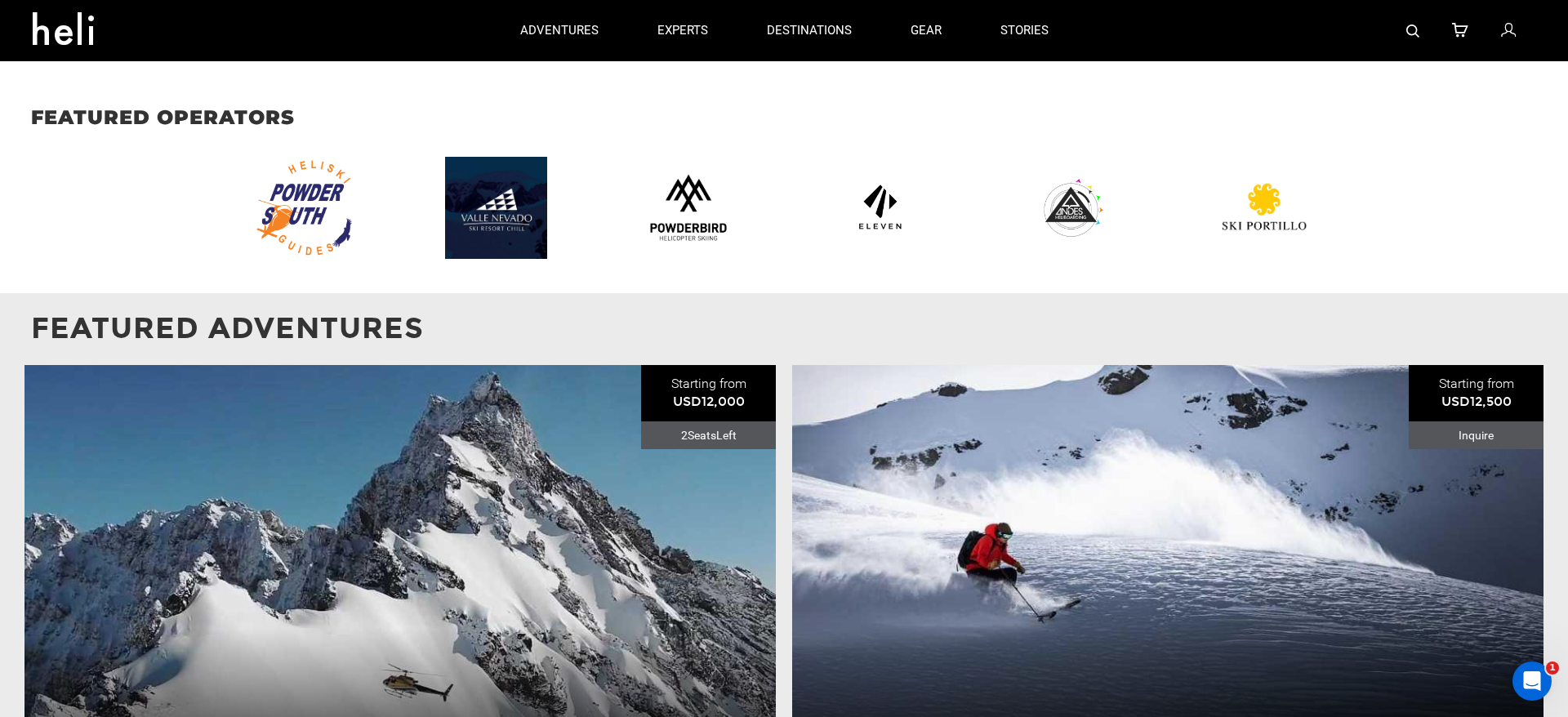
scroll to position [1191, 0]
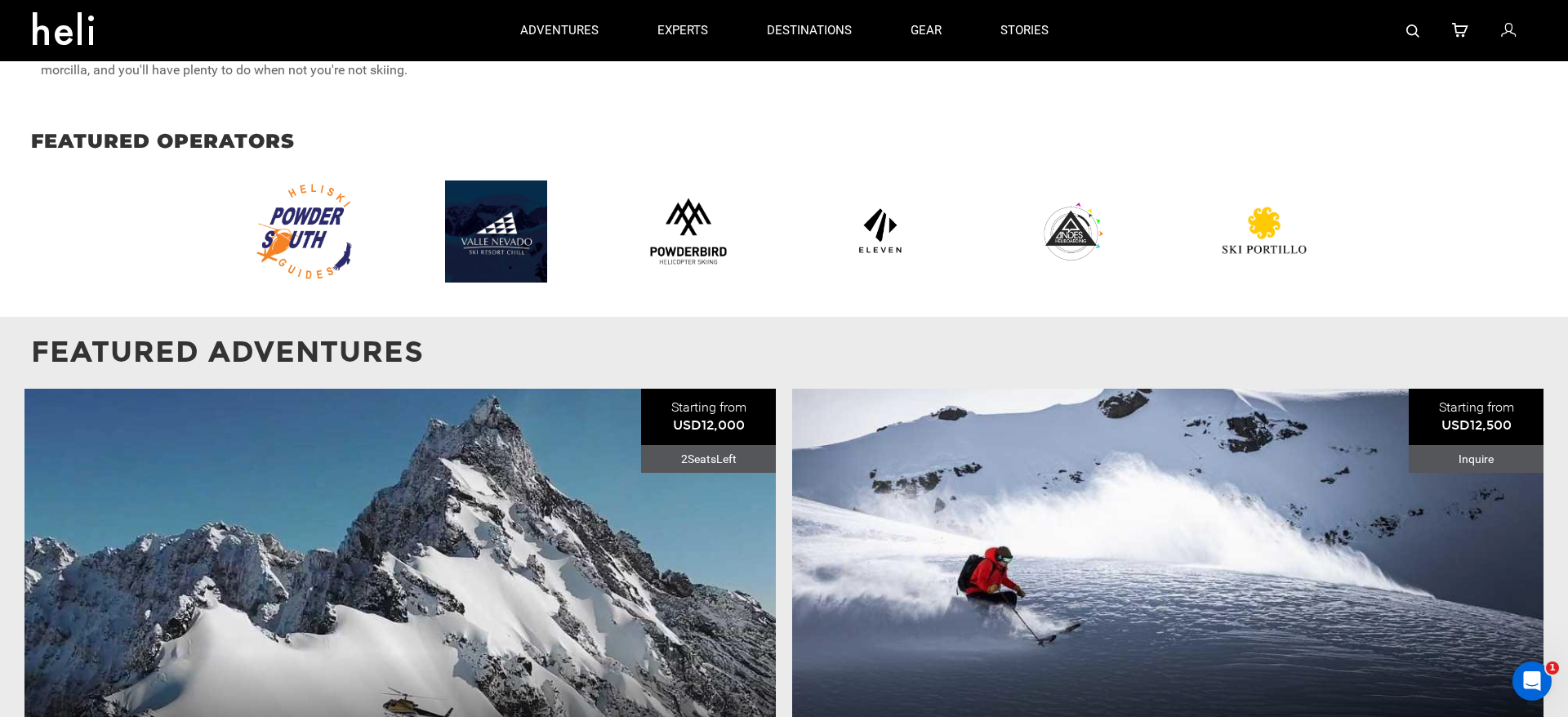
click at [696, 231] on img at bounding box center [688, 231] width 106 height 95
